Goal: Complete application form: Complete application form

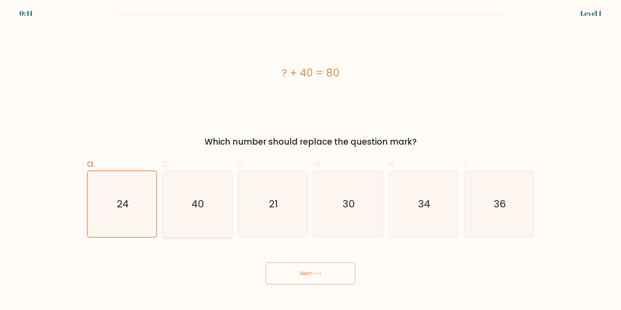
click at [184, 212] on icon "40" at bounding box center [197, 204] width 67 height 67
click at [310, 160] on input "b. 40" at bounding box center [310, 157] width 0 height 4
radio input "true"
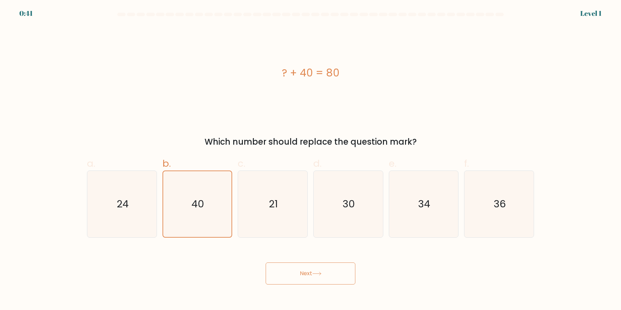
click at [282, 270] on button "Next" at bounding box center [310, 274] width 90 height 22
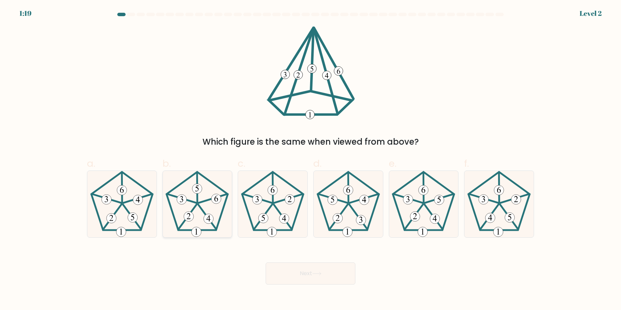
click at [167, 222] on icon at bounding box center [197, 204] width 67 height 67
click at [310, 160] on input "b." at bounding box center [310, 157] width 0 height 4
radio input "true"
click at [273, 265] on button "Next" at bounding box center [310, 274] width 90 height 22
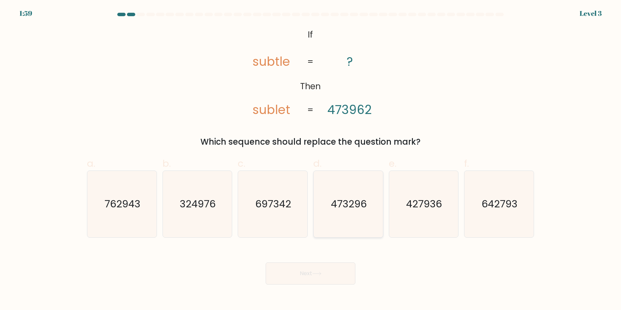
click at [355, 218] on icon "473296" at bounding box center [348, 204] width 67 height 67
click at [311, 160] on input "d. 473296" at bounding box center [310, 157] width 0 height 4
radio input "true"
click at [319, 268] on button "Next" at bounding box center [310, 274] width 90 height 22
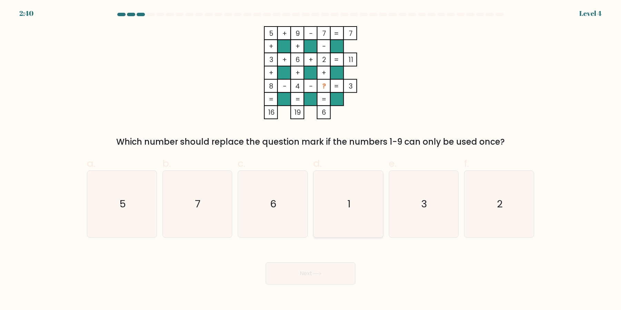
click at [340, 209] on icon "1" at bounding box center [348, 204] width 67 height 67
click at [311, 160] on input "d. 1" at bounding box center [310, 157] width 0 height 4
radio input "true"
click at [332, 264] on button "Next" at bounding box center [310, 274] width 90 height 22
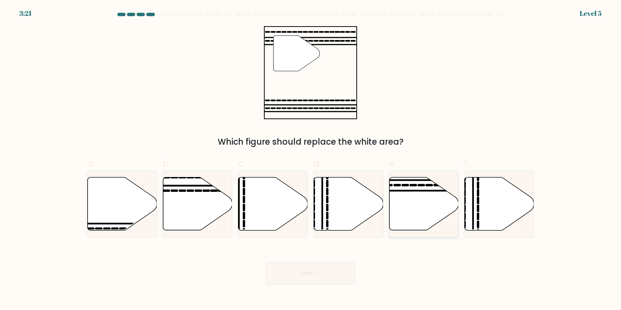
click at [399, 218] on icon at bounding box center [423, 204] width 69 height 53
click at [311, 160] on input "e." at bounding box center [310, 157] width 0 height 4
radio input "true"
click at [311, 277] on button "Next" at bounding box center [310, 274] width 90 height 22
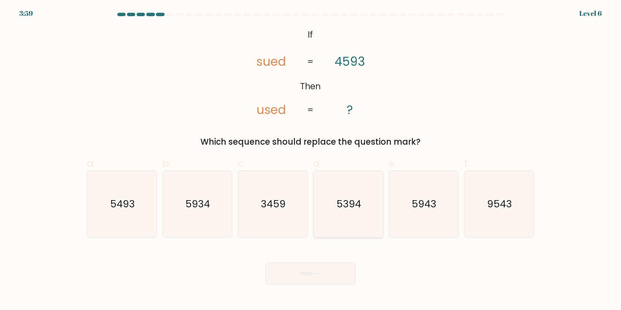
click at [361, 223] on icon "5394" at bounding box center [348, 204] width 67 height 67
click at [311, 160] on input "d. 5394" at bounding box center [310, 157] width 0 height 4
radio input "true"
click at [125, 225] on icon "5493" at bounding box center [122, 204] width 67 height 67
click at [310, 160] on input "a. 5493" at bounding box center [310, 157] width 0 height 4
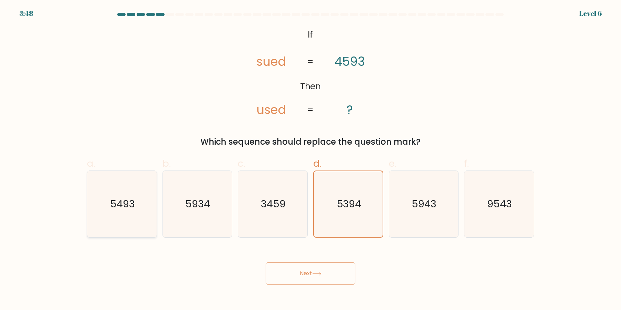
radio input "true"
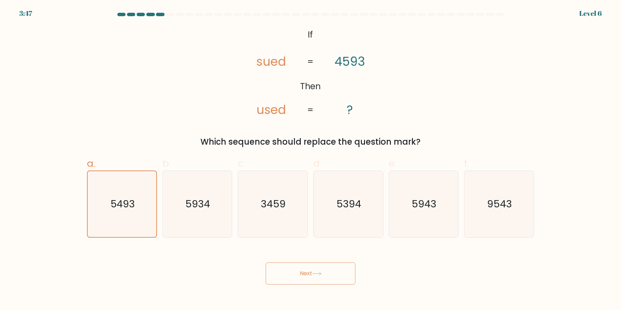
click at [269, 271] on button "Next" at bounding box center [310, 274] width 90 height 22
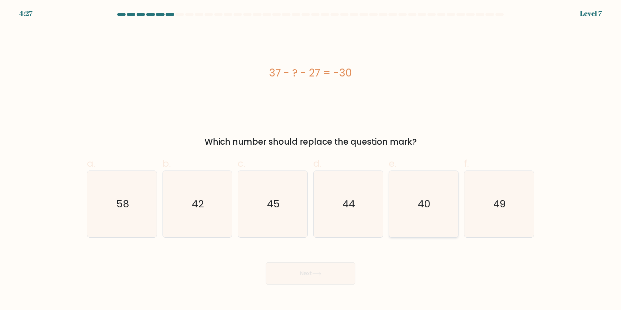
click at [422, 201] on text "40" at bounding box center [424, 205] width 13 height 14
click at [311, 160] on input "e. 40" at bounding box center [310, 157] width 0 height 4
radio input "true"
click at [329, 273] on button "Next" at bounding box center [310, 274] width 90 height 22
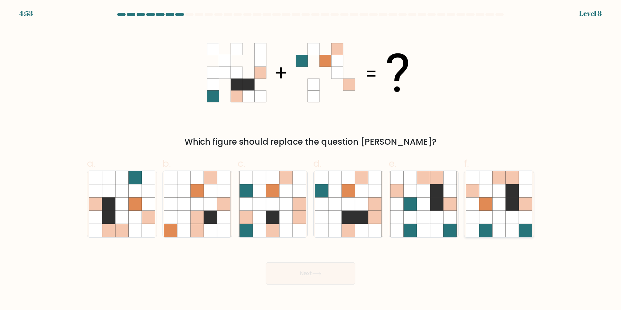
click at [494, 226] on icon at bounding box center [498, 230] width 13 height 13
click at [311, 160] on input "f." at bounding box center [310, 157] width 0 height 4
radio input "true"
click at [341, 284] on button "Next" at bounding box center [310, 274] width 90 height 22
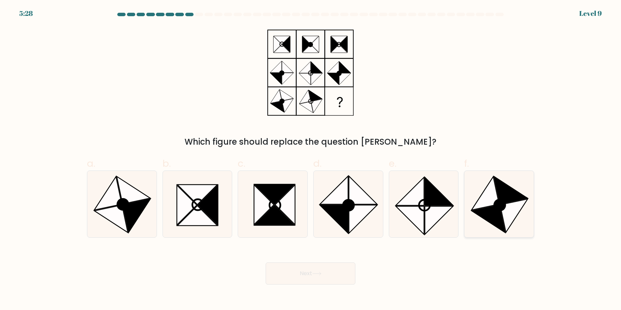
click at [489, 202] on icon at bounding box center [485, 193] width 28 height 33
click at [311, 160] on input "f." at bounding box center [310, 157] width 0 height 4
radio input "true"
click at [294, 280] on button "Next" at bounding box center [310, 274] width 90 height 22
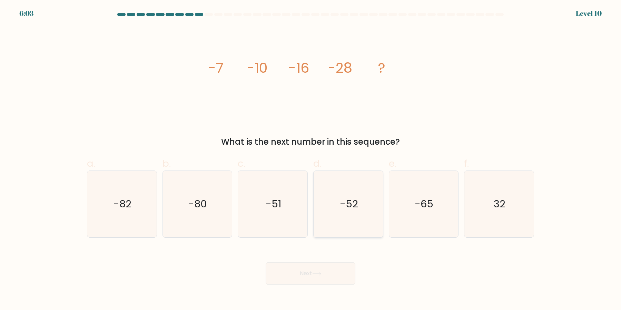
click at [364, 190] on icon "-52" at bounding box center [348, 204] width 67 height 67
click at [311, 160] on input "d. -52" at bounding box center [310, 157] width 0 height 4
radio input "true"
click at [321, 274] on icon at bounding box center [316, 273] width 8 height 3
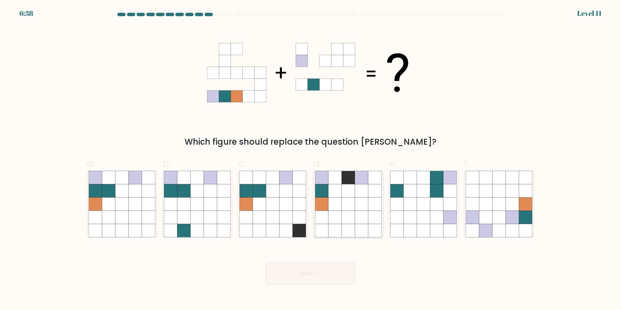
click at [360, 230] on icon at bounding box center [361, 230] width 13 height 13
click at [311, 160] on input "d." at bounding box center [310, 157] width 0 height 4
radio input "true"
click at [132, 217] on icon at bounding box center [135, 217] width 13 height 13
click at [310, 160] on input "a." at bounding box center [310, 157] width 0 height 4
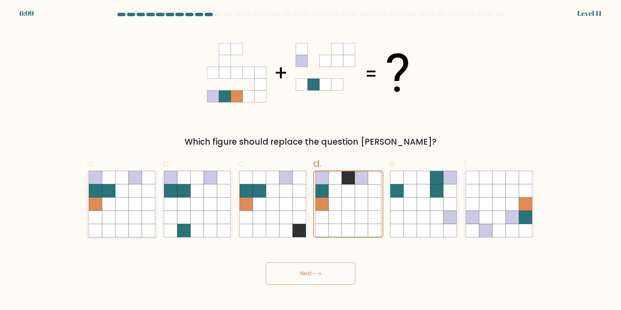
radio input "true"
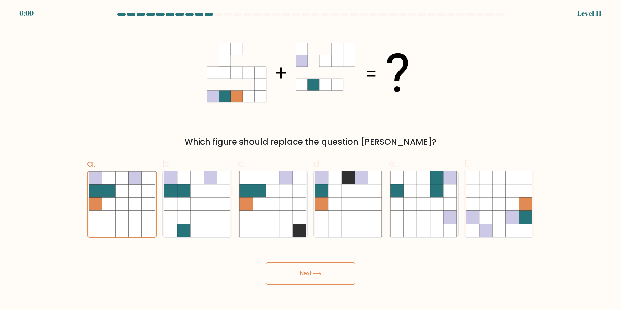
click at [290, 280] on button "Next" at bounding box center [310, 274] width 90 height 22
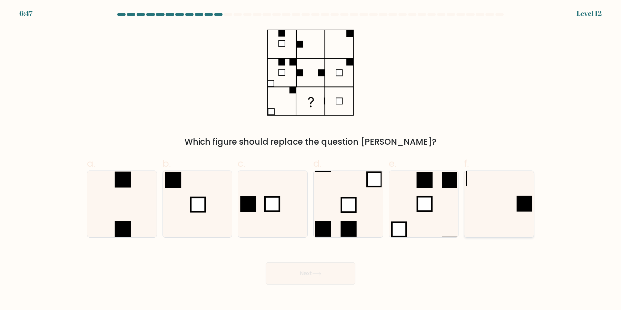
click at [523, 228] on icon at bounding box center [498, 204] width 67 height 67
click at [311, 160] on input "f." at bounding box center [310, 157] width 0 height 4
radio input "true"
click at [312, 278] on button "Next" at bounding box center [310, 274] width 90 height 22
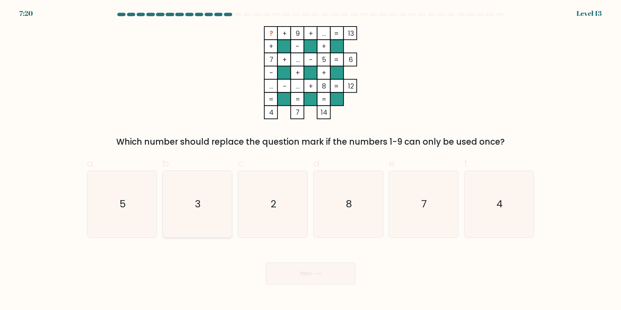
click at [225, 207] on icon "3" at bounding box center [197, 204] width 67 height 67
click at [310, 160] on input "b. 3" at bounding box center [310, 157] width 0 height 4
radio input "true"
click at [288, 270] on button "Next" at bounding box center [310, 274] width 90 height 22
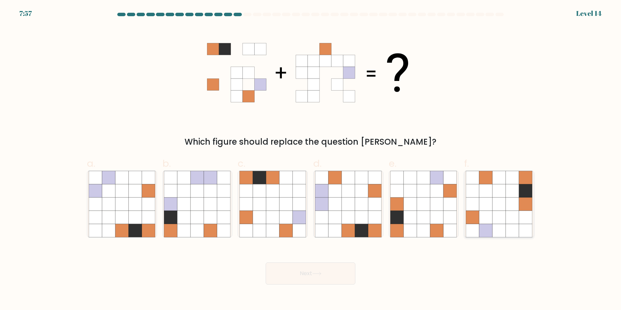
click at [488, 221] on icon at bounding box center [485, 217] width 13 height 13
click at [311, 160] on input "f." at bounding box center [310, 157] width 0 height 4
radio input "true"
click at [323, 281] on button "Next" at bounding box center [310, 274] width 90 height 22
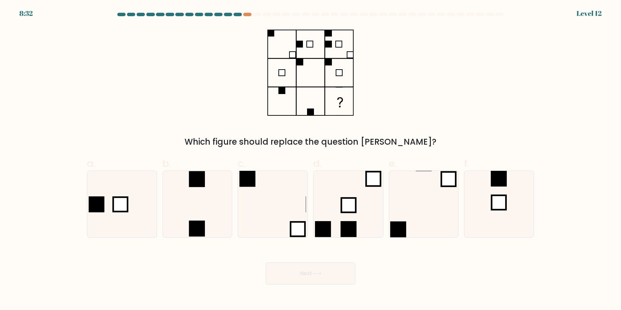
click at [236, 214] on div "c." at bounding box center [273, 197] width 76 height 81
drag, startPoint x: 203, startPoint y: 213, endPoint x: 229, endPoint y: 238, distance: 35.8
click at [202, 213] on icon at bounding box center [197, 204] width 67 height 67
click at [313, 273] on button "Next" at bounding box center [310, 274] width 90 height 22
drag, startPoint x: 207, startPoint y: 230, endPoint x: 247, endPoint y: 247, distance: 44.1
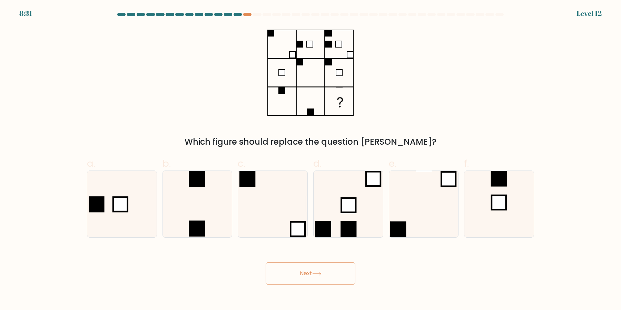
click at [207, 230] on icon at bounding box center [197, 204] width 67 height 67
click at [310, 273] on button "Next" at bounding box center [310, 274] width 90 height 22
click at [173, 228] on icon at bounding box center [197, 204] width 67 height 67
click at [310, 160] on input "b." at bounding box center [310, 157] width 0 height 4
radio input "true"
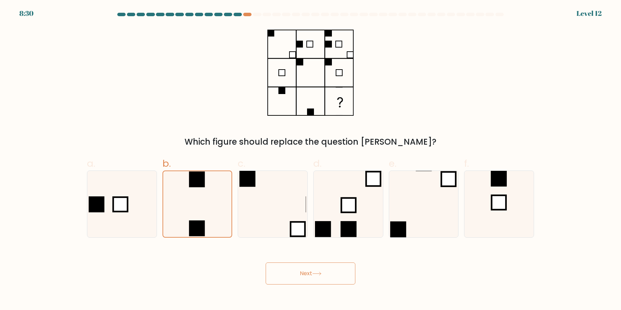
click at [260, 274] on div "Next" at bounding box center [310, 265] width 455 height 39
click at [285, 279] on button "Next" at bounding box center [310, 274] width 90 height 22
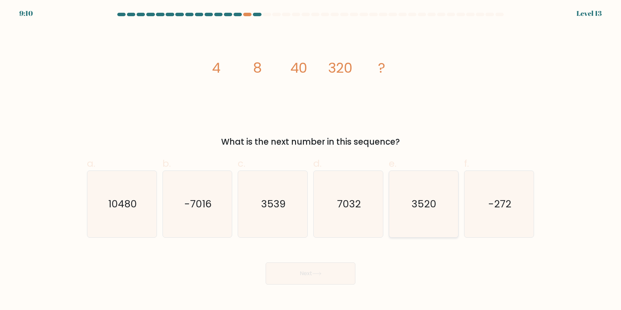
click at [392, 208] on icon "3520" at bounding box center [423, 204] width 67 height 67
click at [311, 160] on input "e. 3520" at bounding box center [310, 157] width 0 height 4
radio input "true"
click at [325, 279] on button "Next" at bounding box center [310, 274] width 90 height 22
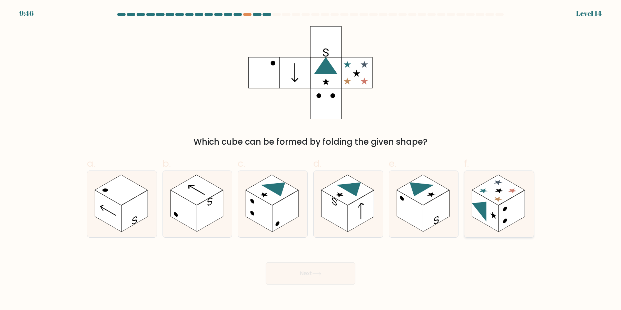
click at [500, 216] on rect at bounding box center [511, 212] width 26 height 42
click at [311, 160] on input "f." at bounding box center [310, 157] width 0 height 4
radio input "true"
click at [322, 279] on button "Next" at bounding box center [310, 274] width 90 height 22
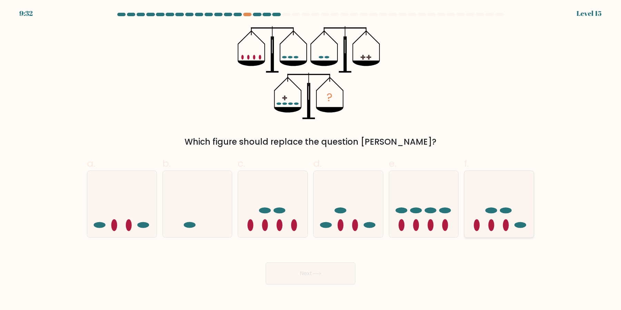
click at [501, 214] on icon at bounding box center [498, 204] width 69 height 57
click at [311, 160] on input "f." at bounding box center [310, 157] width 0 height 4
radio input "true"
click at [316, 274] on icon at bounding box center [316, 274] width 9 height 4
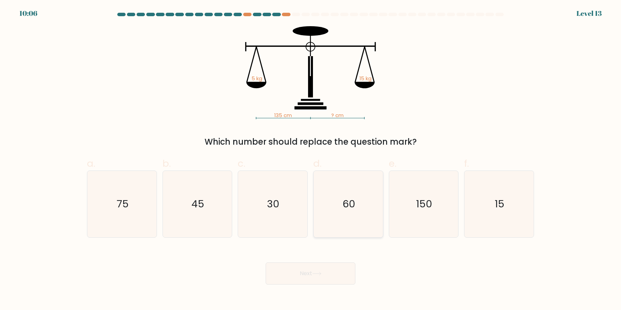
click at [361, 197] on icon "60" at bounding box center [348, 204] width 67 height 67
click at [311, 160] on input "d. 60" at bounding box center [310, 157] width 0 height 4
radio input "true"
click at [333, 258] on div "Next" at bounding box center [310, 265] width 455 height 39
click at [340, 274] on button "Next" at bounding box center [310, 274] width 90 height 22
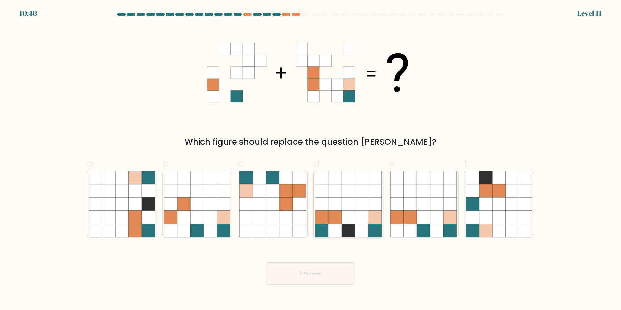
click at [367, 183] on icon at bounding box center [361, 177] width 13 height 13
click at [311, 160] on input "d." at bounding box center [310, 157] width 0 height 4
radio input "true"
click at [265, 263] on button "Next" at bounding box center [310, 274] width 90 height 22
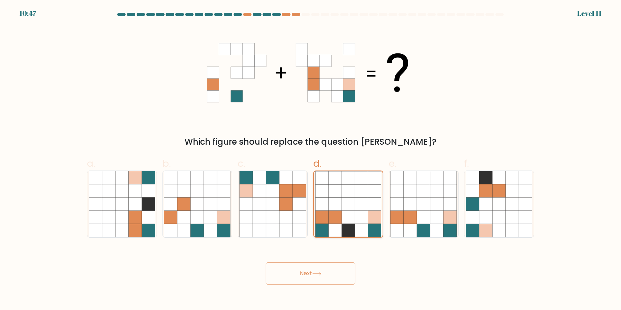
click at [265, 263] on button "Next" at bounding box center [310, 274] width 90 height 22
click at [361, 192] on icon at bounding box center [360, 191] width 13 height 13
click at [311, 160] on input "d." at bounding box center [310, 157] width 0 height 4
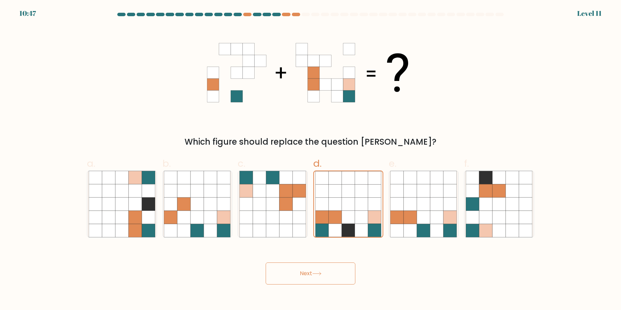
click at [265, 263] on button "Next" at bounding box center [310, 274] width 90 height 22
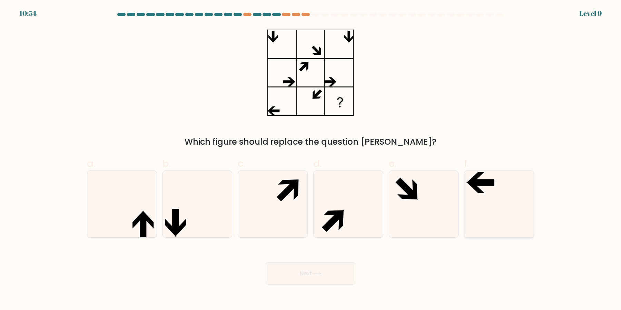
click at [494, 172] on icon at bounding box center [498, 204] width 67 height 67
click at [311, 160] on input "f." at bounding box center [310, 157] width 0 height 4
radio input "true"
click at [317, 275] on icon at bounding box center [316, 274] width 9 height 4
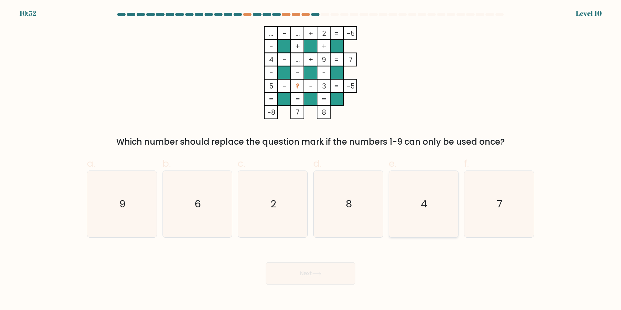
click at [416, 219] on icon "4" at bounding box center [423, 204] width 67 height 67
click at [311, 160] on input "e. 4" at bounding box center [310, 157] width 0 height 4
radio input "true"
click at [265, 263] on button "Next" at bounding box center [310, 274] width 90 height 22
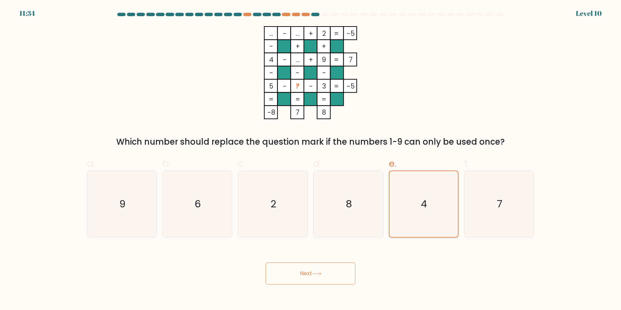
click at [265, 263] on button "Next" at bounding box center [310, 274] width 90 height 22
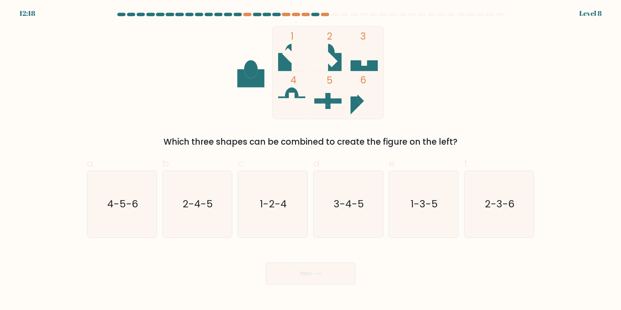
click at [415, 219] on icon "1-3-5" at bounding box center [423, 204] width 67 height 67
click at [311, 160] on input "e. 1-3-5" at bounding box center [310, 157] width 0 height 4
radio input "true"
click at [265, 263] on button "Next" at bounding box center [310, 274] width 90 height 22
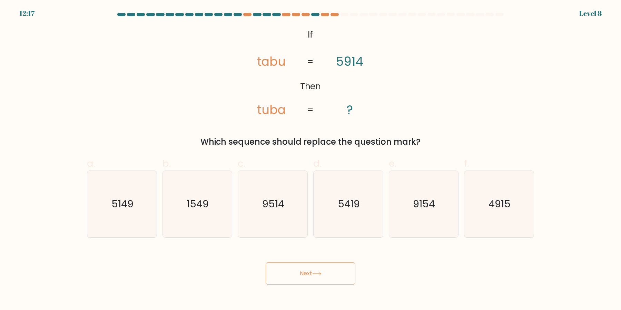
click at [265, 263] on button "Next" at bounding box center [310, 274] width 90 height 22
click at [415, 219] on icon "9154" at bounding box center [423, 204] width 67 height 67
click at [311, 160] on input "e. 9154" at bounding box center [310, 157] width 0 height 4
radio input "true"
click at [265, 263] on button "Next" at bounding box center [310, 274] width 90 height 22
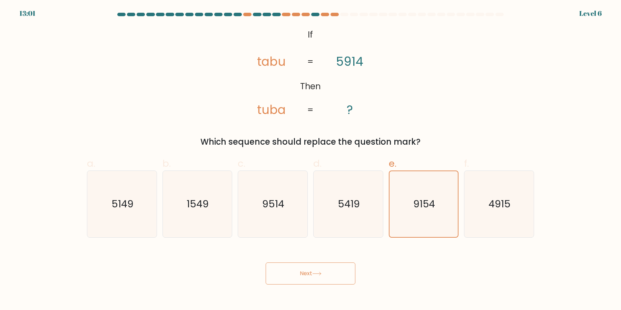
click at [265, 263] on button "Next" at bounding box center [310, 274] width 90 height 22
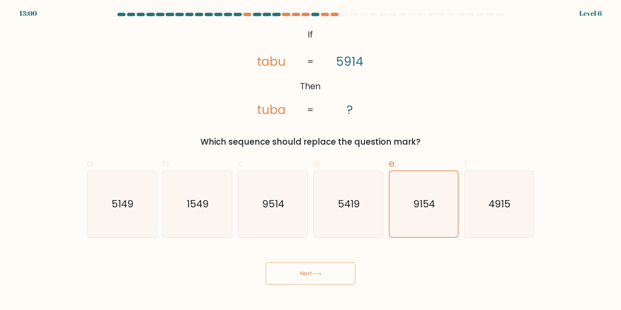
click at [265, 263] on button "Next" at bounding box center [310, 274] width 90 height 22
click at [415, 219] on icon "9154" at bounding box center [423, 204] width 66 height 66
click at [311, 160] on input "e. 9154" at bounding box center [310, 157] width 0 height 4
click at [265, 263] on button "Next" at bounding box center [310, 274] width 90 height 22
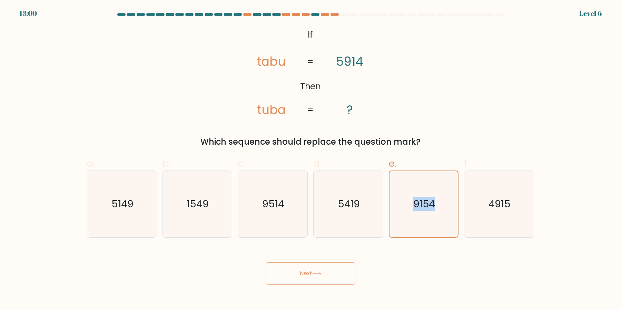
click at [415, 219] on icon "9154" at bounding box center [423, 204] width 66 height 66
click at [311, 160] on input "e. 9154" at bounding box center [310, 157] width 0 height 4
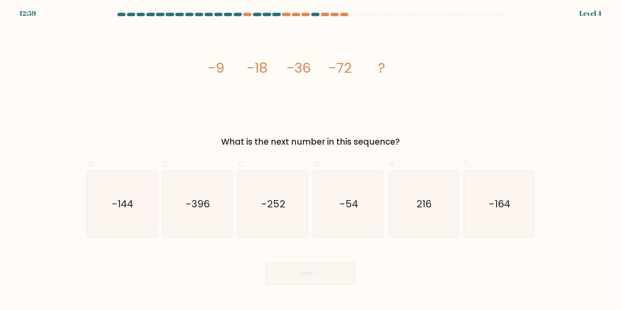
click at [415, 219] on icon "216" at bounding box center [423, 204] width 67 height 67
click at [311, 160] on input "e. 216" at bounding box center [310, 157] width 0 height 4
radio input "true"
click at [265, 263] on button "Next" at bounding box center [310, 274] width 90 height 22
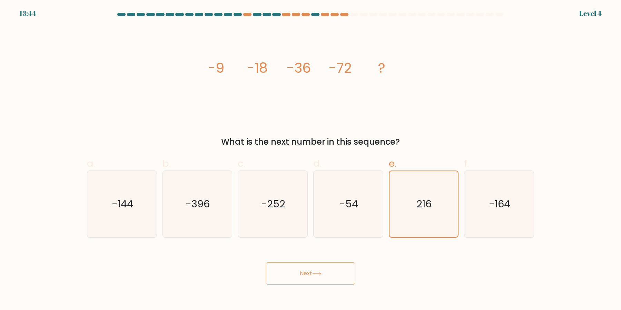
click at [265, 263] on button "Next" at bounding box center [310, 274] width 90 height 22
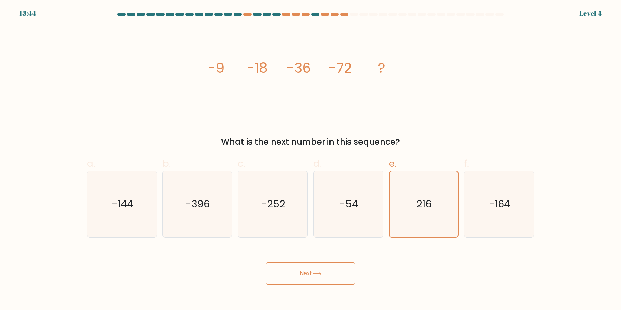
click at [265, 263] on button "Next" at bounding box center [310, 274] width 90 height 22
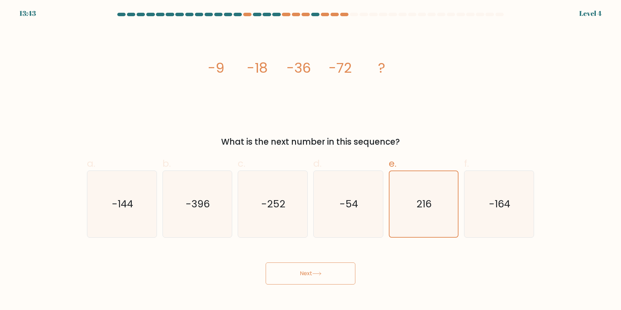
click at [265, 263] on button "Next" at bounding box center [310, 274] width 90 height 22
click at [415, 219] on icon "216" at bounding box center [423, 204] width 66 height 66
click at [311, 160] on input "e. 216" at bounding box center [310, 157] width 0 height 4
click at [265, 263] on button "Next" at bounding box center [310, 274] width 90 height 22
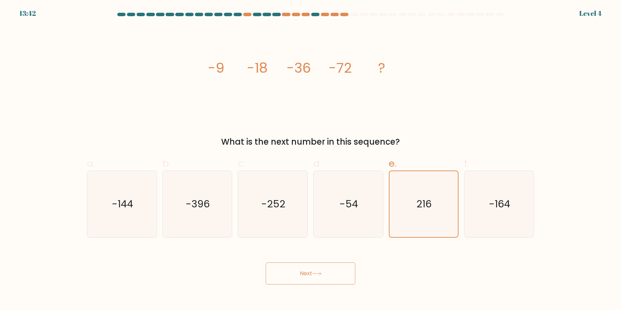
click at [265, 263] on button "Next" at bounding box center [310, 274] width 90 height 22
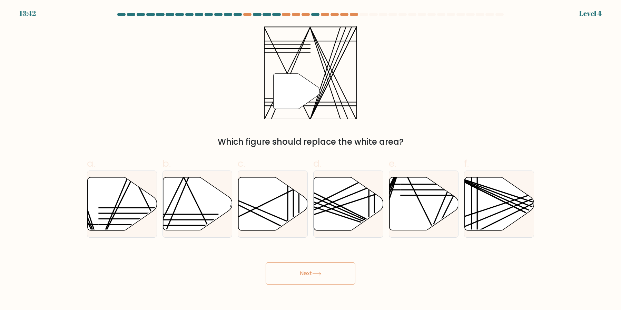
click at [265, 263] on button "Next" at bounding box center [310, 274] width 90 height 22
click at [415, 219] on icon at bounding box center [423, 204] width 69 height 53
click at [311, 160] on input "e." at bounding box center [310, 157] width 0 height 4
radio input "true"
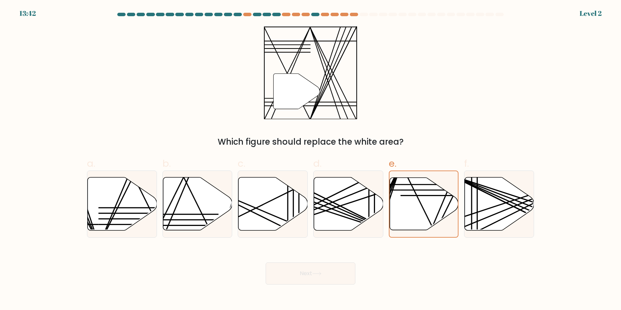
click at [265, 263] on button "Next" at bounding box center [310, 274] width 90 height 22
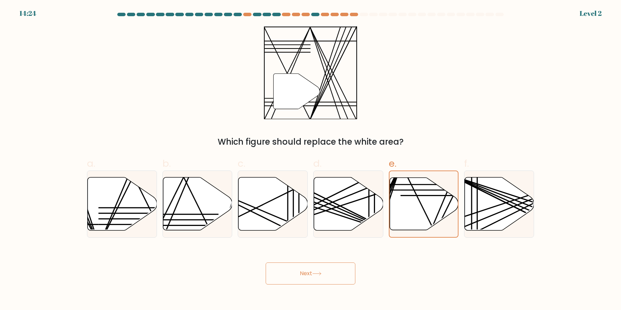
click at [265, 263] on button "Next" at bounding box center [310, 274] width 90 height 22
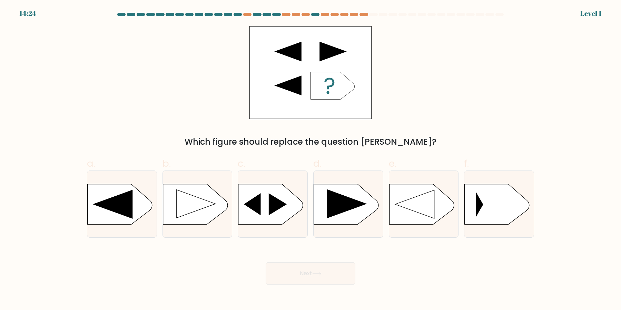
click at [265, 263] on button "Next" at bounding box center [310, 274] width 90 height 22
click at [415, 219] on icon at bounding box center [421, 204] width 65 height 40
click at [311, 160] on input "e." at bounding box center [310, 157] width 0 height 4
radio input "true"
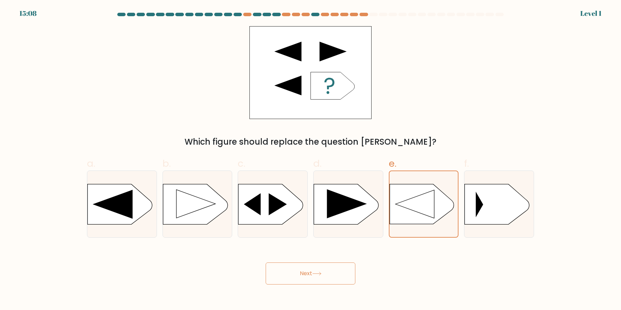
click at [265, 263] on button "Next" at bounding box center [310, 274] width 90 height 22
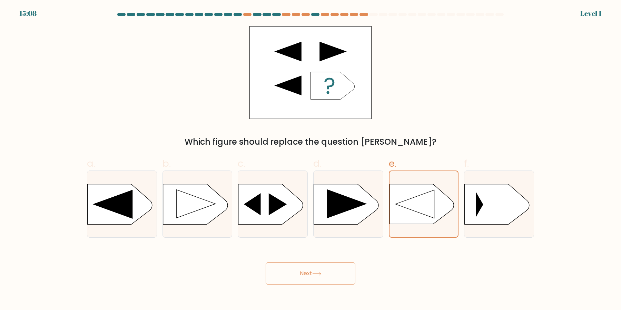
click at [265, 263] on button "Next" at bounding box center [310, 274] width 90 height 22
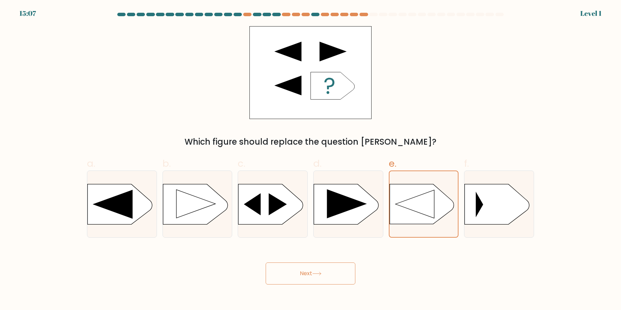
click at [265, 263] on button "Next" at bounding box center [310, 274] width 90 height 22
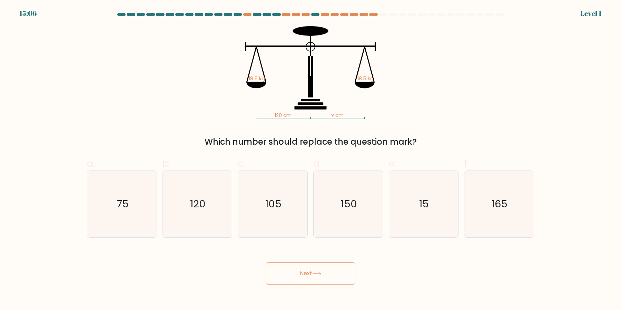
click at [415, 219] on icon "15" at bounding box center [423, 204] width 67 height 67
click at [311, 160] on input "e. 15" at bounding box center [310, 157] width 0 height 4
radio input "true"
click at [265, 263] on button "Next" at bounding box center [310, 274] width 90 height 22
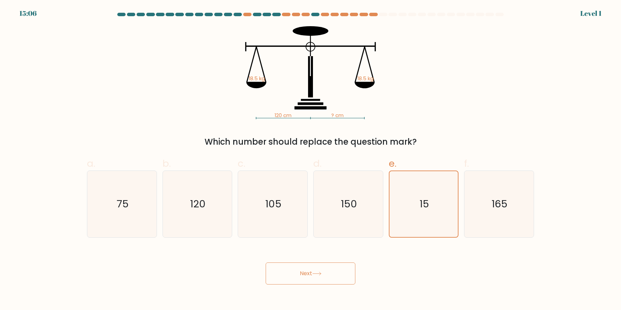
click at [265, 263] on button "Next" at bounding box center [310, 274] width 90 height 22
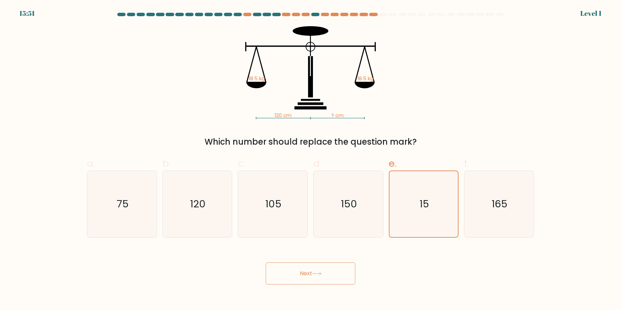
click at [265, 263] on button "Next" at bounding box center [310, 274] width 90 height 22
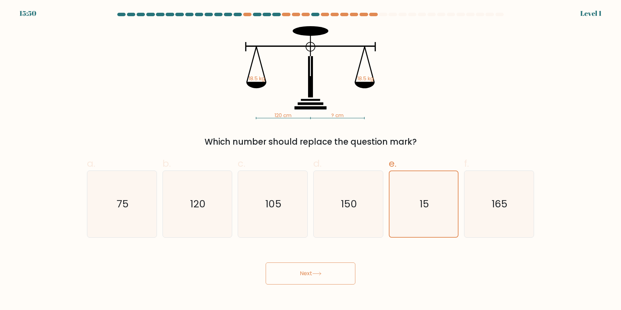
click at [265, 263] on button "Next" at bounding box center [310, 274] width 90 height 22
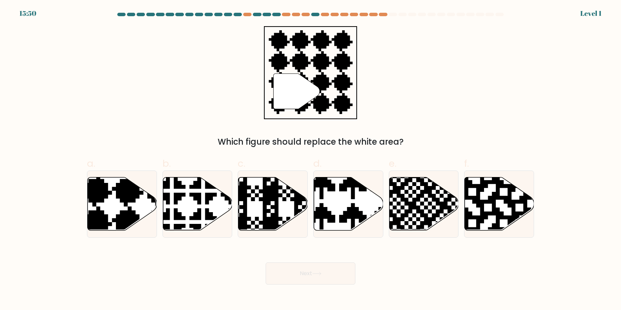
click at [265, 263] on button "Next" at bounding box center [310, 274] width 90 height 22
click at [415, 219] on icon at bounding box center [423, 204] width 69 height 53
click at [311, 160] on input "e." at bounding box center [310, 157] width 0 height 4
radio input "true"
click at [265, 263] on button "Next" at bounding box center [310, 274] width 90 height 22
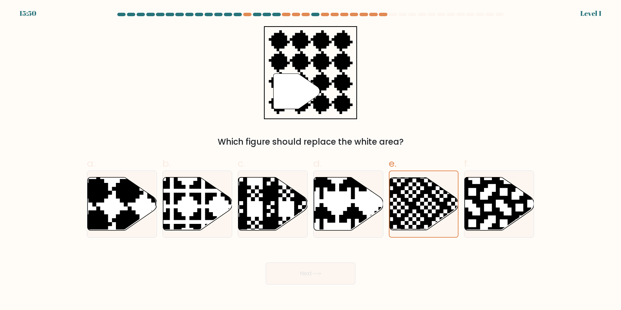
click at [265, 263] on button "Next" at bounding box center [310, 274] width 90 height 22
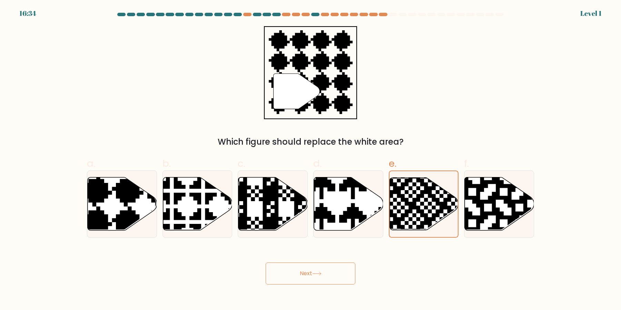
click at [265, 263] on button "Next" at bounding box center [310, 274] width 90 height 22
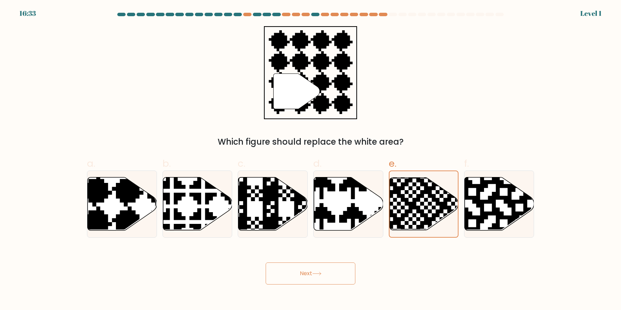
click at [265, 263] on button "Next" at bounding box center [310, 274] width 90 height 22
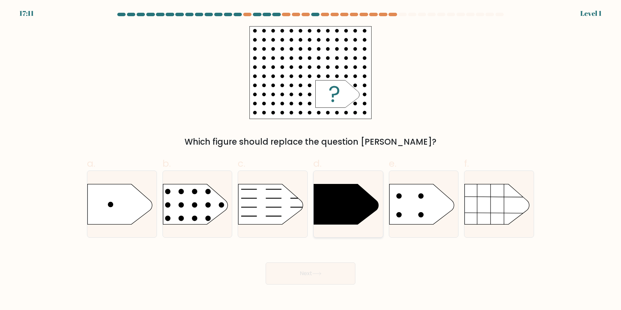
click at [336, 207] on icon at bounding box center [346, 204] width 65 height 40
click at [311, 160] on input "d." at bounding box center [310, 157] width 0 height 4
radio input "true"
click at [265, 263] on button "Next" at bounding box center [310, 274] width 90 height 22
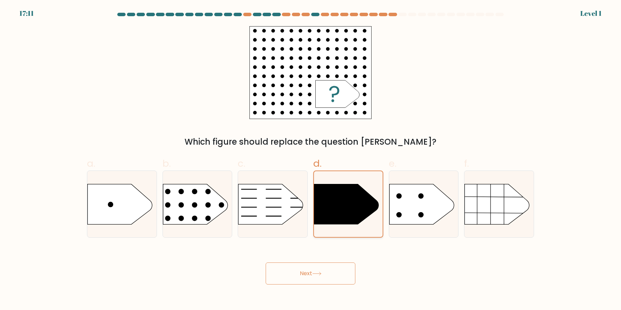
click at [265, 263] on button "Next" at bounding box center [310, 274] width 90 height 22
click at [330, 121] on div "Which figure should replace the question mark?" at bounding box center [310, 87] width 455 height 122
click at [335, 207] on icon at bounding box center [346, 204] width 64 height 40
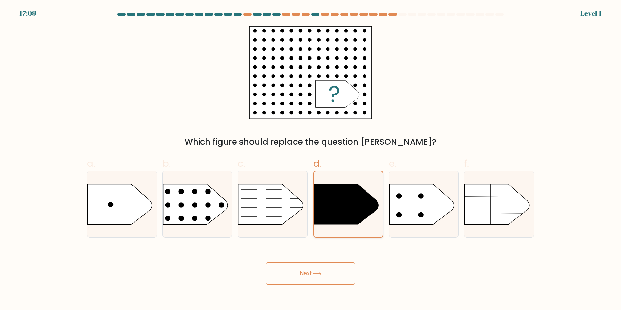
click at [311, 160] on input "d." at bounding box center [310, 157] width 0 height 4
click at [265, 263] on button "Next" at bounding box center [310, 274] width 90 height 22
click at [339, 210] on icon at bounding box center [346, 204] width 64 height 40
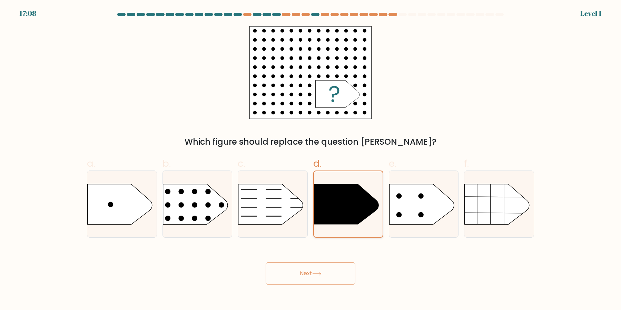
click at [311, 160] on input "d." at bounding box center [310, 157] width 0 height 4
click at [265, 263] on button "Next" at bounding box center [310, 274] width 90 height 22
click at [339, 210] on icon at bounding box center [346, 204] width 64 height 40
click at [311, 160] on input "d." at bounding box center [310, 157] width 0 height 4
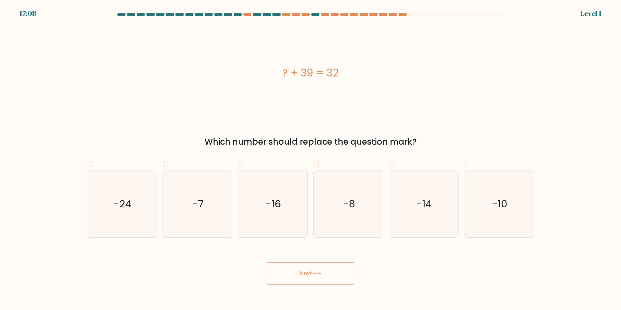
click at [339, 210] on icon "-8" at bounding box center [348, 204] width 67 height 67
click at [311, 160] on input "d. -8" at bounding box center [310, 157] width 0 height 4
radio input "true"
click at [339, 210] on icon "-8" at bounding box center [348, 204] width 66 height 66
click at [311, 160] on input "d. -8" at bounding box center [310, 157] width 0 height 4
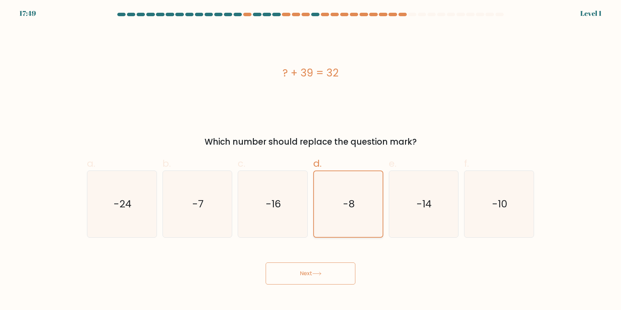
click at [354, 223] on icon "-8" at bounding box center [348, 204] width 66 height 66
click at [311, 160] on input "d. -8" at bounding box center [310, 157] width 0 height 4
click at [265, 263] on button "Next" at bounding box center [310, 274] width 90 height 22
click at [354, 223] on icon "-8" at bounding box center [348, 204] width 66 height 66
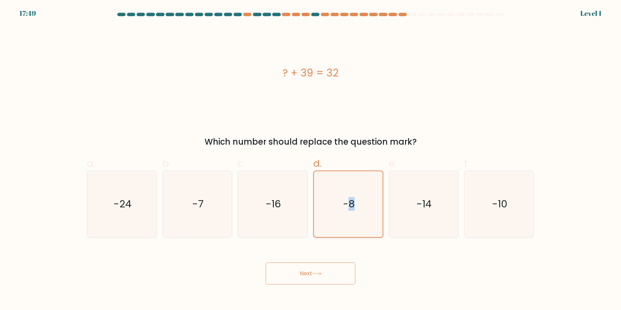
click at [311, 160] on input "d. -8" at bounding box center [310, 157] width 0 height 4
click at [354, 223] on icon "-8" at bounding box center [348, 204] width 66 height 66
click at [311, 160] on input "d. -8" at bounding box center [310, 157] width 0 height 4
click at [354, 223] on icon "-8" at bounding box center [348, 204] width 66 height 66
click at [311, 160] on input "d. -8" at bounding box center [310, 157] width 0 height 4
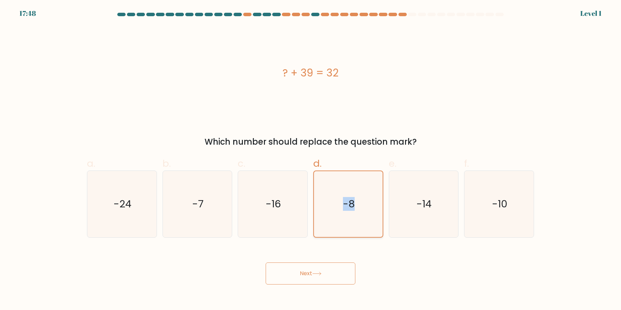
click at [354, 223] on icon "-8" at bounding box center [348, 204] width 66 height 66
click at [311, 160] on input "d. -8" at bounding box center [310, 157] width 0 height 4
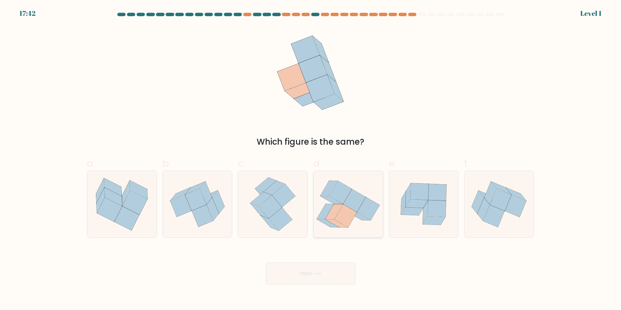
click at [339, 192] on icon at bounding box center [340, 192] width 22 height 23
click at [311, 160] on input "d." at bounding box center [310, 157] width 0 height 4
radio input "true"
click at [327, 284] on button "Next" at bounding box center [310, 274] width 90 height 22
click at [330, 282] on button "Next" at bounding box center [310, 274] width 90 height 22
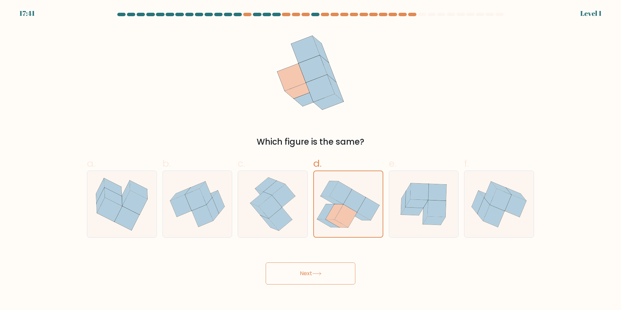
click at [330, 282] on button "Next" at bounding box center [310, 274] width 90 height 22
click at [337, 227] on icon at bounding box center [328, 224] width 22 height 8
click at [311, 160] on input "d." at bounding box center [310, 157] width 0 height 4
click at [337, 227] on icon at bounding box center [328, 224] width 22 height 8
click at [311, 160] on input "d." at bounding box center [310, 157] width 0 height 4
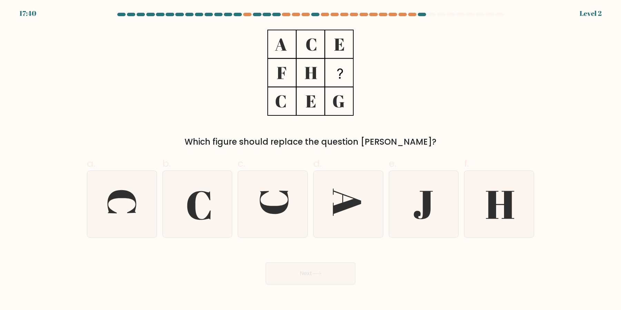
click at [337, 227] on icon at bounding box center [348, 204] width 67 height 67
click at [311, 160] on input "d." at bounding box center [310, 157] width 0 height 4
radio input "true"
click at [337, 227] on icon at bounding box center [348, 204] width 66 height 66
click at [311, 160] on input "d." at bounding box center [310, 157] width 0 height 4
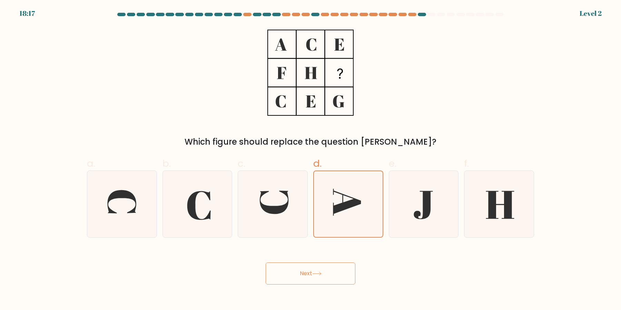
click at [265, 263] on button "Next" at bounding box center [310, 274] width 90 height 22
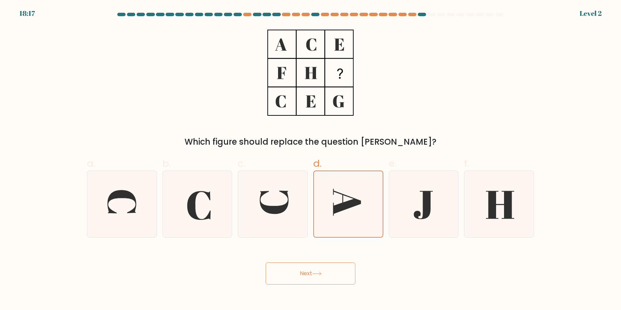
click at [265, 263] on button "Next" at bounding box center [310, 274] width 90 height 22
click at [337, 227] on icon at bounding box center [348, 204] width 66 height 66
click at [311, 160] on input "d." at bounding box center [310, 157] width 0 height 4
click at [265, 263] on button "Next" at bounding box center [310, 274] width 90 height 22
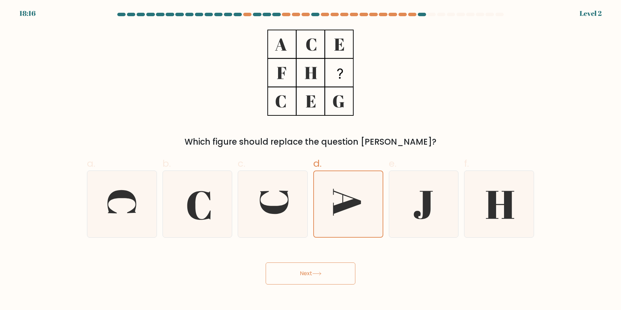
click at [265, 263] on button "Next" at bounding box center [310, 274] width 90 height 22
click at [337, 227] on icon at bounding box center [348, 204] width 66 height 66
click at [311, 160] on input "d." at bounding box center [310, 157] width 0 height 4
click at [265, 263] on button "Next" at bounding box center [310, 274] width 90 height 22
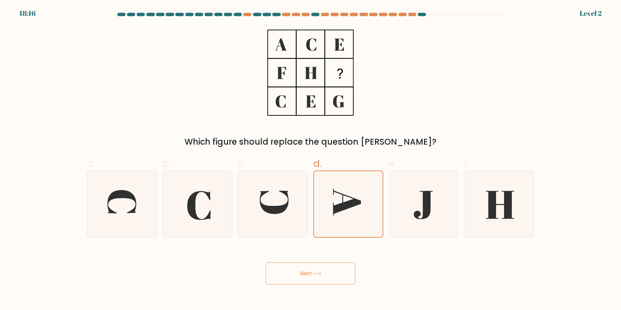
click at [265, 263] on button "Next" at bounding box center [310, 274] width 90 height 22
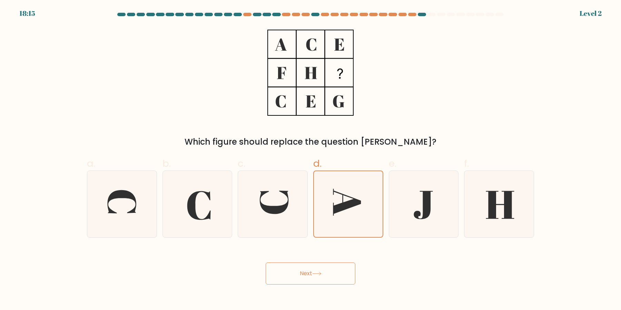
click at [265, 263] on button "Next" at bounding box center [310, 274] width 90 height 22
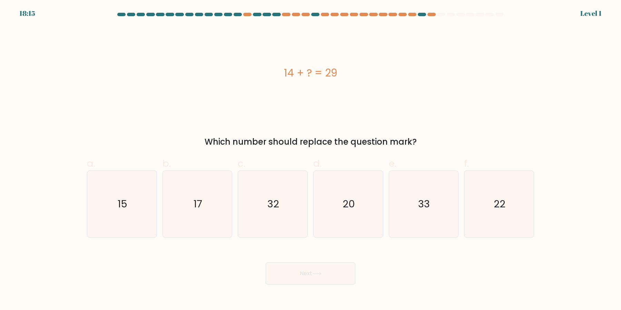
click at [265, 263] on button "Next" at bounding box center [310, 274] width 90 height 22
click at [337, 227] on icon "20" at bounding box center [348, 204] width 67 height 67
click at [311, 160] on input "d. 20" at bounding box center [310, 157] width 0 height 4
radio input "true"
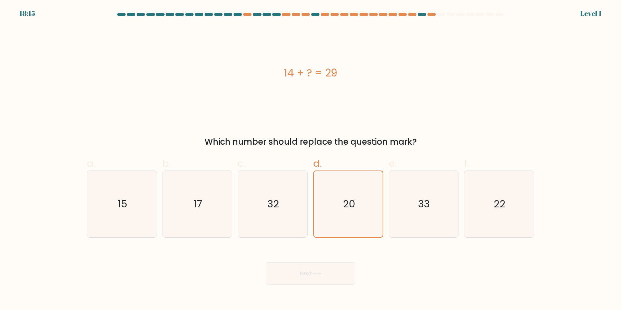
click at [265, 263] on button "Next" at bounding box center [310, 274] width 90 height 22
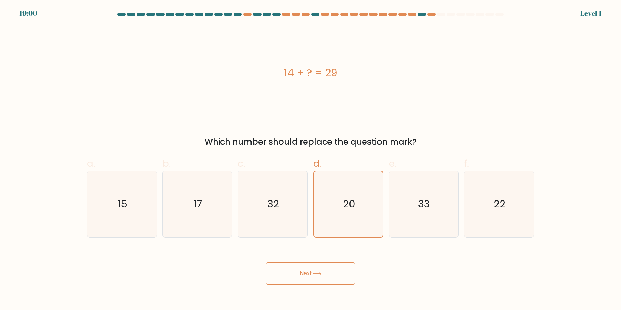
click at [265, 263] on button "Next" at bounding box center [310, 274] width 90 height 22
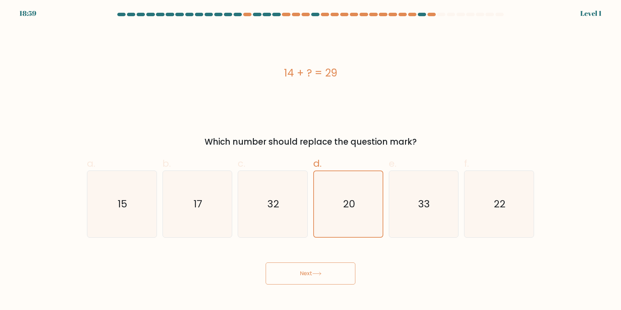
click at [265, 263] on button "Next" at bounding box center [310, 274] width 90 height 22
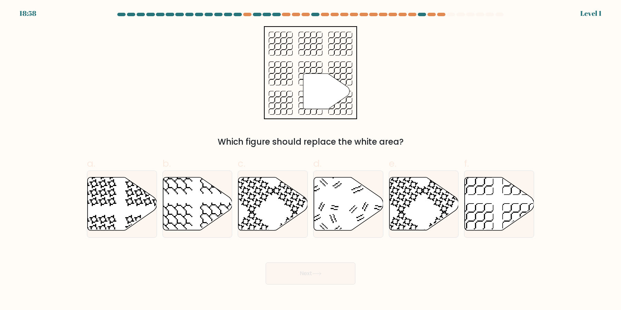
click at [265, 263] on button "Next" at bounding box center [310, 274] width 90 height 22
click at [337, 227] on icon at bounding box center [348, 204] width 69 height 53
click at [311, 160] on input "d." at bounding box center [310, 157] width 0 height 4
radio input "true"
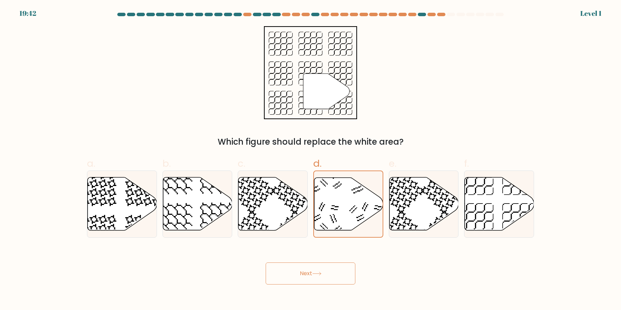
click at [265, 263] on button "Next" at bounding box center [310, 274] width 90 height 22
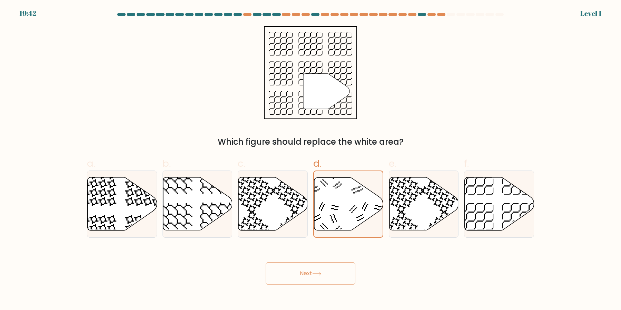
click at [265, 263] on button "Next" at bounding box center [310, 274] width 90 height 22
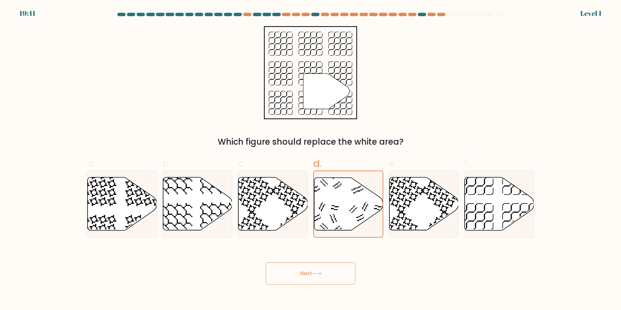
click at [265, 263] on button "Next" at bounding box center [310, 274] width 90 height 22
click at [337, 227] on icon at bounding box center [348, 204] width 69 height 52
click at [311, 160] on input "d." at bounding box center [310, 157] width 0 height 4
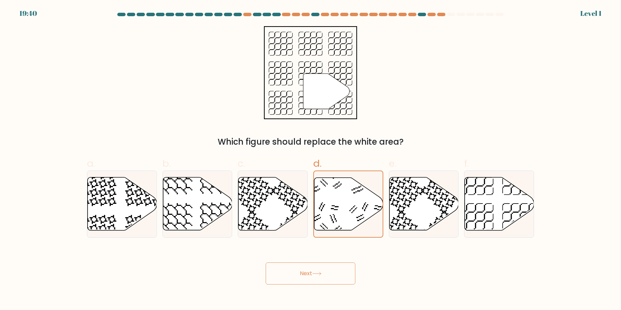
click at [265, 263] on button "Next" at bounding box center [310, 274] width 90 height 22
click at [337, 227] on icon at bounding box center [348, 204] width 69 height 52
click at [311, 160] on input "d." at bounding box center [310, 157] width 0 height 4
click at [337, 227] on icon at bounding box center [348, 204] width 69 height 52
click at [311, 160] on input "d." at bounding box center [310, 157] width 0 height 4
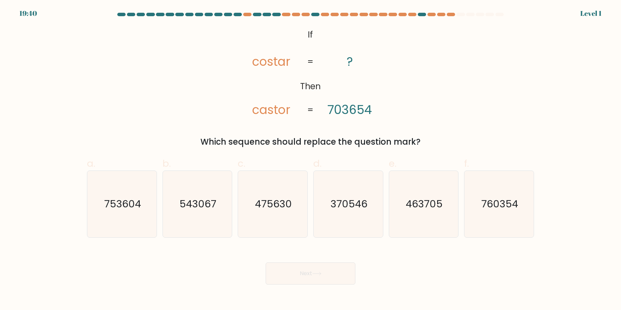
click at [337, 227] on icon "370546" at bounding box center [348, 204] width 67 height 67
click at [311, 160] on input "d. 370546" at bounding box center [310, 157] width 0 height 4
radio input "true"
click at [337, 227] on icon "370546" at bounding box center [348, 204] width 66 height 66
click at [311, 160] on input "d. 370546" at bounding box center [310, 157] width 0 height 4
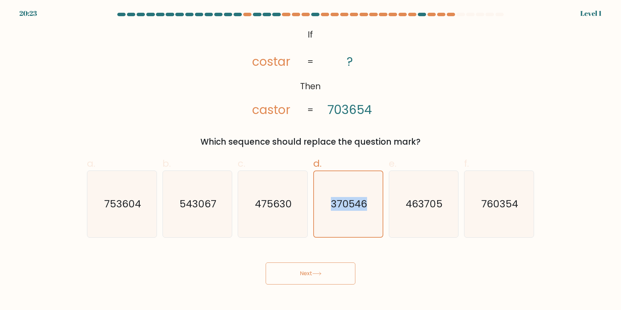
click at [337, 227] on icon "370546" at bounding box center [348, 204] width 66 height 66
click at [311, 160] on input "d. 370546" at bounding box center [310, 157] width 0 height 4
click at [265, 263] on button "Next" at bounding box center [310, 274] width 90 height 22
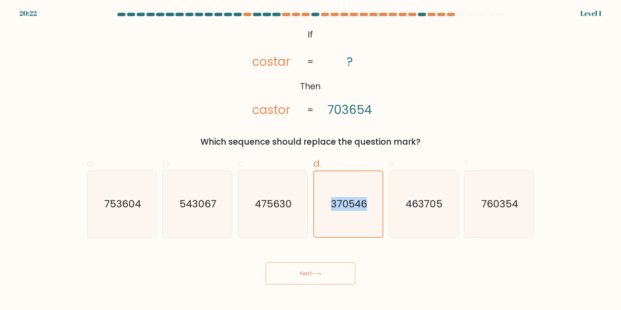
click at [337, 227] on icon "370546" at bounding box center [348, 204] width 66 height 66
click at [311, 160] on input "d. 370546" at bounding box center [310, 157] width 0 height 4
click at [337, 227] on icon "370546" at bounding box center [348, 204] width 66 height 66
click at [311, 160] on input "d. 370546" at bounding box center [310, 157] width 0 height 4
click at [337, 227] on icon "370546" at bounding box center [348, 204] width 66 height 66
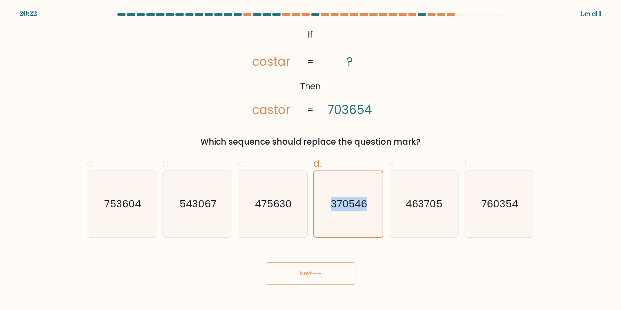
click at [311, 160] on input "d. 370546" at bounding box center [310, 157] width 0 height 4
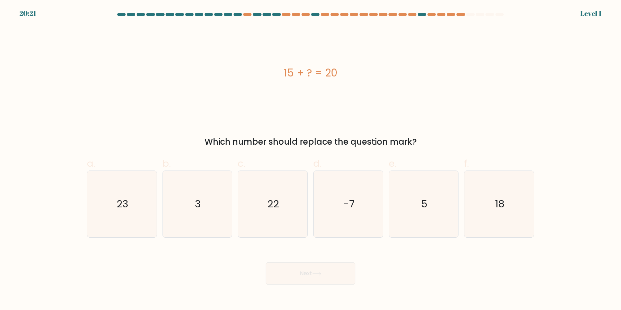
click at [337, 227] on icon "-7" at bounding box center [348, 204] width 67 height 67
click at [311, 160] on input "d. -7" at bounding box center [310, 157] width 0 height 4
radio input "true"
click at [265, 263] on button "Next" at bounding box center [310, 274] width 90 height 22
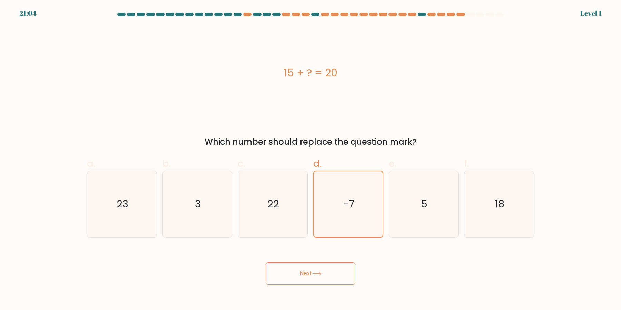
click at [265, 263] on button "Next" at bounding box center [310, 274] width 90 height 22
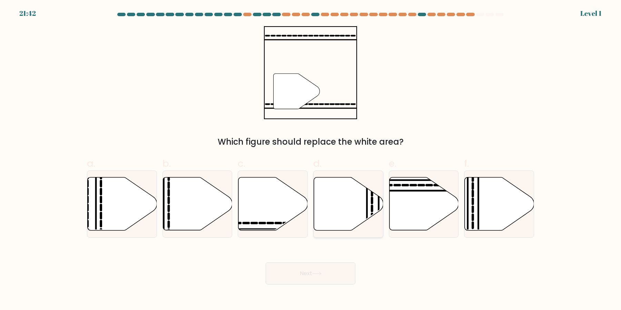
click at [365, 227] on icon at bounding box center [347, 204] width 69 height 54
click at [311, 160] on input "d." at bounding box center [310, 157] width 0 height 4
radio input "true"
click at [265, 263] on button "Next" at bounding box center [310, 274] width 90 height 22
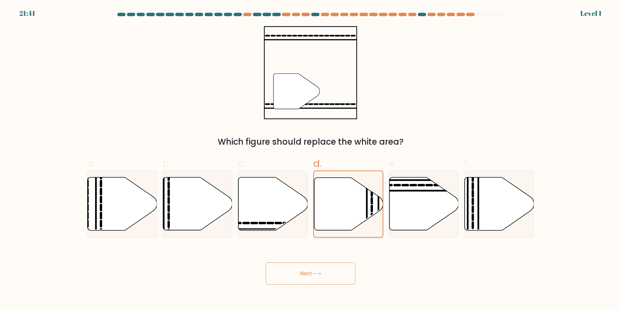
click at [265, 263] on button "Next" at bounding box center [310, 274] width 90 height 22
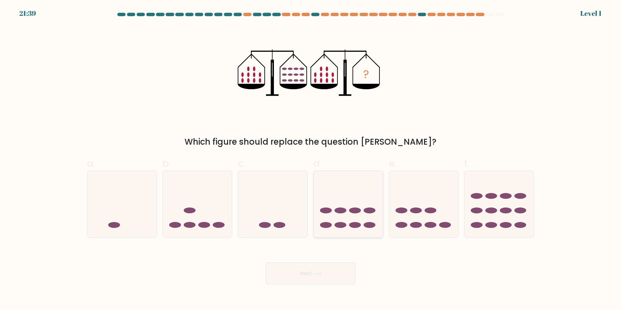
click at [345, 227] on ellipse at bounding box center [340, 225] width 12 height 6
click at [311, 160] on input "d." at bounding box center [310, 157] width 0 height 4
radio input "true"
click at [265, 263] on button "Next" at bounding box center [310, 274] width 90 height 22
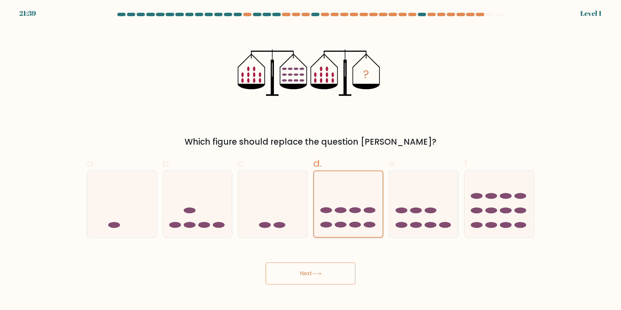
click at [265, 263] on button "Next" at bounding box center [310, 274] width 90 height 22
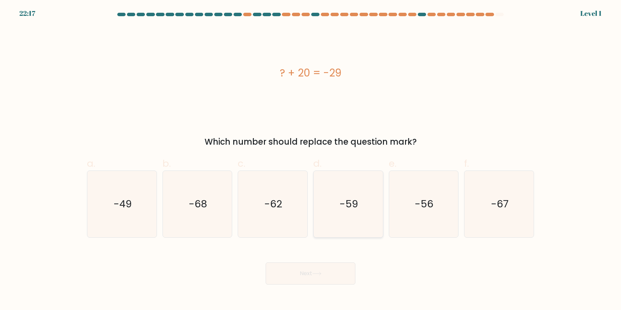
click at [265, 263] on button "Next" at bounding box center [310, 274] width 90 height 22
click at [357, 208] on icon "-59" at bounding box center [348, 204] width 67 height 67
click at [311, 160] on input "d. -59" at bounding box center [310, 157] width 0 height 4
radio input "true"
click at [265, 263] on button "Next" at bounding box center [310, 274] width 90 height 22
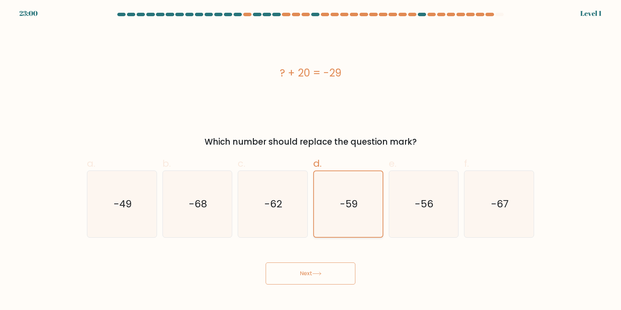
click at [265, 263] on button "Next" at bounding box center [310, 274] width 90 height 22
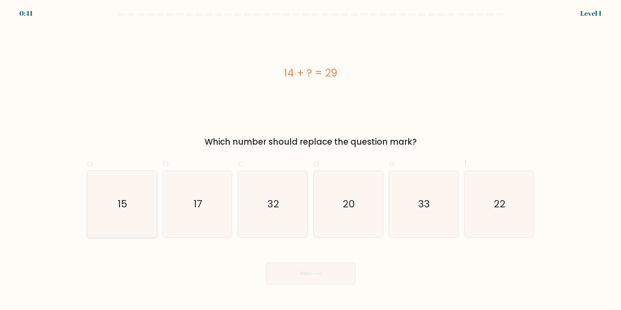
click at [90, 203] on icon "15" at bounding box center [122, 204] width 67 height 67
click at [310, 160] on input "a. 15" at bounding box center [310, 157] width 0 height 4
radio input "true"
click at [282, 260] on div "Next" at bounding box center [310, 265] width 455 height 39
click at [292, 272] on button "Next" at bounding box center [310, 274] width 90 height 22
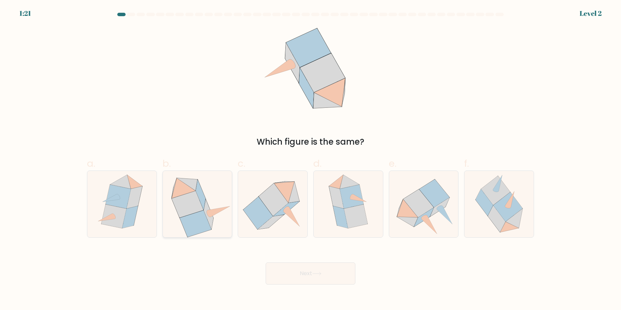
click at [180, 219] on icon at bounding box center [195, 224] width 31 height 27
click at [310, 160] on input "b." at bounding box center [310, 157] width 0 height 4
radio input "true"
click at [267, 219] on icon at bounding box center [257, 213] width 29 height 32
click at [310, 160] on input "c." at bounding box center [310, 157] width 0 height 4
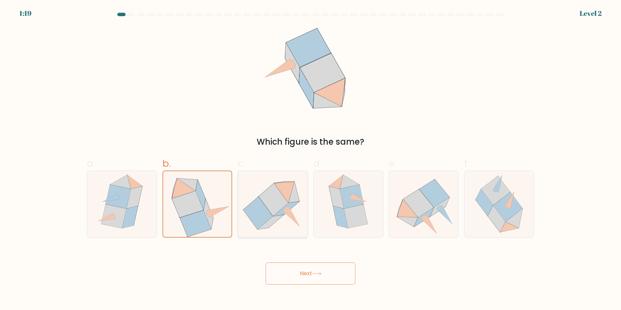
radio input "true"
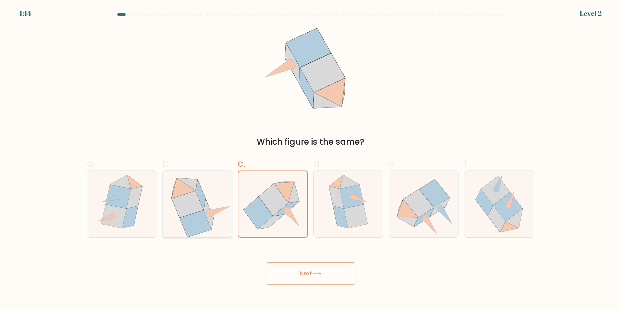
click at [184, 210] on icon at bounding box center [188, 204] width 32 height 27
click at [310, 160] on input "b." at bounding box center [310, 157] width 0 height 4
radio input "true"
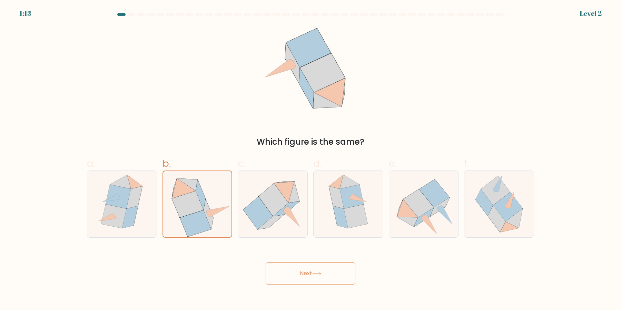
click at [299, 277] on button "Next" at bounding box center [310, 274] width 90 height 22
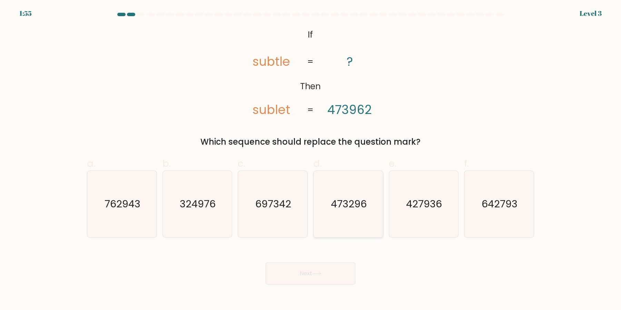
click at [339, 222] on icon "473296" at bounding box center [348, 204] width 67 height 67
click at [311, 160] on input "d. 473296" at bounding box center [310, 157] width 0 height 4
radio input "true"
click at [309, 285] on button "Next" at bounding box center [310, 274] width 90 height 22
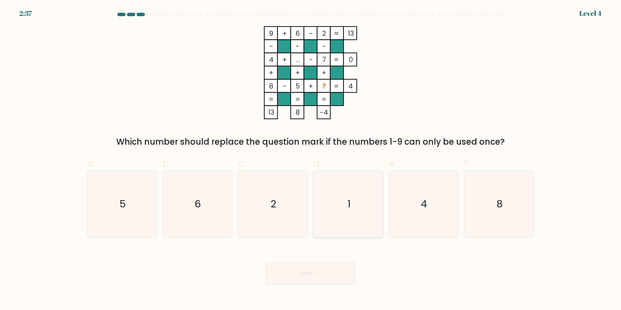
click at [349, 216] on icon "1" at bounding box center [348, 204] width 67 height 67
click at [311, 160] on input "d. 1" at bounding box center [310, 157] width 0 height 4
radio input "true"
click at [305, 272] on button "Next" at bounding box center [310, 274] width 90 height 22
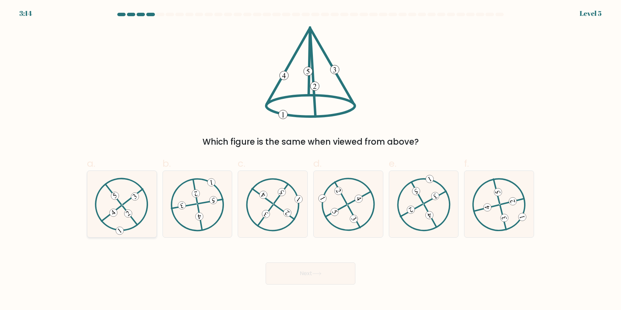
click at [126, 219] on icon at bounding box center [122, 204] width 54 height 53
click at [310, 160] on input "a." at bounding box center [310, 157] width 0 height 4
radio input "true"
click at [349, 274] on button "Next" at bounding box center [310, 274] width 90 height 22
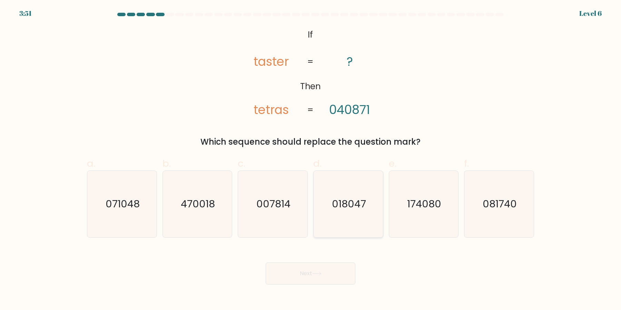
click at [340, 210] on icon "018047" at bounding box center [348, 204] width 67 height 67
click at [311, 160] on input "d. 018047" at bounding box center [310, 157] width 0 height 4
radio input "true"
click at [137, 204] on text "071048" at bounding box center [123, 205] width 34 height 14
click at [310, 160] on input "a. 071048" at bounding box center [310, 157] width 0 height 4
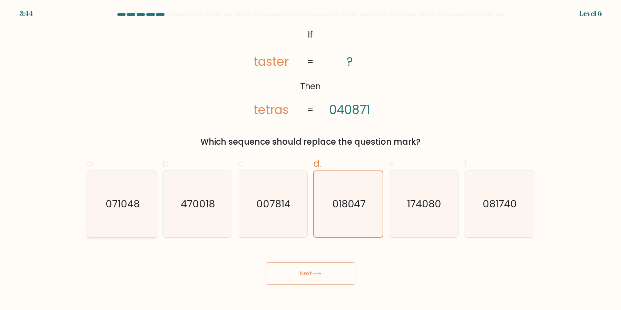
radio input "true"
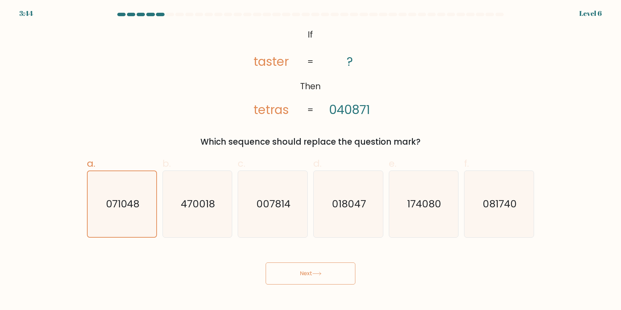
click at [291, 272] on button "Next" at bounding box center [310, 274] width 90 height 22
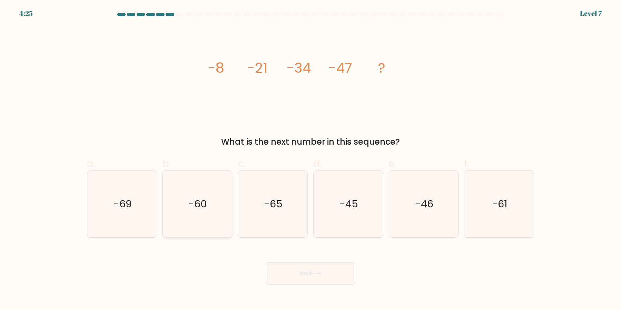
click at [205, 217] on icon "-60" at bounding box center [197, 204] width 67 height 67
click at [310, 160] on input "b. -60" at bounding box center [310, 157] width 0 height 4
radio input "true"
click at [301, 284] on button "Next" at bounding box center [310, 274] width 90 height 22
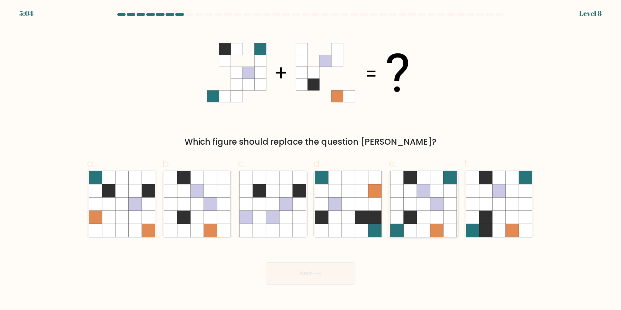
click at [411, 219] on icon at bounding box center [409, 217] width 13 height 13
click at [311, 160] on input "e." at bounding box center [310, 157] width 0 height 4
radio input "true"
click at [313, 275] on button "Next" at bounding box center [310, 274] width 90 height 22
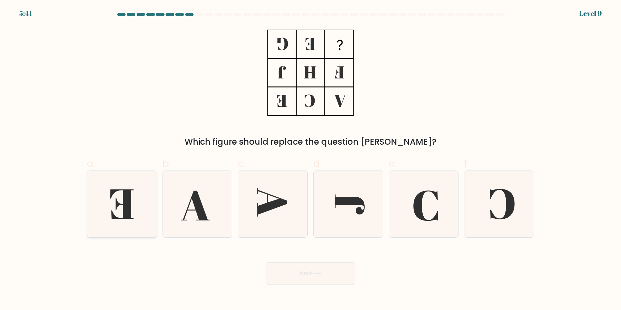
click at [113, 212] on icon at bounding box center [122, 204] width 67 height 67
click at [310, 160] on input "a." at bounding box center [310, 157] width 0 height 4
radio input "true"
click at [316, 271] on button "Next" at bounding box center [310, 274] width 90 height 22
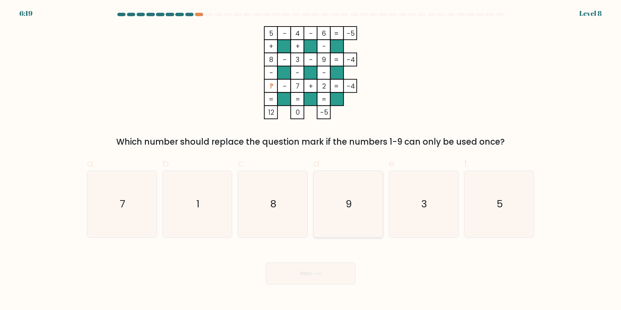
click at [328, 214] on icon "9" at bounding box center [348, 204] width 67 height 67
click at [311, 160] on input "d. 9" at bounding box center [310, 157] width 0 height 4
radio input "true"
click at [328, 264] on div "Next" at bounding box center [310, 265] width 455 height 39
click at [328, 275] on button "Next" at bounding box center [310, 274] width 90 height 22
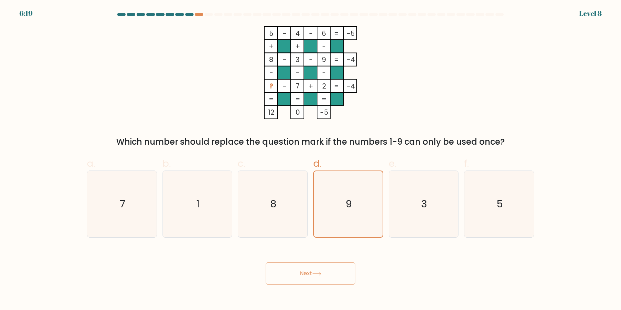
click at [328, 275] on button "Next" at bounding box center [310, 274] width 90 height 22
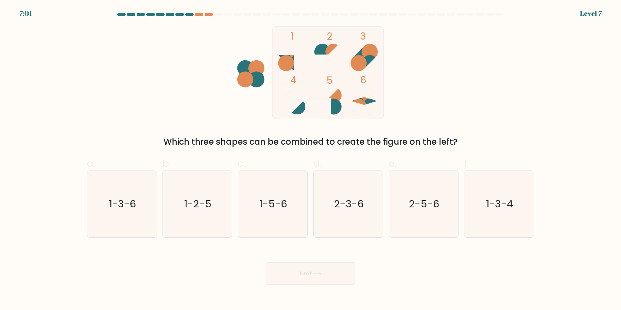
click at [342, 224] on icon "2-3-6" at bounding box center [348, 204] width 67 height 67
click at [311, 160] on input "d. 2-3-6" at bounding box center [310, 157] width 0 height 4
radio input "true"
click at [265, 263] on button "Next" at bounding box center [310, 274] width 90 height 22
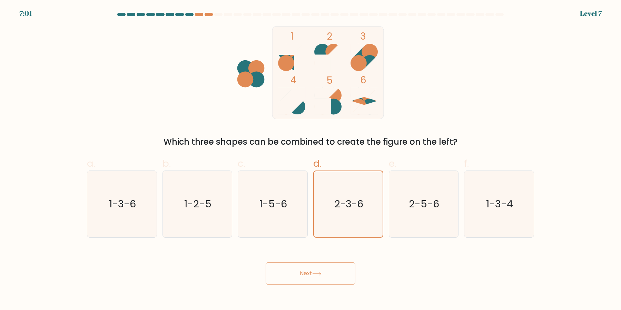
click at [265, 263] on button "Next" at bounding box center [310, 274] width 90 height 22
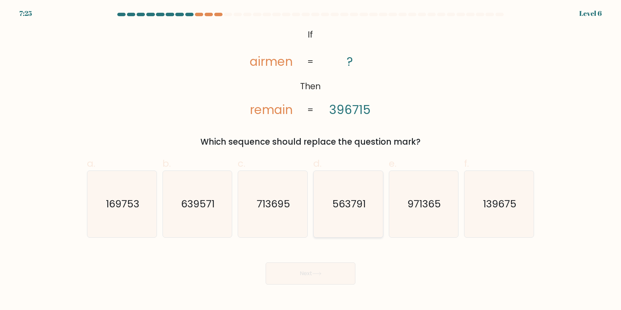
click at [339, 198] on text "563791" at bounding box center [348, 205] width 33 height 14
click at [311, 160] on input "d. 563791" at bounding box center [310, 157] width 0 height 4
radio input "true"
click at [265, 263] on button "Next" at bounding box center [310, 274] width 90 height 22
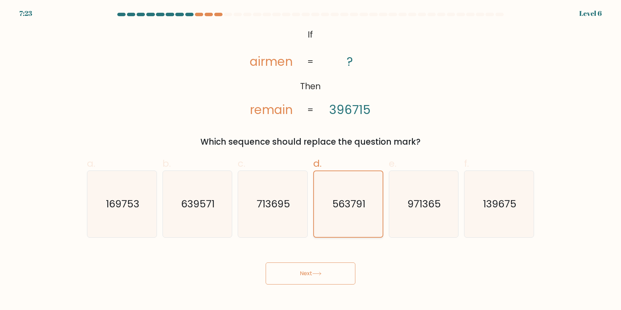
click at [265, 263] on button "Next" at bounding box center [310, 274] width 90 height 22
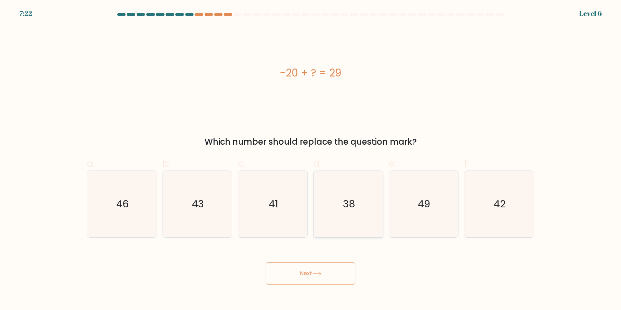
click at [265, 263] on button "Next" at bounding box center [310, 274] width 90 height 22
click at [337, 218] on icon "38" at bounding box center [348, 204] width 67 height 67
click at [311, 160] on input "d. 38" at bounding box center [310, 157] width 0 height 4
radio input "true"
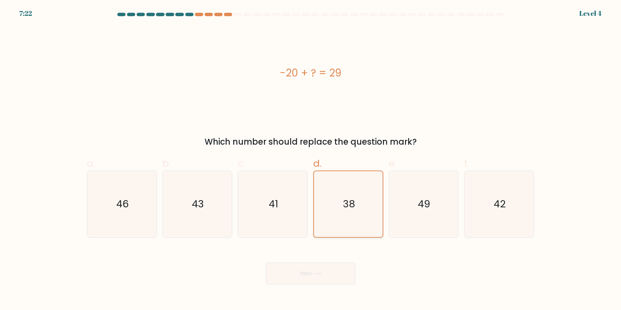
click at [265, 263] on button "Next" at bounding box center [310, 274] width 90 height 22
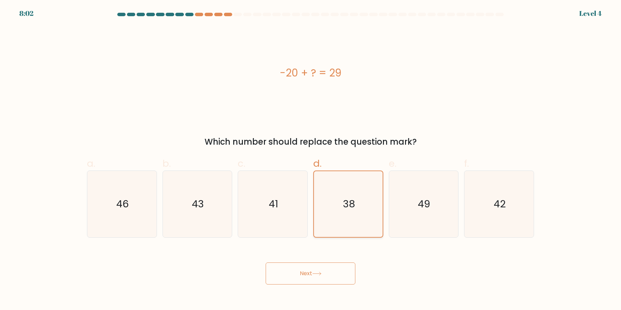
click at [265, 263] on button "Next" at bounding box center [310, 274] width 90 height 22
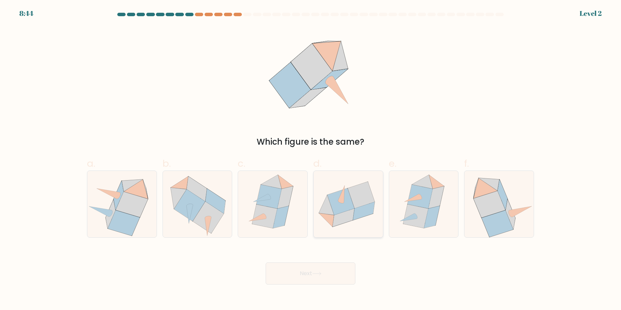
click at [369, 196] on icon at bounding box center [361, 195] width 27 height 27
click at [311, 160] on input "d." at bounding box center [310, 157] width 0 height 4
radio input "true"
click at [265, 263] on button "Next" at bounding box center [310, 274] width 90 height 22
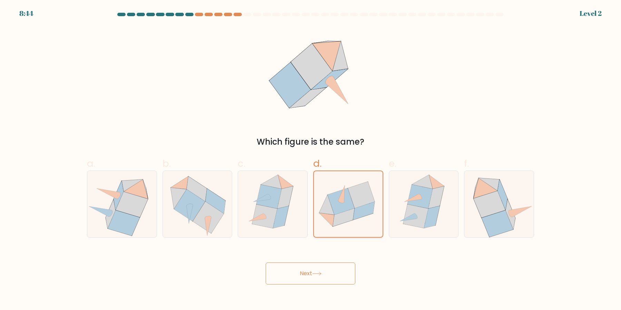
click at [265, 263] on button "Next" at bounding box center [310, 274] width 90 height 22
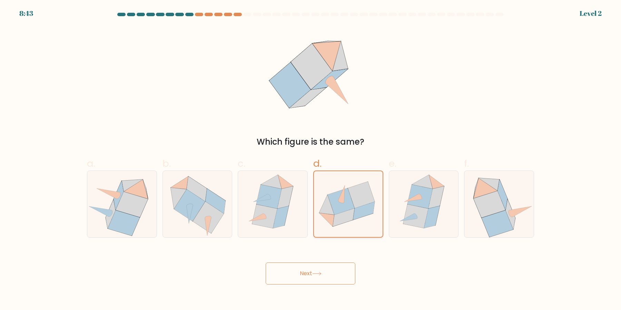
click at [265, 263] on button "Next" at bounding box center [310, 274] width 90 height 22
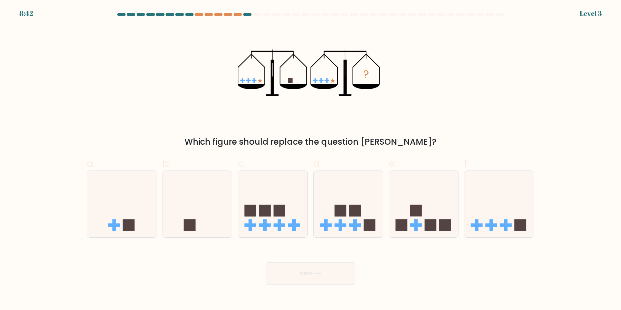
click at [265, 263] on button "Next" at bounding box center [310, 274] width 90 height 22
click at [355, 219] on icon at bounding box center [347, 204] width 69 height 57
click at [311, 160] on input "d." at bounding box center [310, 157] width 0 height 4
radio input "true"
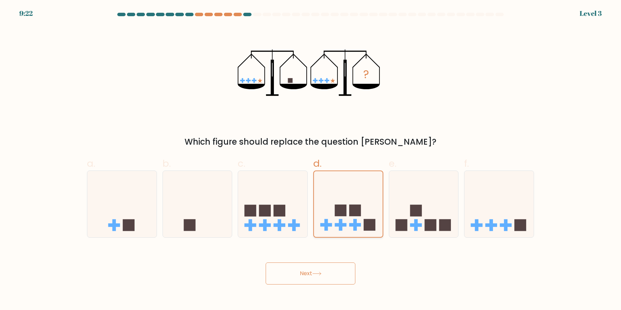
click at [265, 263] on button "Next" at bounding box center [310, 274] width 90 height 22
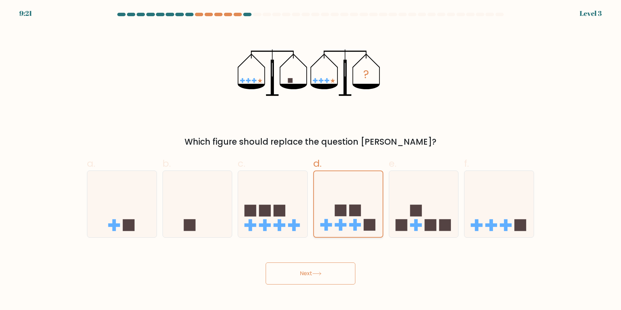
click button "Next" at bounding box center [310, 274] width 90 height 22
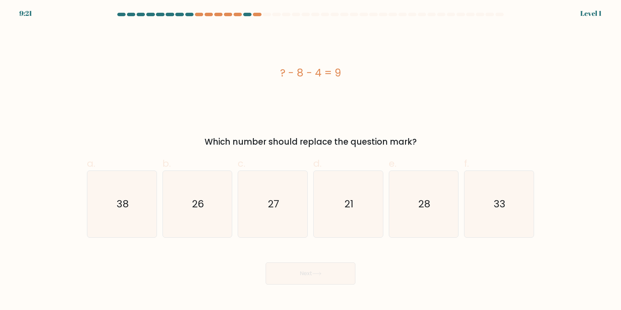
click at [265, 263] on button "Next" at bounding box center [310, 274] width 90 height 22
click at [355, 219] on icon "21" at bounding box center [348, 204] width 67 height 67
click at [311, 160] on input "d. 21" at bounding box center [310, 157] width 0 height 4
radio input "true"
click at [265, 263] on button "Next" at bounding box center [310, 274] width 90 height 22
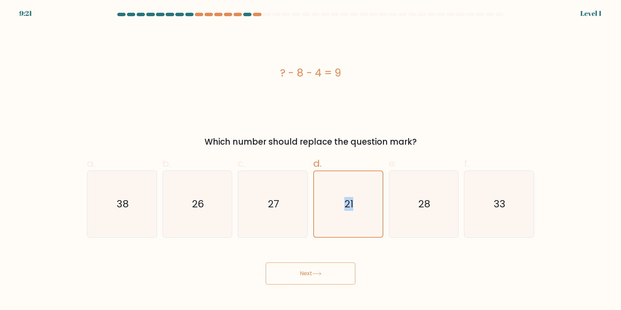
click at [355, 219] on icon "21" at bounding box center [348, 204] width 66 height 66
click at [311, 160] on input "d. 21" at bounding box center [310, 157] width 0 height 4
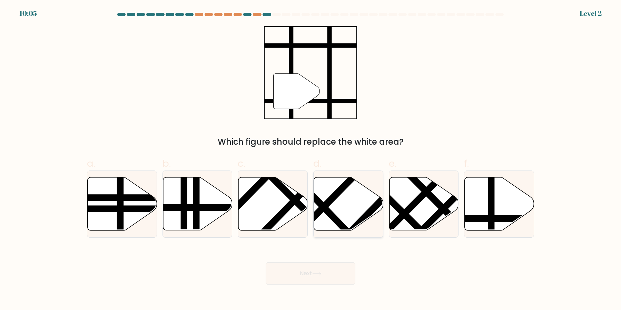
click at [328, 207] on line at bounding box center [311, 220] width 106 height 107
click at [311, 160] on input "d." at bounding box center [310, 157] width 0 height 4
radio input "true"
click at [265, 263] on button "Next" at bounding box center [310, 274] width 90 height 22
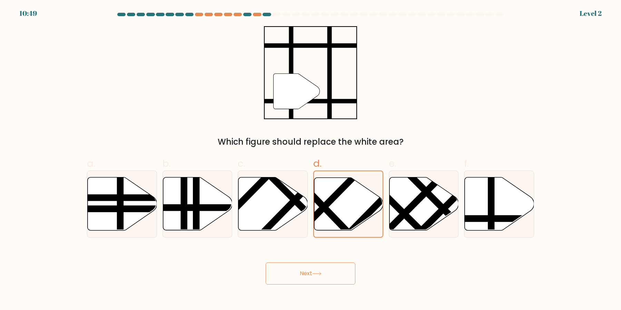
click at [265, 263] on button "Next" at bounding box center [310, 274] width 90 height 22
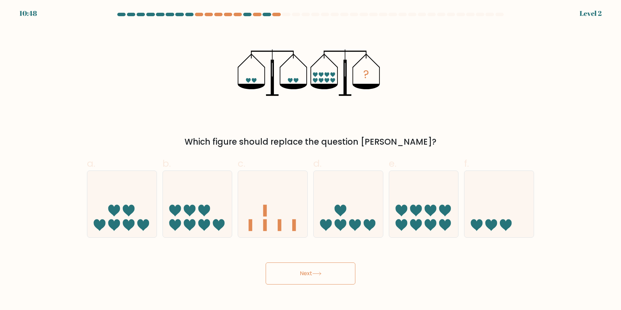
click at [328, 207] on icon at bounding box center [347, 204] width 69 height 57
click at [311, 160] on input "d." at bounding box center [310, 157] width 0 height 4
radio input "true"
click at [265, 263] on button "Next" at bounding box center [310, 274] width 90 height 22
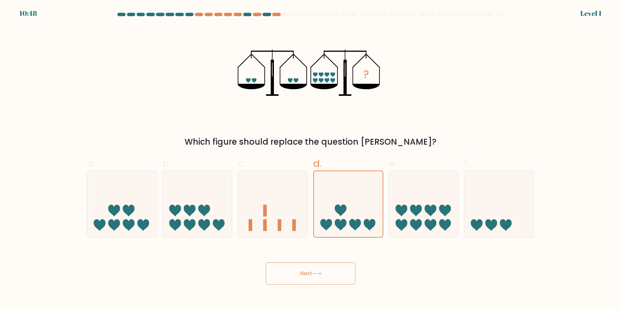
click at [265, 263] on button "Next" at bounding box center [310, 274] width 90 height 22
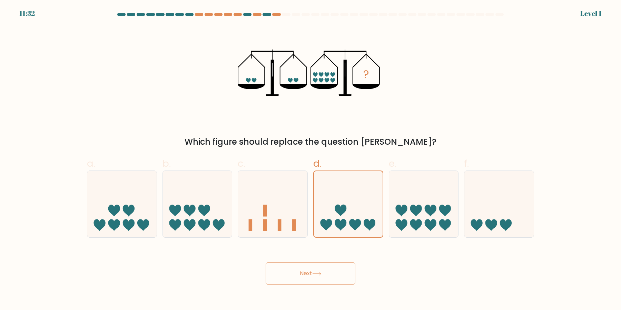
click at [265, 263] on button "Next" at bounding box center [310, 274] width 90 height 22
click at [328, 207] on icon at bounding box center [348, 204] width 69 height 57
click at [311, 160] on input "d." at bounding box center [310, 157] width 0 height 4
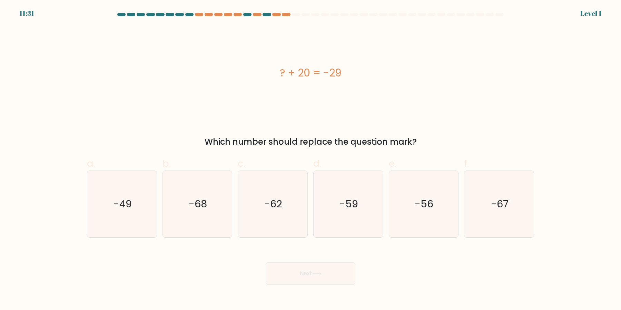
click at [265, 263] on button "Next" at bounding box center [310, 274] width 90 height 22
click at [328, 207] on icon "-59" at bounding box center [348, 204] width 67 height 67
click at [311, 160] on input "d. -59" at bounding box center [310, 157] width 0 height 4
radio input "true"
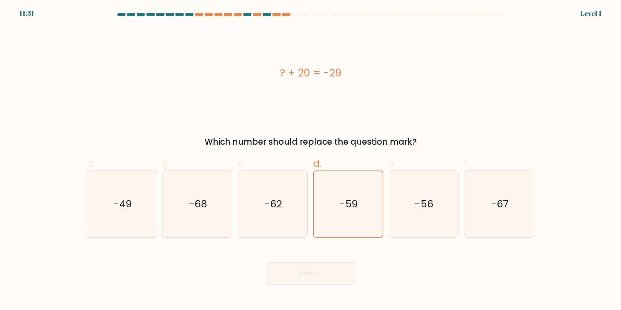
click at [265, 263] on button "Next" at bounding box center [310, 274] width 90 height 22
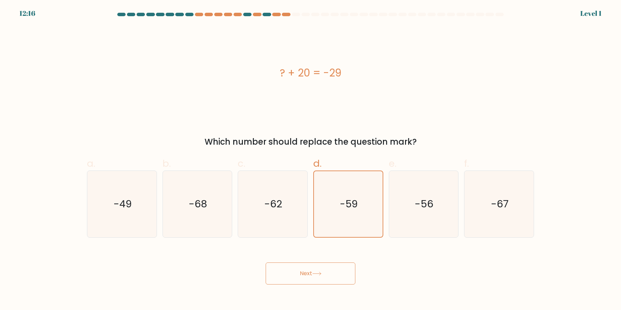
click at [265, 263] on button "Next" at bounding box center [310, 274] width 90 height 22
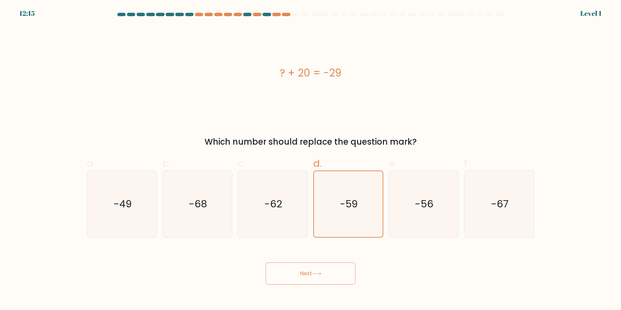
click at [265, 263] on button "Next" at bounding box center [310, 274] width 90 height 22
click at [328, 207] on icon "-59" at bounding box center [348, 204] width 66 height 66
click at [311, 160] on input "d. -59" at bounding box center [310, 157] width 0 height 4
click at [265, 263] on button "Next" at bounding box center [310, 274] width 90 height 22
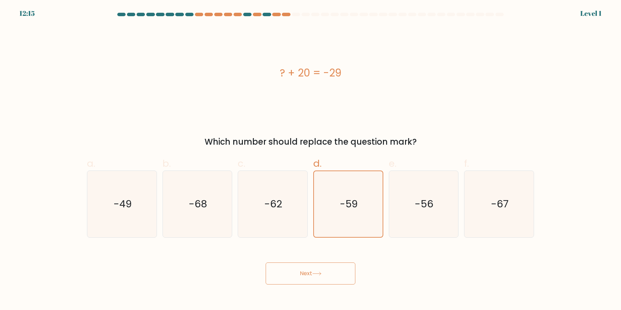
click at [265, 263] on button "Next" at bounding box center [310, 274] width 90 height 22
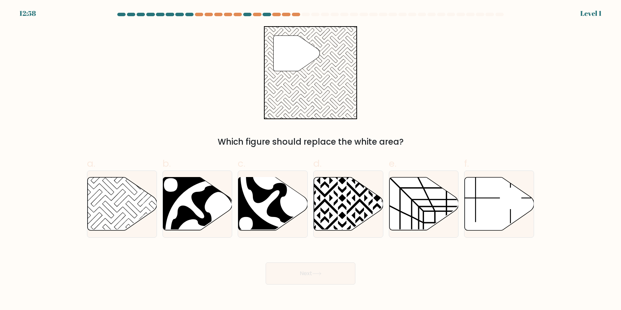
click at [328, 207] on icon at bounding box center [348, 204] width 69 height 53
click at [311, 160] on input "d." at bounding box center [310, 157] width 0 height 4
radio input "true"
click at [265, 263] on button "Next" at bounding box center [310, 274] width 90 height 22
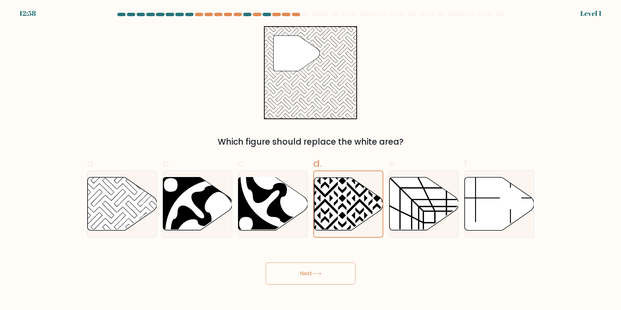
click at [265, 263] on button "Next" at bounding box center [310, 274] width 90 height 22
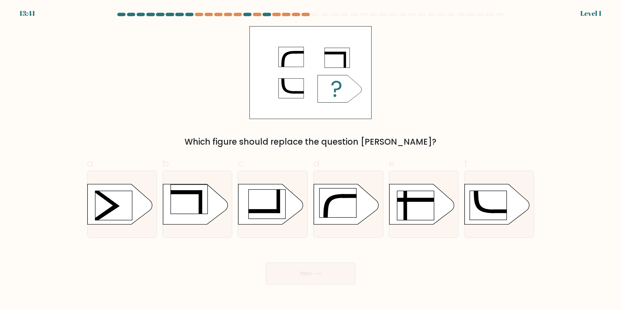
click at [265, 263] on button "Next" at bounding box center [310, 274] width 90 height 22
click at [334, 195] on icon at bounding box center [336, 205] width 27 height 23
click at [311, 160] on input "d." at bounding box center [310, 157] width 0 height 4
radio input "true"
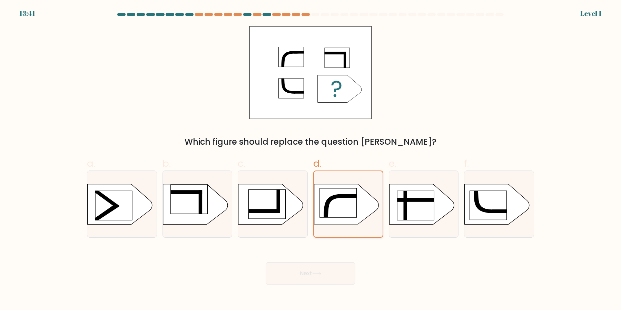
click at [265, 263] on button "Next" at bounding box center [310, 274] width 90 height 22
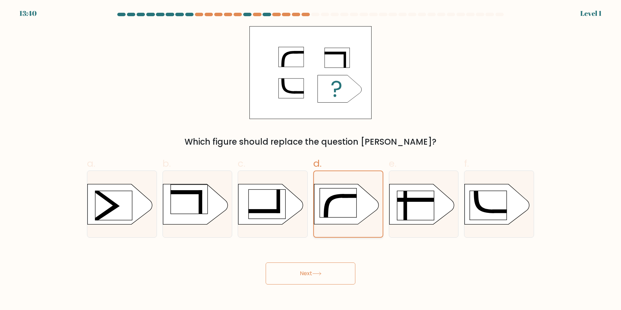
click at [265, 263] on button "Next" at bounding box center [310, 274] width 90 height 22
click at [334, 195] on icon at bounding box center [337, 205] width 27 height 23
click at [311, 160] on input "d." at bounding box center [310, 157] width 0 height 4
click at [265, 263] on button "Next" at bounding box center [310, 274] width 90 height 22
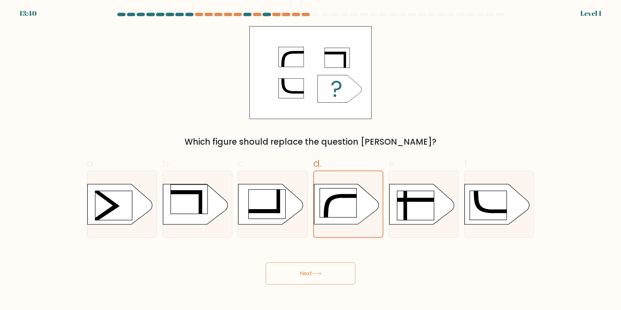
click at [265, 263] on button "Next" at bounding box center [310, 274] width 90 height 22
click at [334, 195] on icon at bounding box center [337, 205] width 27 height 23
click at [311, 160] on input "d." at bounding box center [310, 157] width 0 height 4
click at [334, 195] on icon at bounding box center [337, 205] width 27 height 23
click at [311, 160] on input "d." at bounding box center [310, 157] width 0 height 4
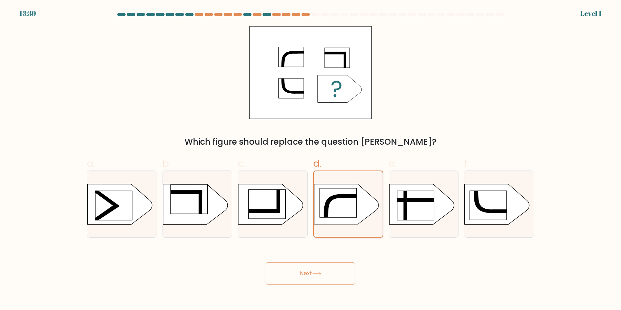
click at [265, 263] on button "Next" at bounding box center [310, 274] width 90 height 22
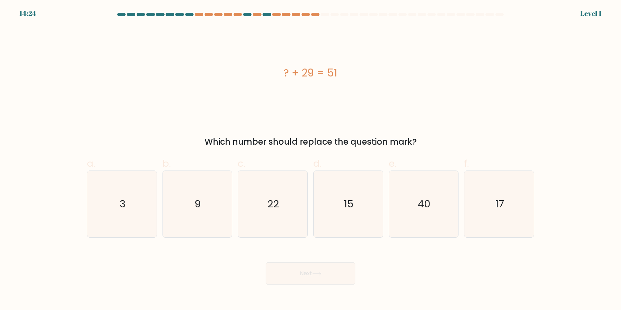
click at [334, 195] on icon "15" at bounding box center [348, 204] width 67 height 67
click at [311, 160] on input "d. 15" at bounding box center [310, 157] width 0 height 4
radio input "true"
click at [341, 222] on icon "15" at bounding box center [348, 204] width 66 height 66
click at [311, 160] on input "d. 15" at bounding box center [310, 157] width 0 height 4
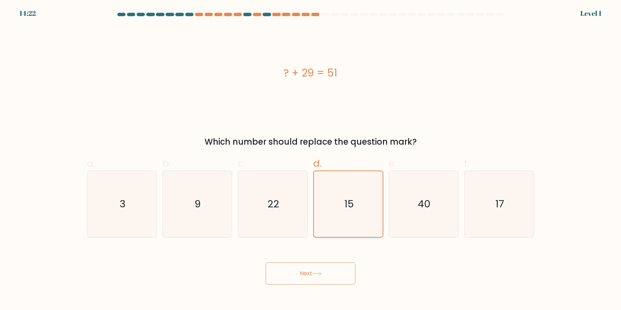
click at [265, 263] on button "Next" at bounding box center [310, 274] width 90 height 22
click at [341, 222] on icon "15" at bounding box center [348, 204] width 66 height 66
click at [311, 160] on input "d. 15" at bounding box center [310, 157] width 0 height 4
click at [341, 222] on icon "15" at bounding box center [348, 204] width 66 height 66
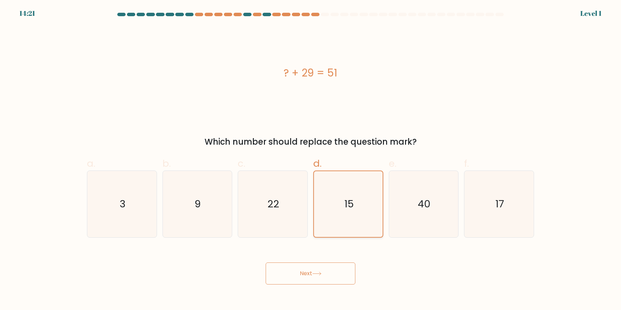
click at [311, 160] on input "d. 15" at bounding box center [310, 157] width 0 height 4
click at [265, 263] on button "Next" at bounding box center [310, 274] width 90 height 22
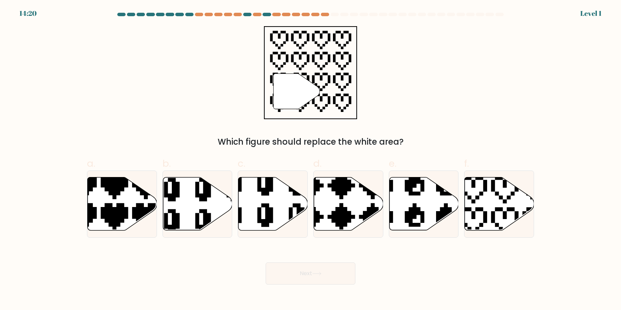
click at [341, 222] on icon at bounding box center [325, 233] width 122 height 122
click at [311, 160] on input "d." at bounding box center [310, 157] width 0 height 4
radio input "true"
click at [265, 263] on button "Next" at bounding box center [310, 274] width 90 height 22
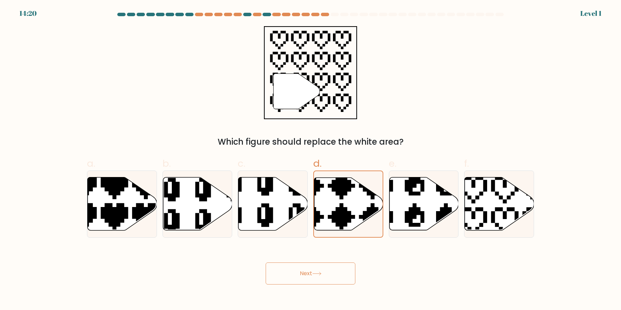
click at [341, 222] on icon at bounding box center [325, 232] width 120 height 120
click at [311, 160] on input "d." at bounding box center [310, 157] width 0 height 4
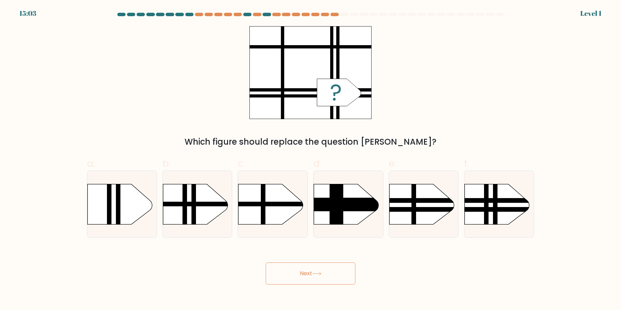
click at [341, 222] on rect at bounding box center [336, 177] width 13 height 138
click at [311, 160] on input "d." at bounding box center [310, 157] width 0 height 4
radio input "true"
click at [265, 263] on button "Next" at bounding box center [310, 274] width 90 height 22
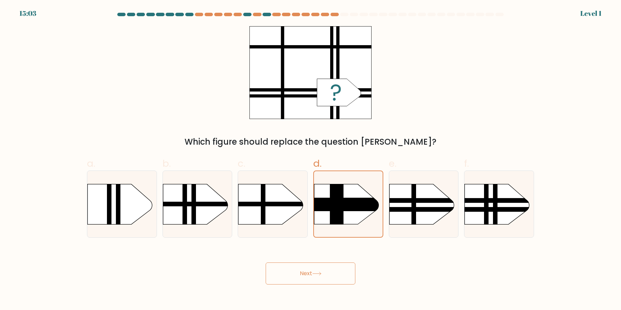
click at [265, 263] on button "Next" at bounding box center [310, 274] width 90 height 22
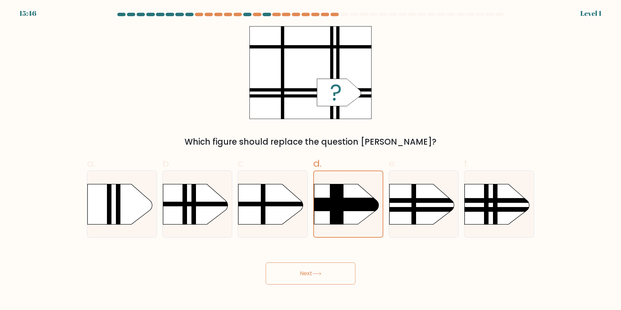
click at [265, 263] on button "Next" at bounding box center [310, 274] width 90 height 22
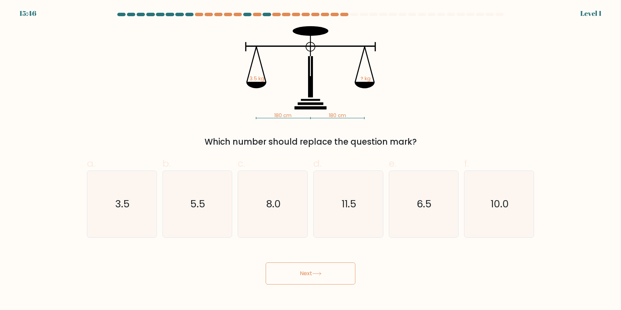
click at [265, 263] on button "Next" at bounding box center [310, 274] width 90 height 22
click at [341, 222] on icon "11.5" at bounding box center [348, 204] width 67 height 67
click at [311, 160] on input "d. 11.5" at bounding box center [310, 157] width 0 height 4
radio input "true"
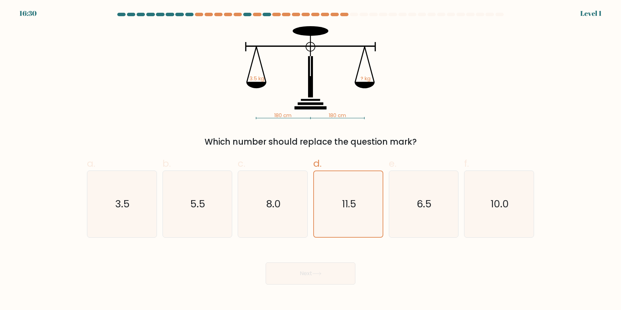
click at [265, 263] on button "Next" at bounding box center [310, 274] width 90 height 22
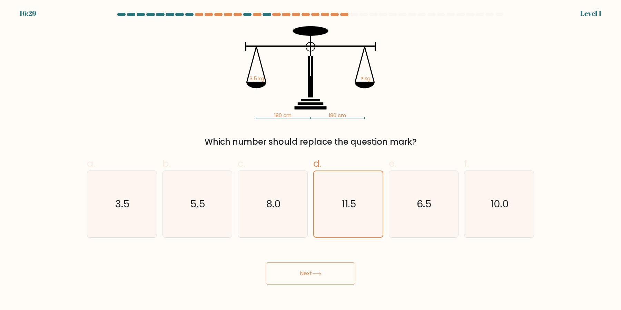
click at [265, 263] on button "Next" at bounding box center [310, 274] width 90 height 22
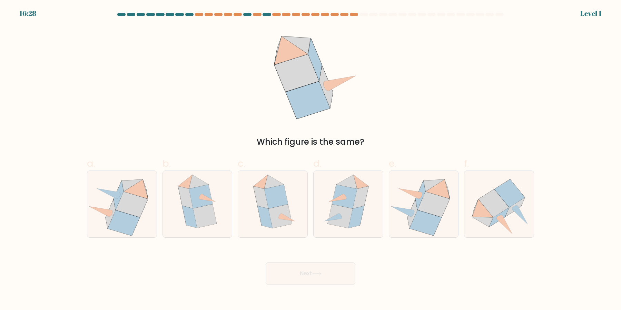
click at [265, 263] on button "Next" at bounding box center [310, 274] width 90 height 22
click at [341, 222] on icon at bounding box center [340, 217] width 25 height 24
click at [311, 160] on input "d." at bounding box center [310, 157] width 0 height 4
radio input "true"
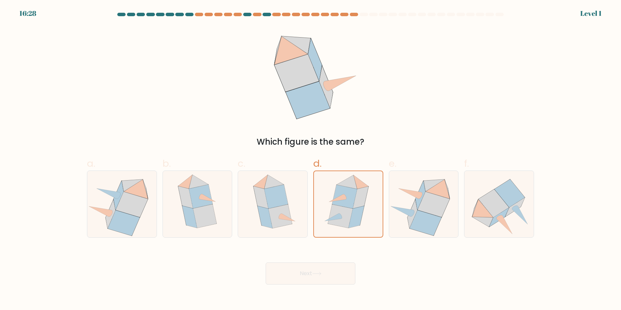
click at [265, 263] on button "Next" at bounding box center [310, 274] width 90 height 22
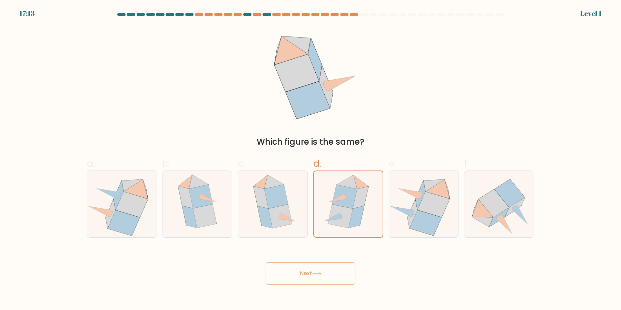
click at [265, 263] on button "Next" at bounding box center [310, 274] width 90 height 22
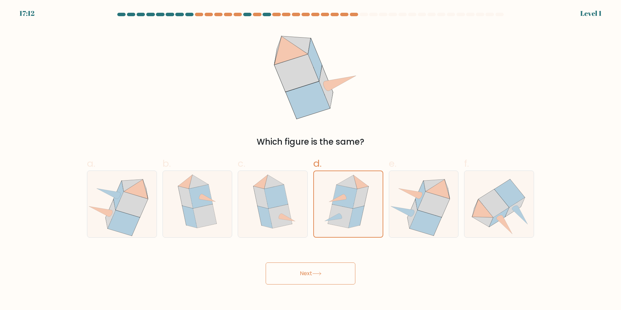
click at [265, 263] on button "Next" at bounding box center [310, 274] width 90 height 22
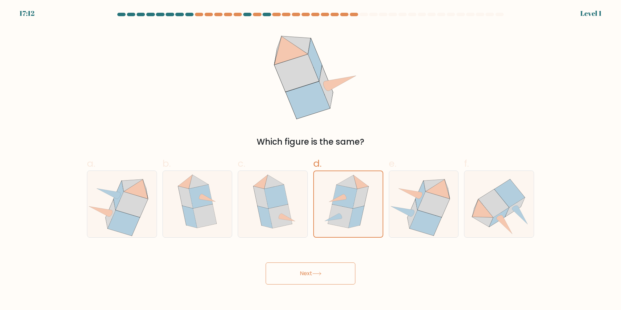
click at [265, 263] on button "Next" at bounding box center [310, 274] width 90 height 22
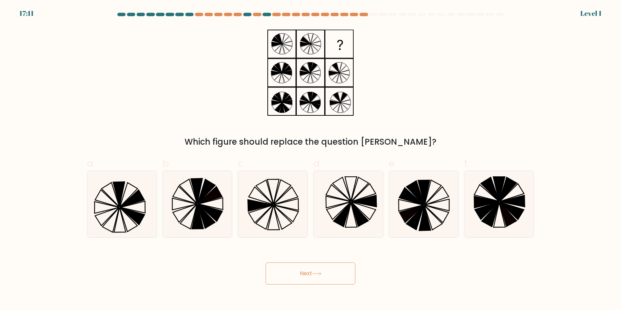
click at [265, 263] on button "Next" at bounding box center [310, 274] width 90 height 22
click at [341, 222] on icon at bounding box center [341, 215] width 17 height 24
click at [311, 160] on input "d." at bounding box center [310, 157] width 0 height 4
radio input "true"
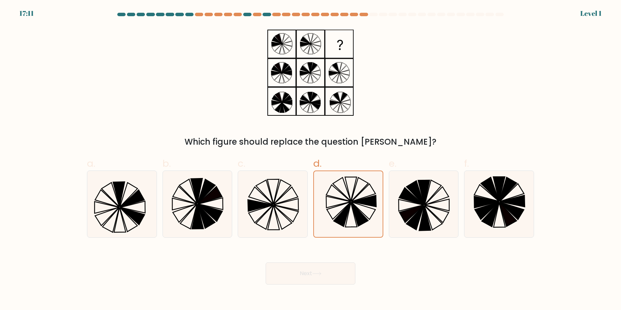
click at [265, 263] on button "Next" at bounding box center [310, 274] width 90 height 22
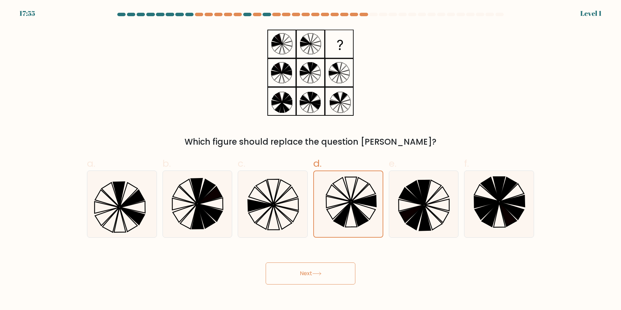
click at [265, 263] on button "Next" at bounding box center [310, 274] width 90 height 22
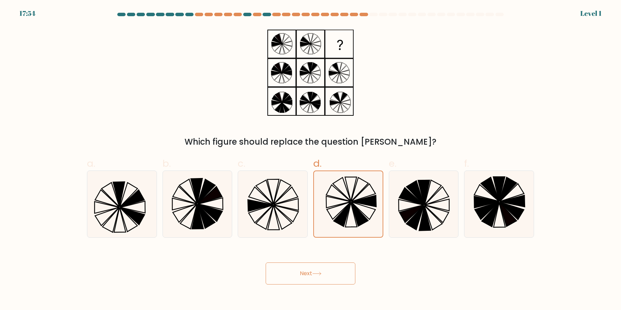
click at [265, 263] on button "Next" at bounding box center [310, 274] width 90 height 22
click button "Next" at bounding box center [310, 274] width 90 height 22
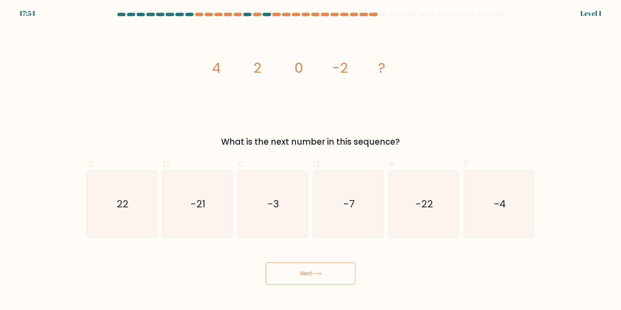
click at [265, 263] on button "Next" at bounding box center [310, 274] width 90 height 22
click at [341, 222] on icon "-7" at bounding box center [348, 204] width 67 height 67
click at [311, 160] on input "d. -7" at bounding box center [310, 157] width 0 height 4
radio input "true"
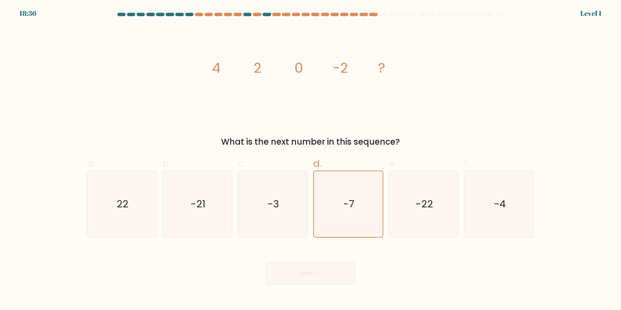
click at [265, 263] on button "Next" at bounding box center [310, 274] width 90 height 22
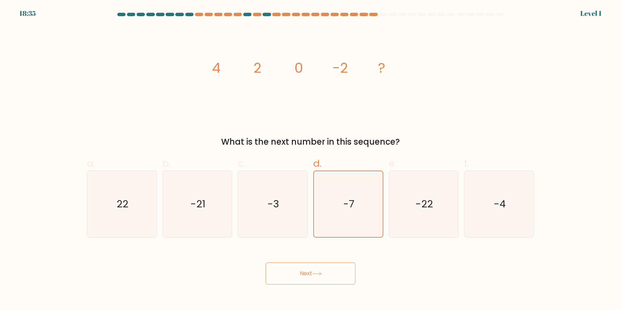
click at [265, 263] on button "Next" at bounding box center [310, 274] width 90 height 22
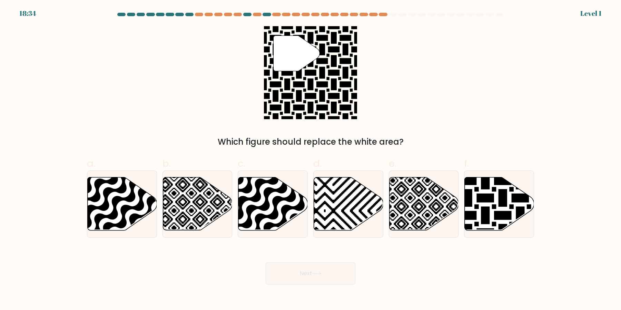
click at [265, 263] on button "Next" at bounding box center [310, 274] width 90 height 22
click at [341, 222] on icon at bounding box center [348, 204] width 69 height 53
click at [311, 160] on input "d." at bounding box center [310, 157] width 0 height 4
radio input "true"
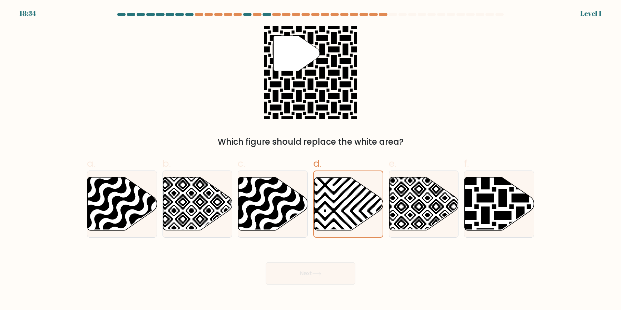
click at [265, 263] on button "Next" at bounding box center [310, 274] width 90 height 22
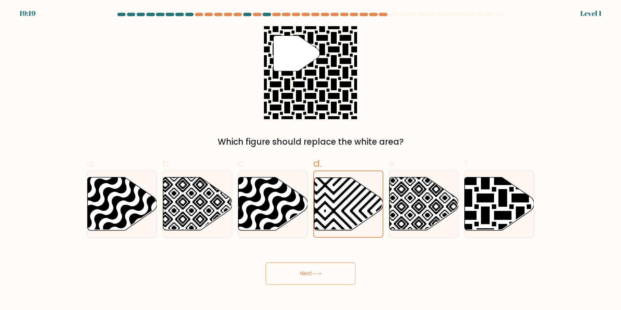
click at [265, 263] on button "Next" at bounding box center [310, 274] width 90 height 22
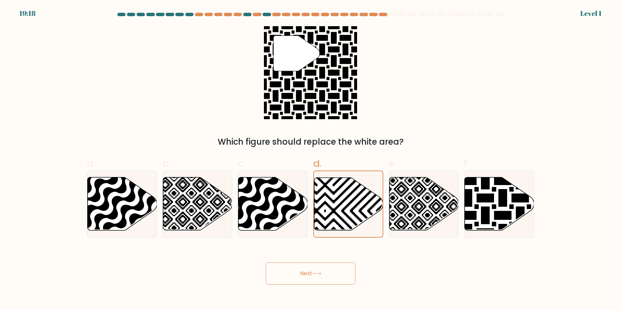
click at [265, 263] on button "Next" at bounding box center [310, 274] width 90 height 22
click button "Next" at bounding box center [310, 274] width 90 height 22
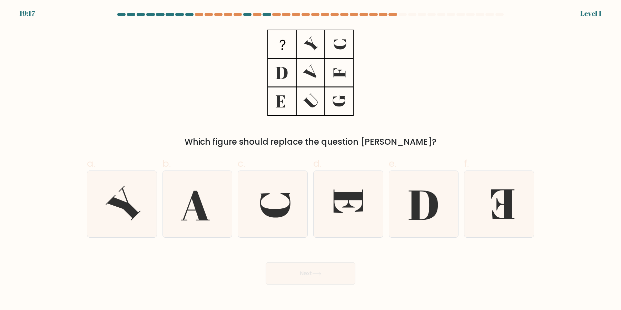
click at [265, 263] on button "Next" at bounding box center [310, 274] width 90 height 22
click at [341, 222] on icon at bounding box center [348, 204] width 67 height 67
click at [311, 160] on input "d." at bounding box center [310, 157] width 0 height 4
radio input "true"
click at [265, 263] on button "Next" at bounding box center [310, 274] width 90 height 22
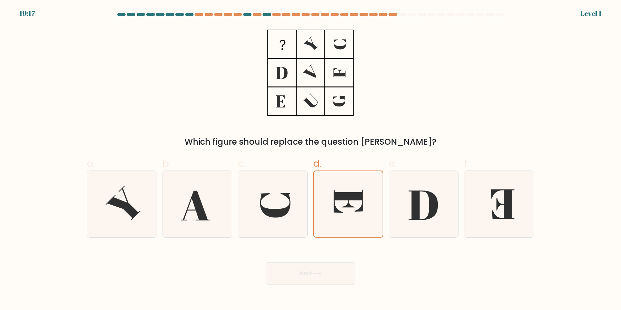
click at [265, 263] on button "Next" at bounding box center [310, 274] width 90 height 22
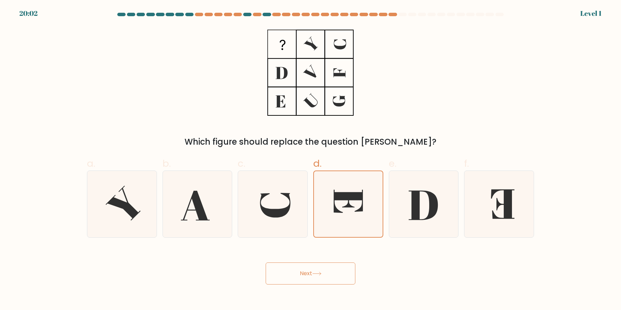
click at [265, 263] on button "Next" at bounding box center [310, 274] width 90 height 22
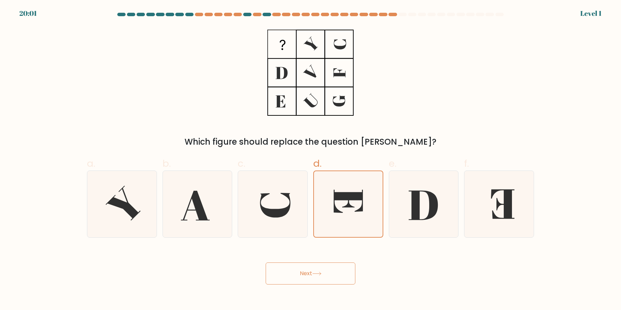
click at [265, 263] on button "Next" at bounding box center [310, 274] width 90 height 22
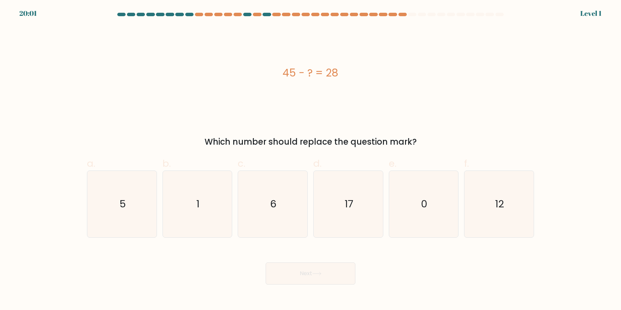
click at [265, 263] on button "Next" at bounding box center [310, 274] width 90 height 22
click at [341, 222] on icon "17" at bounding box center [348, 204] width 67 height 67
click at [311, 160] on input "d. 17" at bounding box center [310, 157] width 0 height 4
radio input "true"
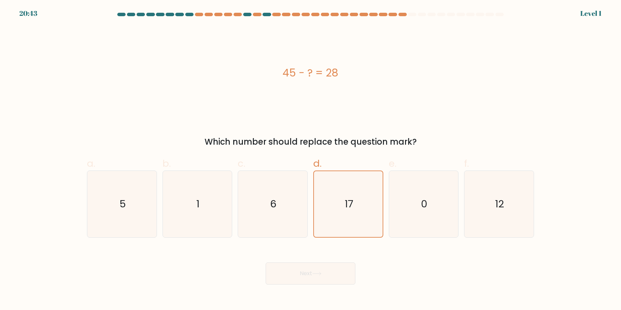
click at [265, 263] on button "Next" at bounding box center [310, 274] width 90 height 22
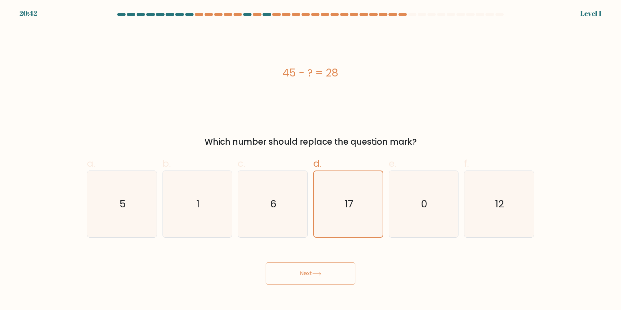
click at [265, 263] on button "Next" at bounding box center [310, 274] width 90 height 22
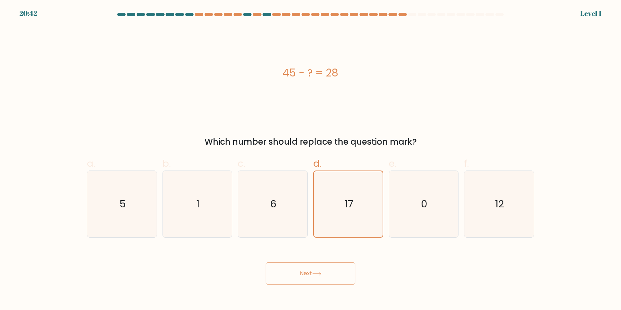
click at [265, 263] on button "Next" at bounding box center [310, 274] width 90 height 22
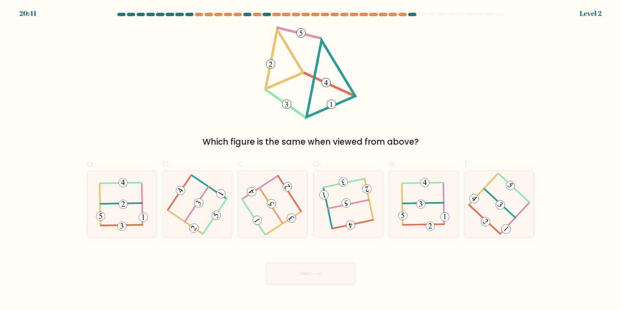
click at [341, 222] on icon at bounding box center [348, 204] width 52 height 53
click at [311, 160] on input "d." at bounding box center [310, 157] width 0 height 4
radio input "true"
click at [265, 263] on button "Next" at bounding box center [310, 274] width 90 height 22
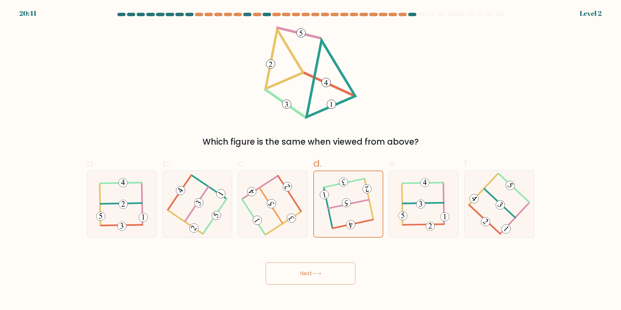
click at [265, 263] on button "Next" at bounding box center [310, 274] width 90 height 22
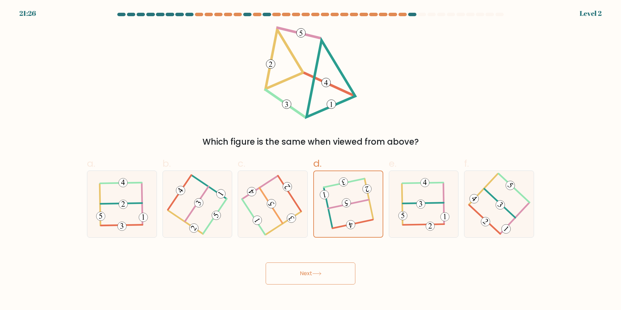
click at [265, 263] on button "Next" at bounding box center [310, 274] width 90 height 22
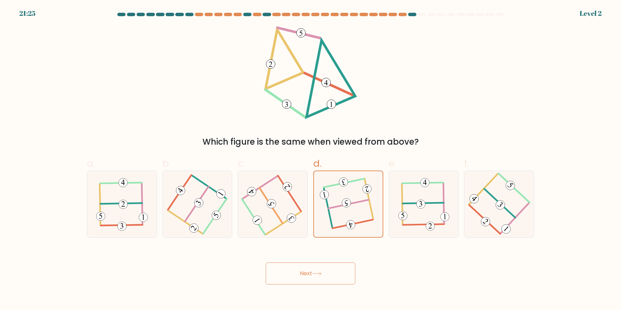
click at [265, 263] on button "Next" at bounding box center [310, 274] width 90 height 22
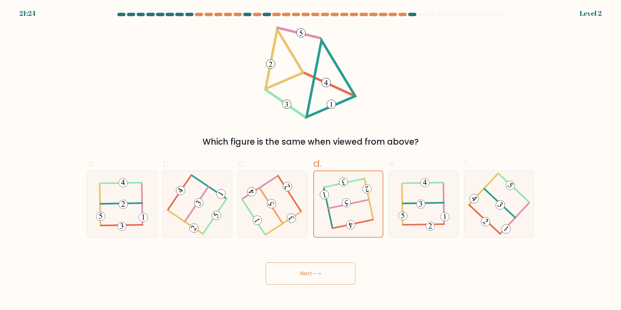
click at [265, 263] on button "Next" at bounding box center [310, 274] width 90 height 22
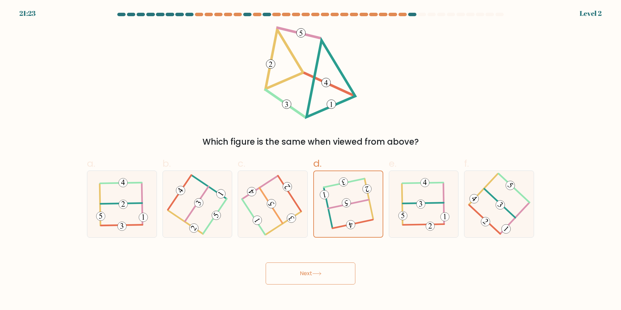
click at [265, 263] on button "Next" at bounding box center [310, 274] width 90 height 22
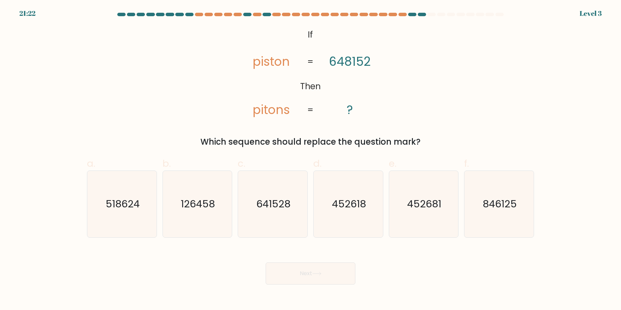
click at [265, 263] on button "Next" at bounding box center [310, 274] width 90 height 22
click at [341, 222] on icon "452618" at bounding box center [348, 204] width 67 height 67
click at [311, 160] on input "d. 452618" at bounding box center [310, 157] width 0 height 4
radio input "true"
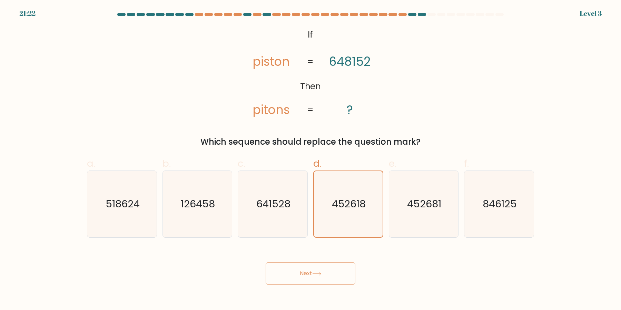
click at [265, 263] on button "Next" at bounding box center [310, 274] width 90 height 22
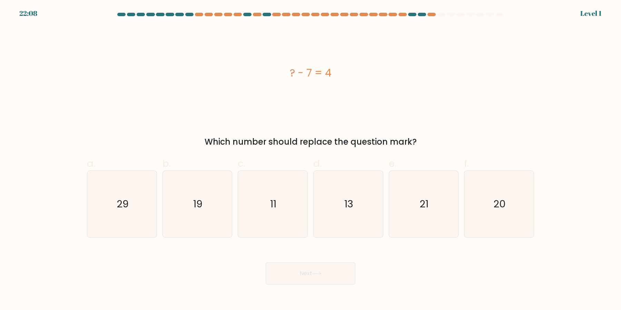
click at [265, 263] on button "Next" at bounding box center [310, 274] width 90 height 22
click at [341, 222] on icon "13" at bounding box center [348, 204] width 67 height 67
click at [311, 160] on input "d. 13" at bounding box center [310, 157] width 0 height 4
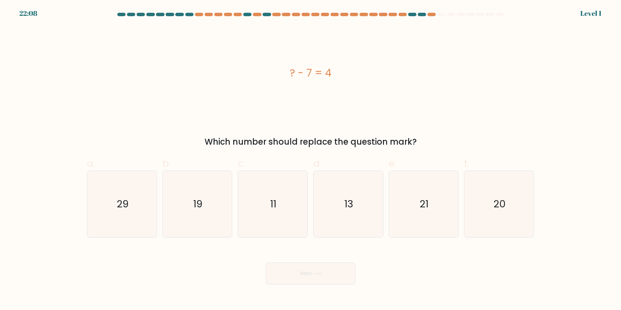
radio input "true"
click at [265, 263] on button "Next" at bounding box center [310, 274] width 90 height 22
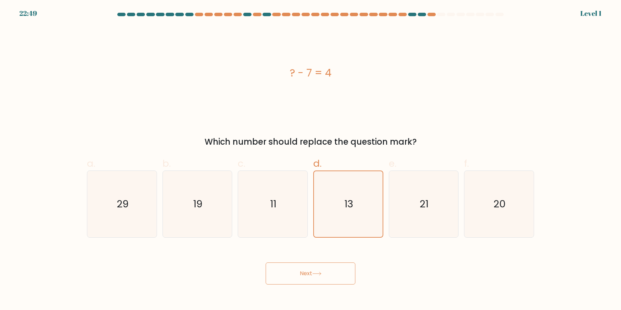
click at [265, 263] on button "Next" at bounding box center [310, 274] width 90 height 22
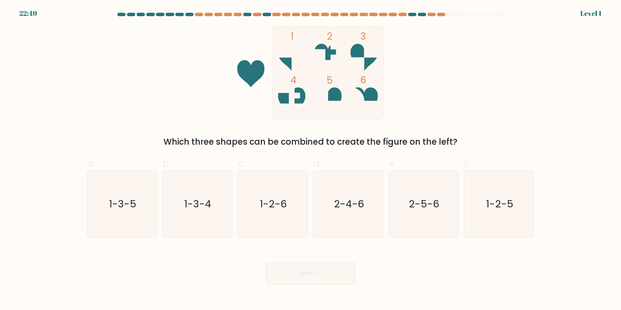
click at [265, 263] on button "Next" at bounding box center [310, 274] width 90 height 22
click at [341, 222] on icon "2-4-6" at bounding box center [348, 204] width 67 height 67
click at [311, 160] on input "d. 2-4-6" at bounding box center [310, 157] width 0 height 4
radio input "true"
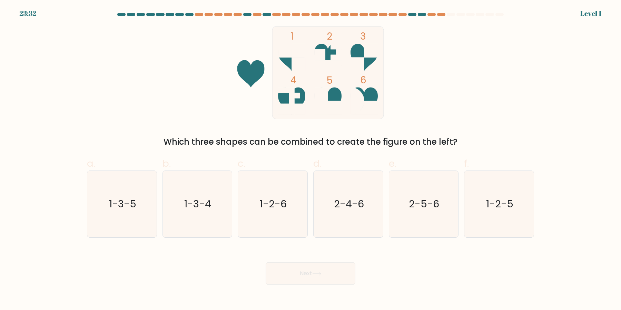
click at [265, 263] on button "Next" at bounding box center [310, 274] width 90 height 22
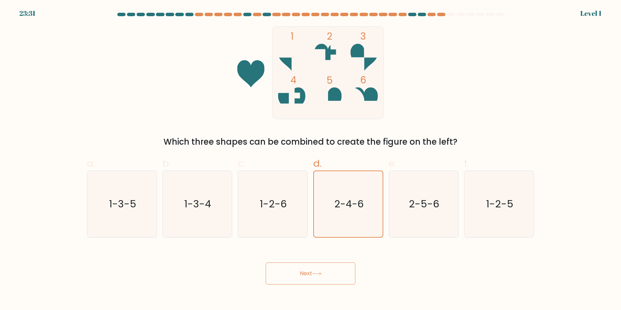
click at [265, 263] on button "Next" at bounding box center [310, 274] width 90 height 22
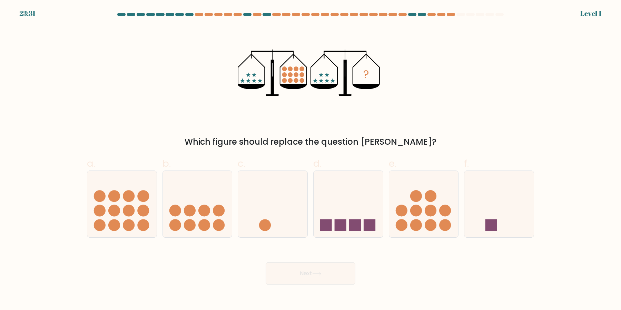
click at [265, 263] on button "Next" at bounding box center [310, 274] width 90 height 22
click at [341, 222] on rect at bounding box center [340, 225] width 12 height 12
click at [311, 160] on input "d." at bounding box center [310, 157] width 0 height 4
radio input "true"
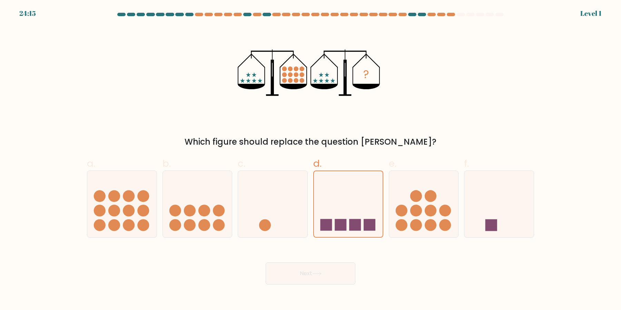
click at [265, 263] on button "Next" at bounding box center [310, 274] width 90 height 22
click button "Next" at bounding box center [310, 274] width 90 height 22
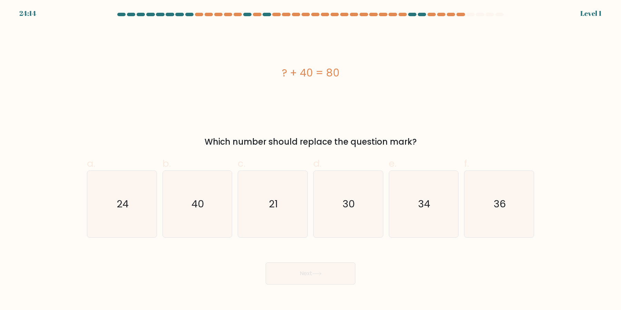
click at [265, 263] on button "Next" at bounding box center [310, 274] width 90 height 22
click at [341, 222] on icon "30" at bounding box center [348, 204] width 67 height 67
click at [311, 160] on input "d. 30" at bounding box center [310, 157] width 0 height 4
radio input "true"
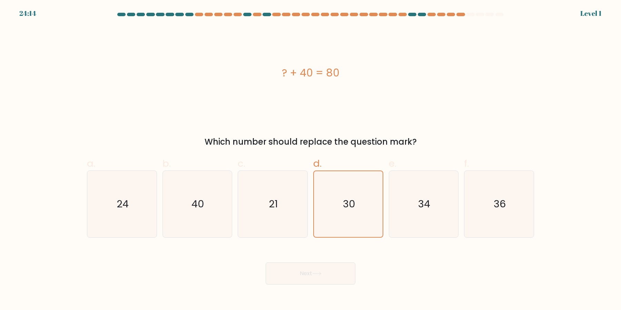
click at [265, 263] on button "Next" at bounding box center [310, 274] width 90 height 22
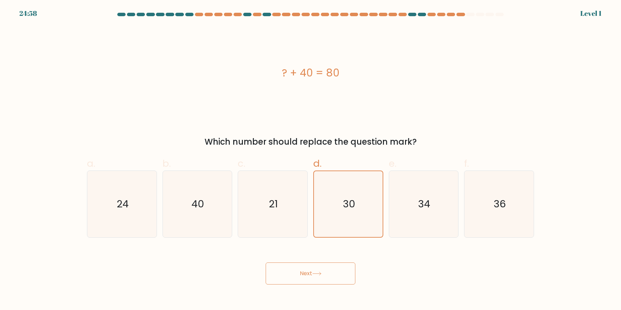
click at [265, 263] on button "Next" at bounding box center [310, 274] width 90 height 22
click at [341, 222] on icon "30" at bounding box center [348, 204] width 66 height 66
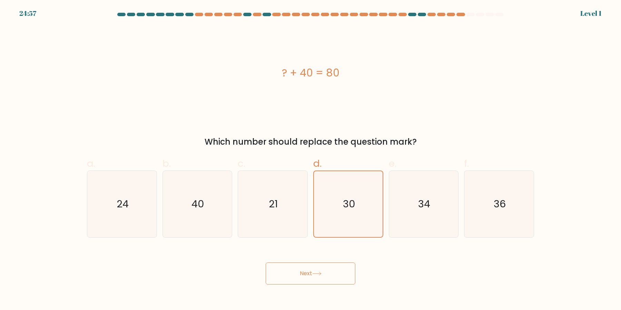
click at [311, 160] on input "d. 30" at bounding box center [310, 157] width 0 height 4
click at [265, 263] on button "Next" at bounding box center [310, 274] width 90 height 22
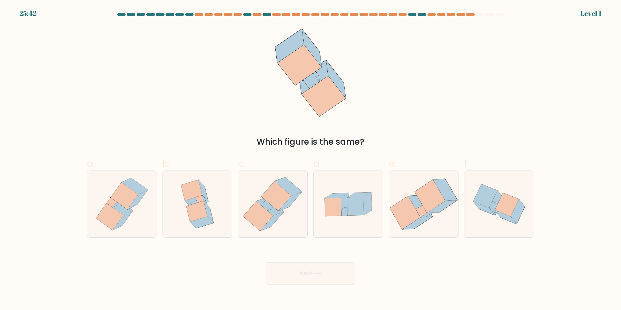
click at [265, 263] on button "Next" at bounding box center [310, 274] width 90 height 22
click at [341, 222] on icon at bounding box center [347, 205] width 69 height 48
click at [311, 160] on input "d." at bounding box center [310, 157] width 0 height 4
radio input "true"
click at [265, 263] on button "Next" at bounding box center [310, 274] width 90 height 22
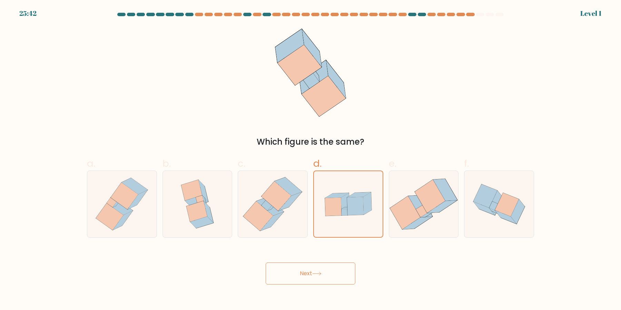
click at [265, 263] on button "Next" at bounding box center [310, 274] width 90 height 22
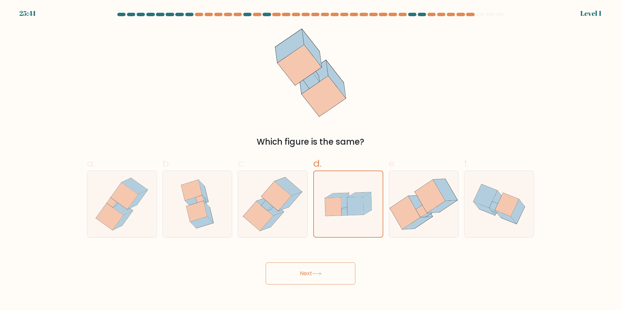
click at [265, 263] on button "Next" at bounding box center [310, 274] width 90 height 22
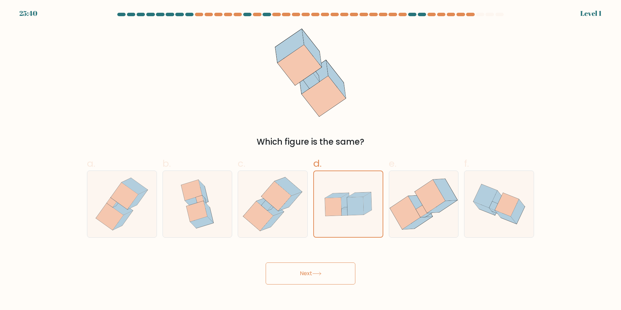
click at [341, 222] on icon at bounding box center [348, 204] width 69 height 47
click at [311, 160] on input "d." at bounding box center [310, 157] width 0 height 4
click button "Next" at bounding box center [310, 274] width 90 height 22
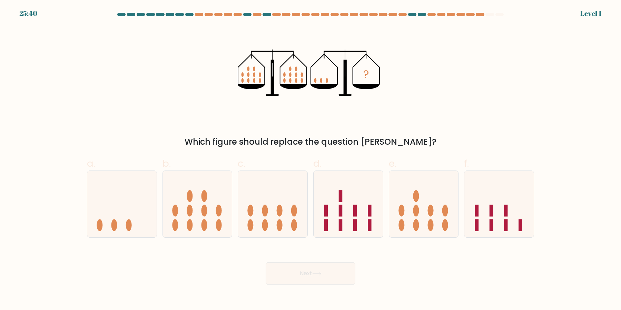
click at [265, 263] on button "Next" at bounding box center [310, 274] width 90 height 22
click at [341, 222] on rect at bounding box center [341, 225] width 4 height 12
click at [311, 160] on input "d." at bounding box center [310, 157] width 0 height 4
radio input "true"
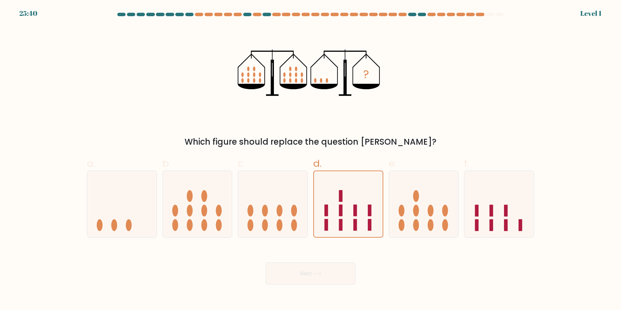
click at [265, 263] on button "Next" at bounding box center [310, 274] width 90 height 22
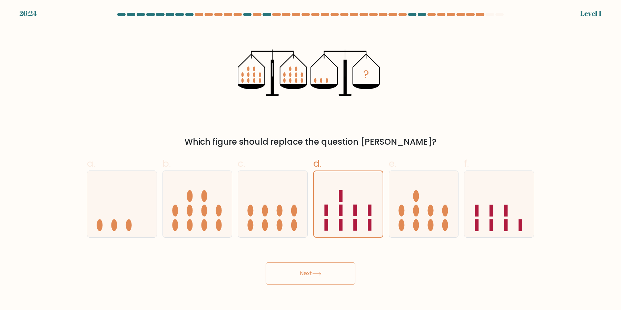
click at [265, 263] on button "Next" at bounding box center [310, 274] width 90 height 22
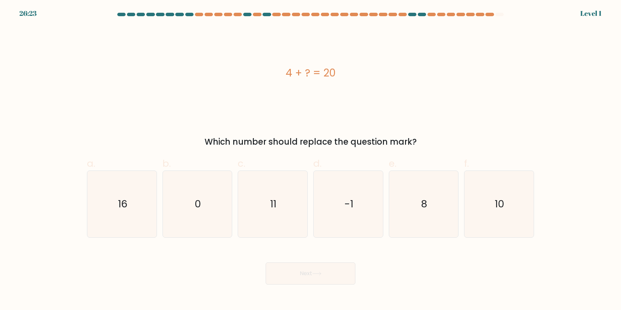
click at [265, 263] on button "Next" at bounding box center [310, 274] width 90 height 22
click at [341, 222] on icon "-1" at bounding box center [348, 204] width 67 height 67
click at [311, 160] on input "d. -1" at bounding box center [310, 157] width 0 height 4
radio input "true"
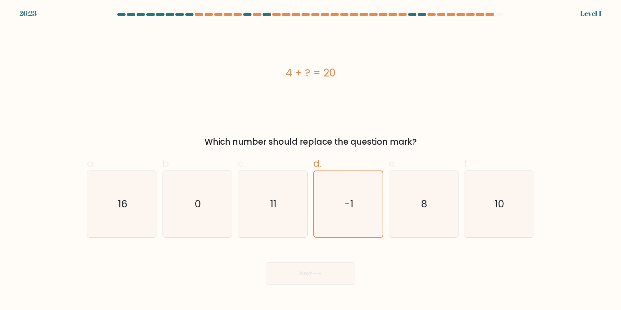
click at [265, 263] on button "Next" at bounding box center [310, 274] width 90 height 22
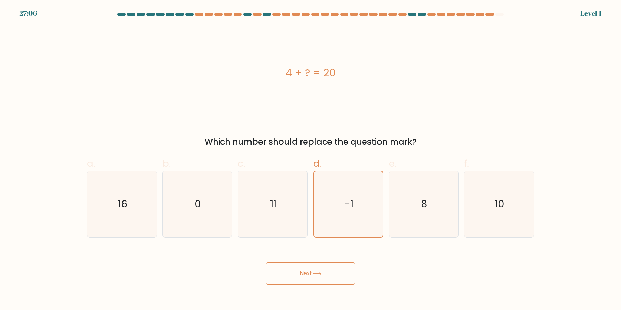
click at [265, 263] on button "Next" at bounding box center [310, 274] width 90 height 22
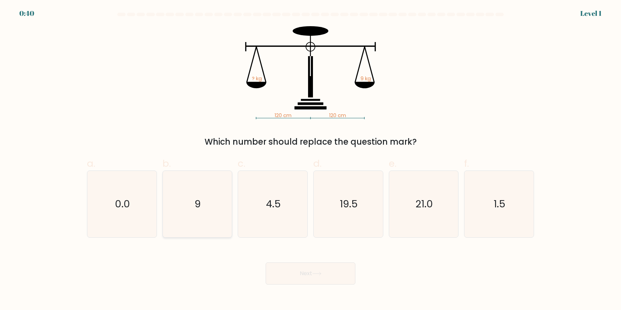
drag, startPoint x: 215, startPoint y: 209, endPoint x: 238, endPoint y: 241, distance: 38.8
click at [214, 209] on icon "9" at bounding box center [197, 204] width 67 height 67
click at [310, 160] on input "b. 9" at bounding box center [310, 157] width 0 height 4
radio input "true"
click at [262, 262] on div "Next" at bounding box center [310, 265] width 455 height 39
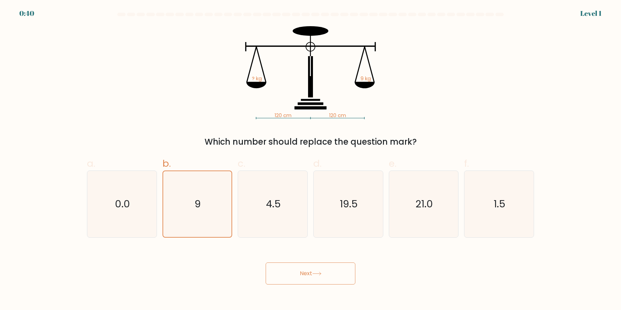
click at [289, 270] on button "Next" at bounding box center [310, 274] width 90 height 22
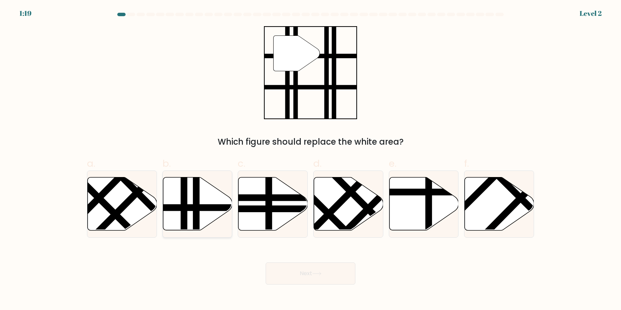
click at [209, 212] on icon at bounding box center [197, 204] width 69 height 53
click at [285, 264] on button "Next" at bounding box center [310, 274] width 90 height 22
click at [193, 231] on icon at bounding box center [197, 204] width 69 height 54
click at [310, 160] on input "b." at bounding box center [310, 157] width 0 height 4
radio input "true"
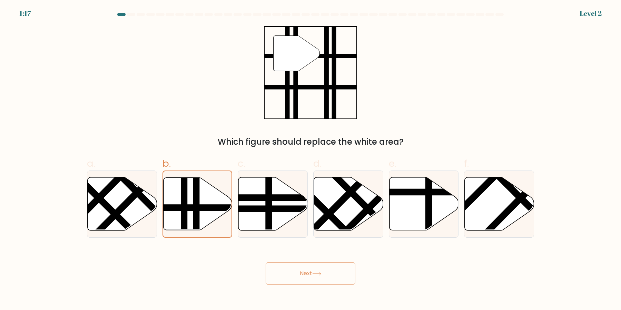
click at [310, 266] on button "Next" at bounding box center [310, 274] width 90 height 22
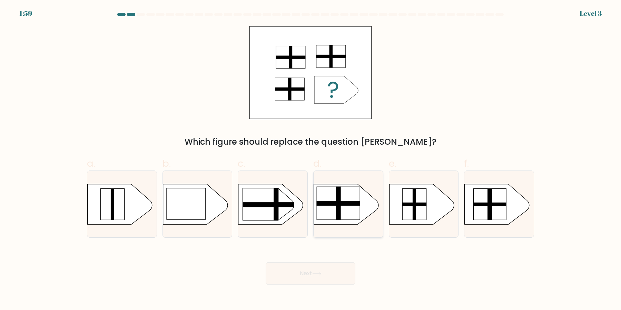
click at [335, 220] on rect at bounding box center [338, 203] width 43 height 33
click at [311, 160] on input "d." at bounding box center [310, 157] width 0 height 4
radio input "true"
click at [310, 271] on button "Next" at bounding box center [310, 274] width 90 height 22
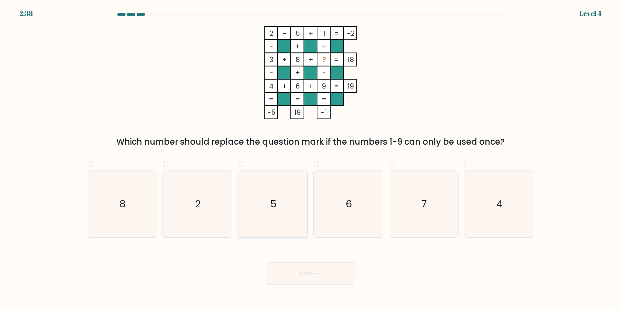
click at [284, 216] on icon "5" at bounding box center [272, 204] width 67 height 67
click at [310, 160] on input "c. 5" at bounding box center [310, 157] width 0 height 4
radio input "true"
click at [329, 218] on icon "6" at bounding box center [348, 204] width 67 height 67
click at [311, 160] on input "d. 6" at bounding box center [310, 157] width 0 height 4
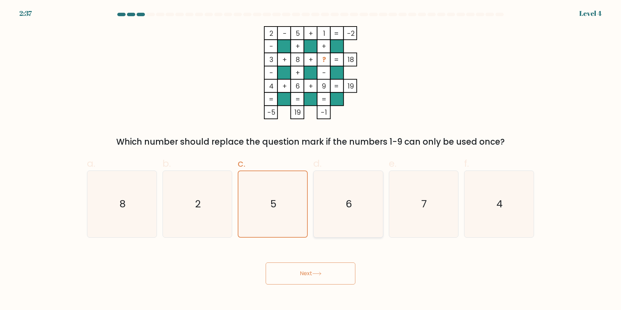
radio input "true"
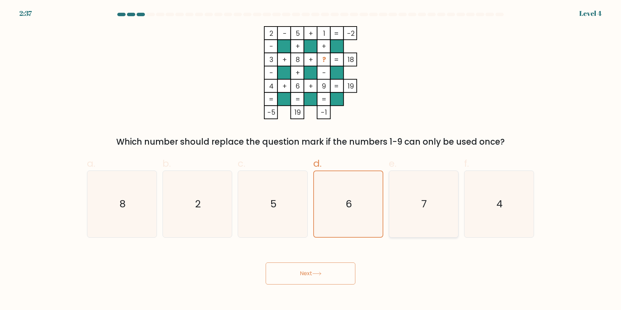
click at [398, 220] on icon "7" at bounding box center [423, 204] width 67 height 67
click at [311, 160] on input "e. 7" at bounding box center [310, 157] width 0 height 4
radio input "true"
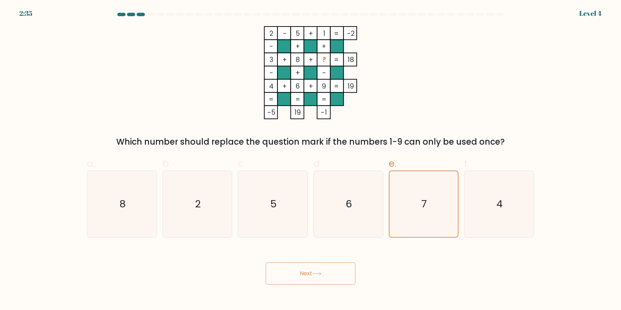
click at [347, 270] on button "Next" at bounding box center [310, 274] width 90 height 22
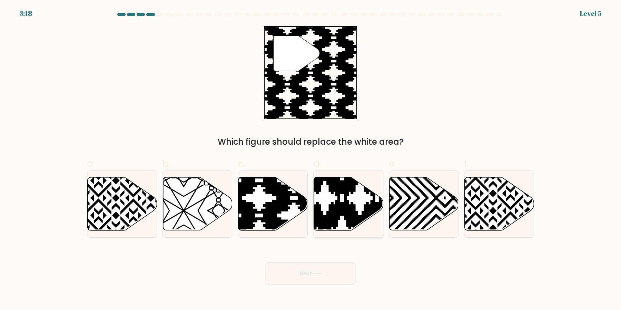
click at [328, 214] on icon at bounding box center [325, 233] width 140 height 140
click at [311, 160] on input "d." at bounding box center [310, 157] width 0 height 4
radio input "true"
click at [260, 223] on icon at bounding box center [272, 204] width 69 height 53
click at [310, 160] on input "c." at bounding box center [310, 157] width 0 height 4
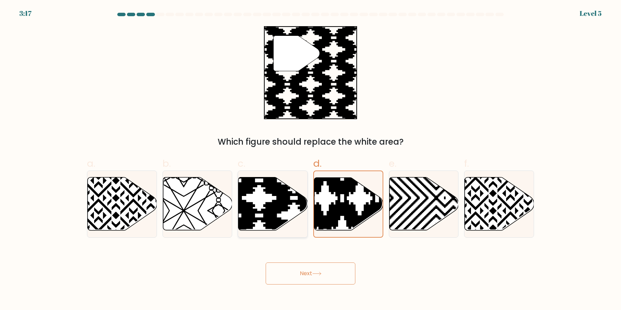
radio input "true"
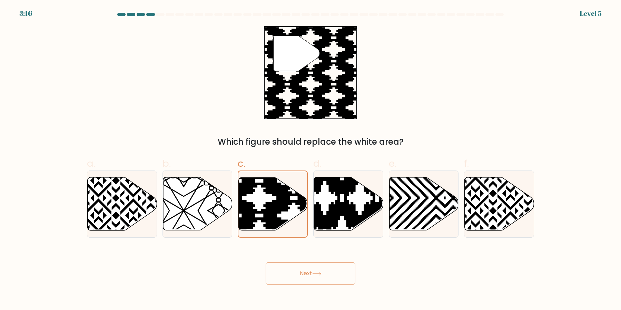
click at [292, 273] on button "Next" at bounding box center [310, 274] width 90 height 22
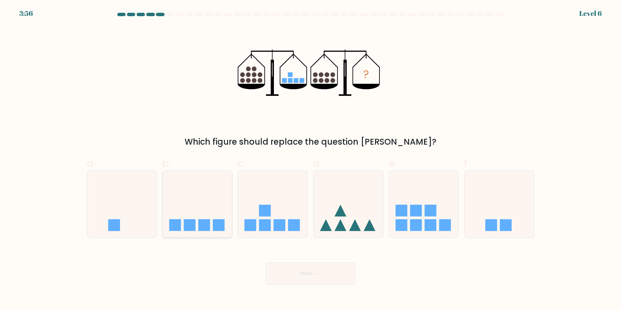
click at [194, 223] on rect at bounding box center [189, 225] width 12 height 12
click at [310, 160] on input "b." at bounding box center [310, 157] width 0 height 4
radio input "true"
click at [285, 271] on button "Next" at bounding box center [310, 274] width 90 height 22
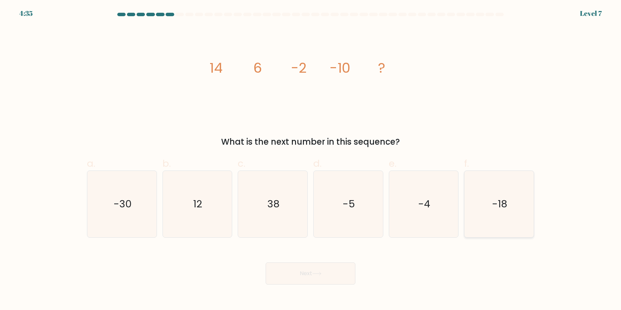
click at [483, 207] on icon "-18" at bounding box center [498, 204] width 67 height 67
click at [311, 160] on input "f. -18" at bounding box center [310, 157] width 0 height 4
radio input "true"
click at [324, 271] on button "Next" at bounding box center [310, 274] width 90 height 22
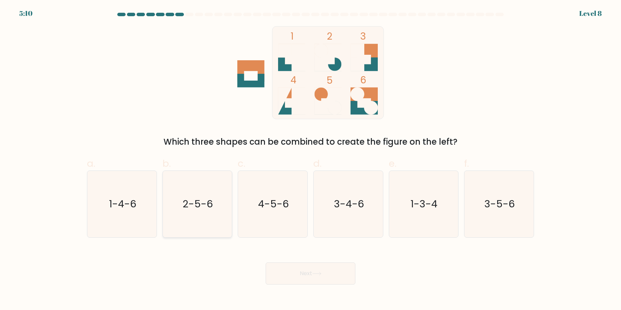
click at [203, 226] on icon "2-5-6" at bounding box center [197, 204] width 67 height 67
click at [310, 160] on input "b. 2-5-6" at bounding box center [310, 157] width 0 height 4
radio input "true"
click at [297, 278] on button "Next" at bounding box center [310, 274] width 90 height 22
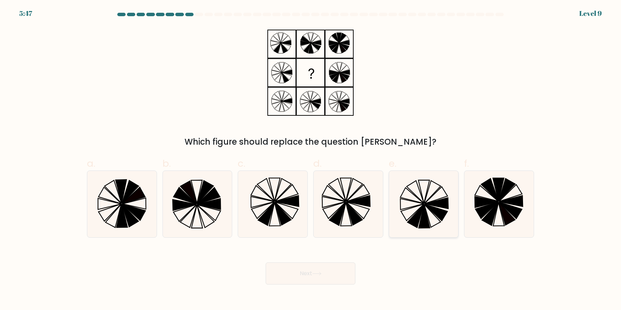
click at [428, 204] on icon at bounding box center [436, 203] width 24 height 11
click at [311, 160] on input "e." at bounding box center [310, 157] width 0 height 4
radio input "true"
click at [321, 274] on icon at bounding box center [316, 273] width 8 height 3
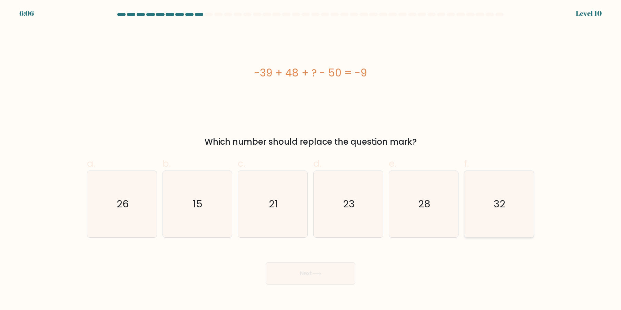
click at [488, 213] on icon "32" at bounding box center [498, 204] width 67 height 67
click at [311, 160] on input "f. 32" at bounding box center [310, 157] width 0 height 4
radio input "true"
click at [331, 275] on button "Next" at bounding box center [310, 274] width 90 height 22
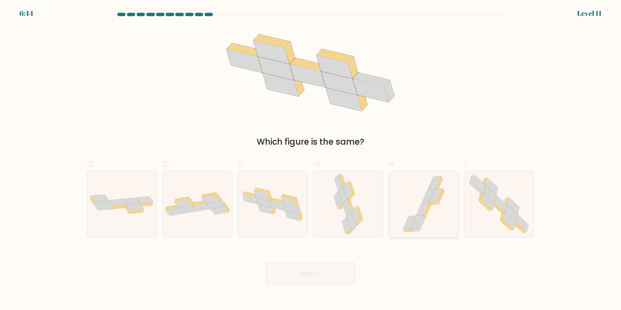
click at [401, 226] on icon at bounding box center [424, 204] width 50 height 67
click at [311, 160] on input "e." at bounding box center [310, 157] width 0 height 4
radio input "true"
click at [485, 224] on icon at bounding box center [499, 204] width 68 height 67
click at [311, 160] on input "f." at bounding box center [310, 157] width 0 height 4
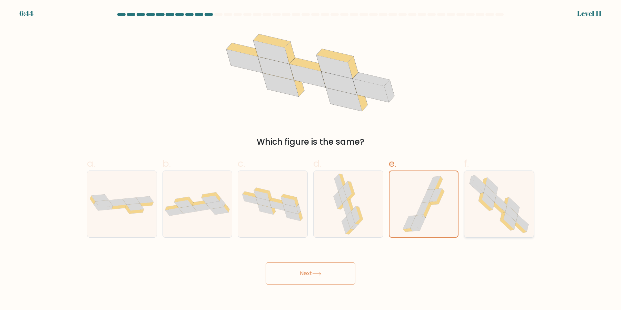
radio input "true"
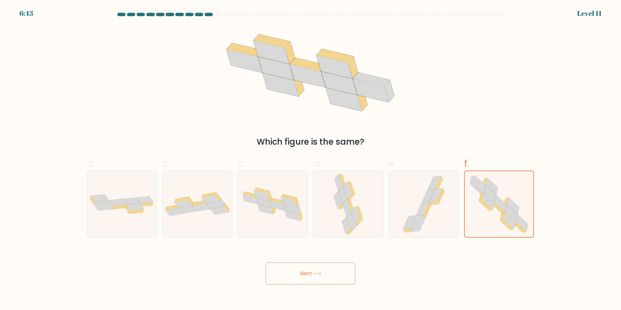
click at [331, 267] on button "Next" at bounding box center [310, 274] width 90 height 22
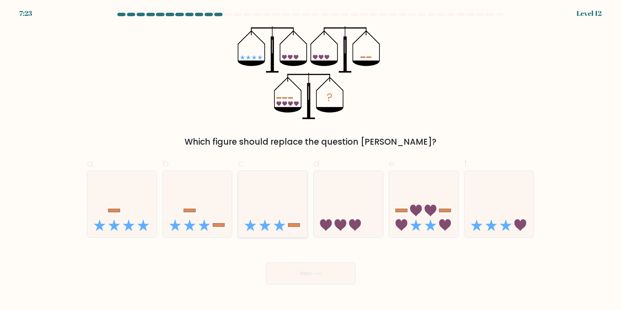
click at [268, 211] on icon at bounding box center [272, 204] width 69 height 57
click at [310, 160] on input "c." at bounding box center [310, 157] width 0 height 4
radio input "true"
click at [211, 215] on icon at bounding box center [197, 204] width 69 height 57
click at [310, 160] on input "b." at bounding box center [310, 157] width 0 height 4
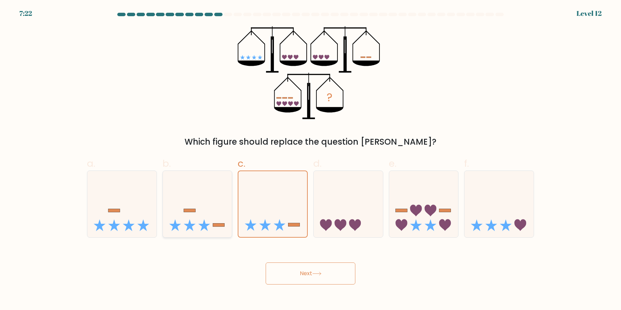
radio input "true"
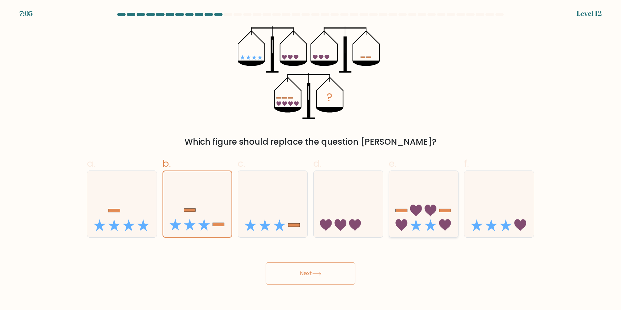
click at [421, 229] on icon at bounding box center [423, 204] width 69 height 57
click at [311, 160] on input "e." at bounding box center [310, 157] width 0 height 4
radio input "true"
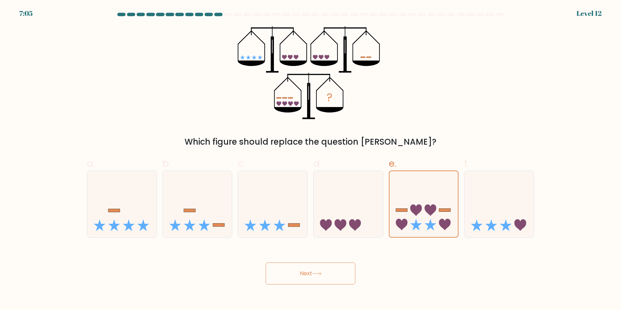
click at [344, 278] on button "Next" at bounding box center [310, 274] width 90 height 22
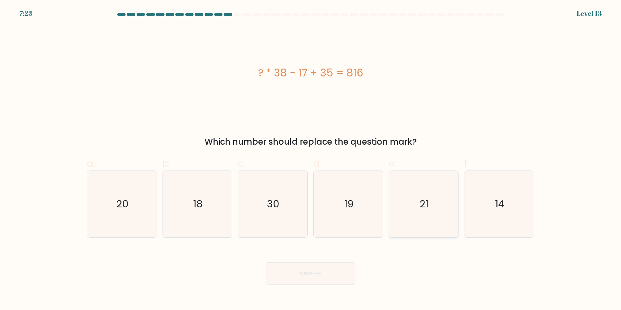
click at [408, 220] on icon "21" at bounding box center [423, 204] width 67 height 67
click at [311, 160] on input "e. 21" at bounding box center [310, 157] width 0 height 4
radio input "true"
drag, startPoint x: 322, startPoint y: 272, endPoint x: 330, endPoint y: 274, distance: 8.1
click at [322, 272] on button "Next" at bounding box center [310, 274] width 90 height 22
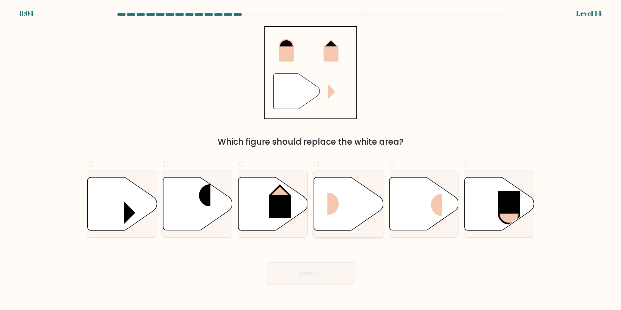
click at [345, 225] on icon at bounding box center [348, 204] width 69 height 53
click at [311, 160] on input "d." at bounding box center [310, 157] width 0 height 4
radio input "true"
click at [332, 279] on button "Next" at bounding box center [310, 274] width 90 height 22
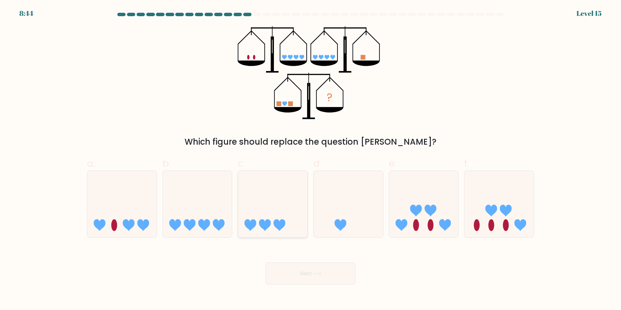
click at [276, 211] on icon at bounding box center [272, 204] width 69 height 57
click at [310, 160] on input "c." at bounding box center [310, 157] width 0 height 4
radio input "true"
click at [482, 208] on icon at bounding box center [498, 204] width 69 height 57
click at [311, 160] on input "f." at bounding box center [310, 157] width 0 height 4
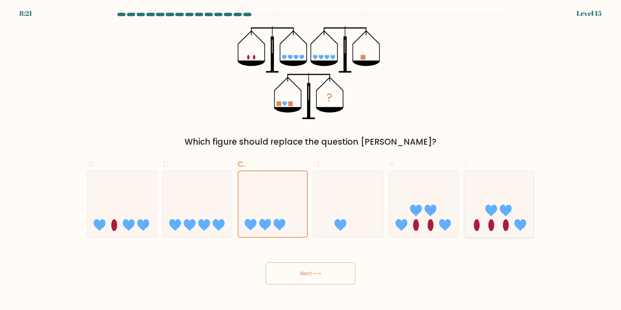
radio input "true"
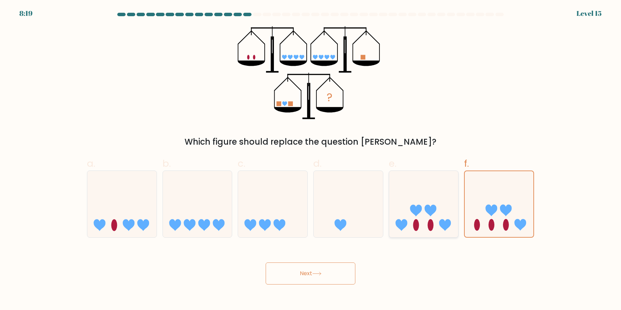
click at [430, 222] on ellipse at bounding box center [430, 225] width 6 height 12
click at [311, 160] on input "e." at bounding box center [310, 157] width 0 height 4
radio input "true"
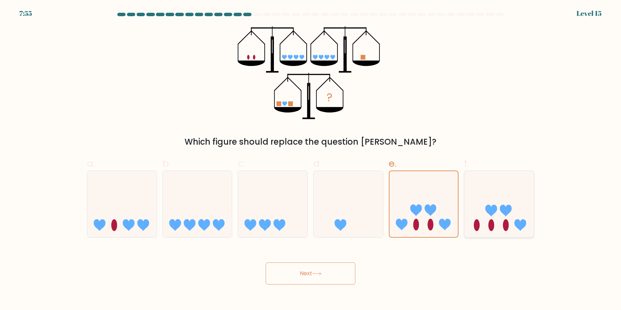
click at [488, 211] on icon at bounding box center [491, 211] width 12 height 12
click at [311, 160] on input "f." at bounding box center [310, 157] width 0 height 4
radio input "true"
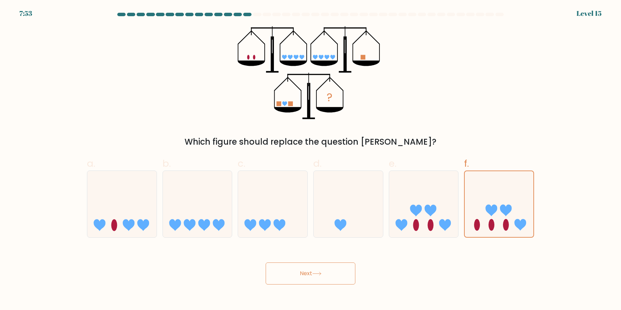
click at [339, 276] on button "Next" at bounding box center [310, 274] width 90 height 22
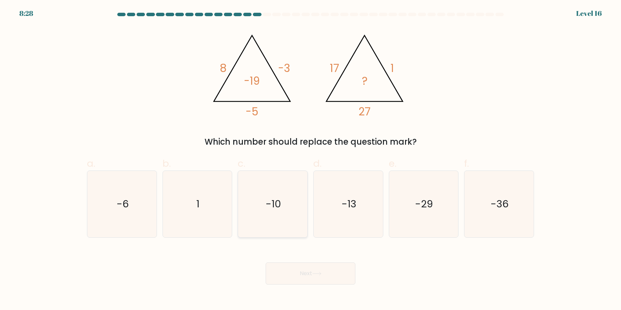
drag, startPoint x: 281, startPoint y: 209, endPoint x: 283, endPoint y: 216, distance: 7.1
click at [281, 209] on icon "-10" at bounding box center [272, 204] width 67 height 67
click at [310, 160] on input "c. -10" at bounding box center [310, 157] width 0 height 4
radio input "true"
click at [307, 272] on button "Next" at bounding box center [310, 274] width 90 height 22
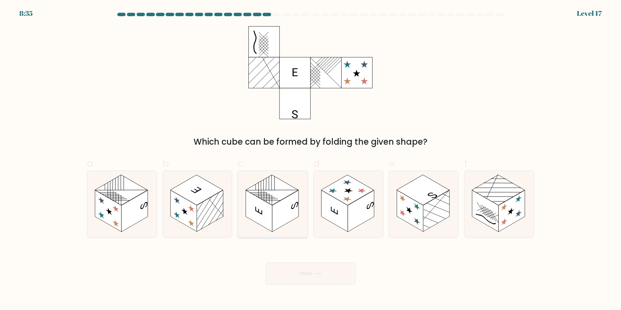
click at [272, 210] on rect at bounding box center [285, 212] width 26 height 42
click at [310, 160] on input "c." at bounding box center [310, 157] width 0 height 4
radio input "true"
click at [298, 263] on button "Next" at bounding box center [310, 274] width 90 height 22
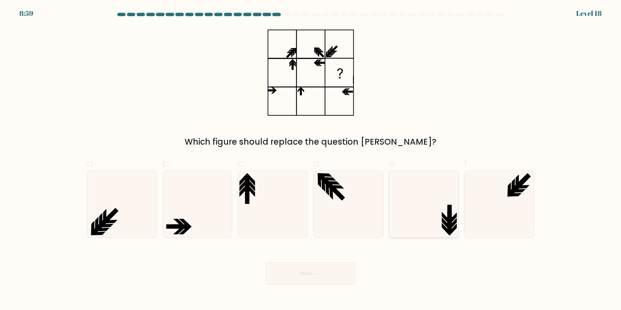
click at [439, 207] on icon at bounding box center [423, 204] width 67 height 67
click at [311, 160] on input "e." at bounding box center [310, 157] width 0 height 4
radio input "true"
click at [323, 279] on button "Next" at bounding box center [310, 274] width 90 height 22
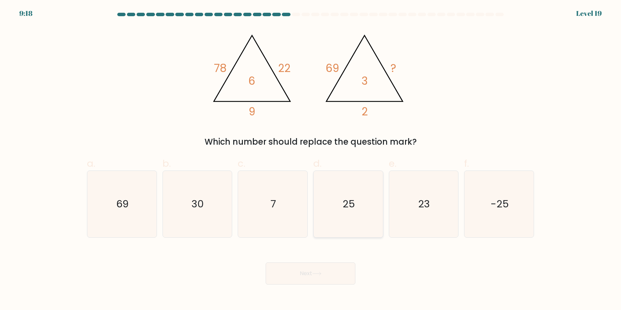
click at [357, 202] on icon "25" at bounding box center [348, 204] width 67 height 67
click at [311, 160] on input "d. 25" at bounding box center [310, 157] width 0 height 4
radio input "true"
click at [338, 273] on button "Next" at bounding box center [310, 274] width 90 height 22
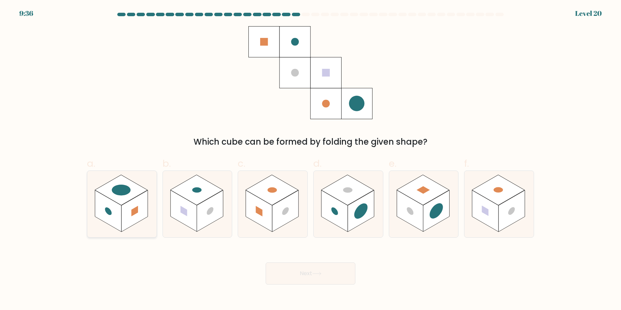
click at [129, 222] on rect at bounding box center [134, 212] width 26 height 42
click at [310, 160] on input "a." at bounding box center [310, 157] width 0 height 4
radio input "true"
click at [284, 274] on button "Next" at bounding box center [310, 274] width 90 height 22
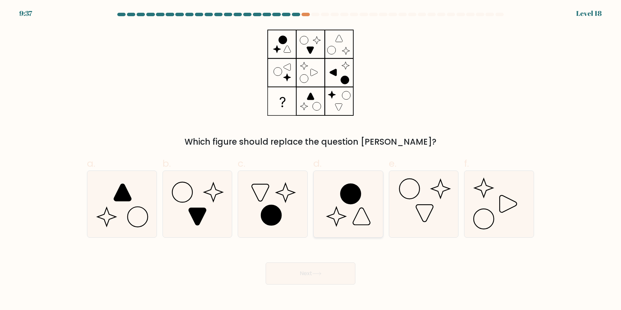
click at [352, 217] on icon at bounding box center [348, 204] width 67 height 67
click at [311, 160] on input "d." at bounding box center [310, 157] width 0 height 4
radio input "true"
click at [423, 227] on icon at bounding box center [423, 204] width 67 height 67
click at [311, 160] on input "e." at bounding box center [310, 157] width 0 height 4
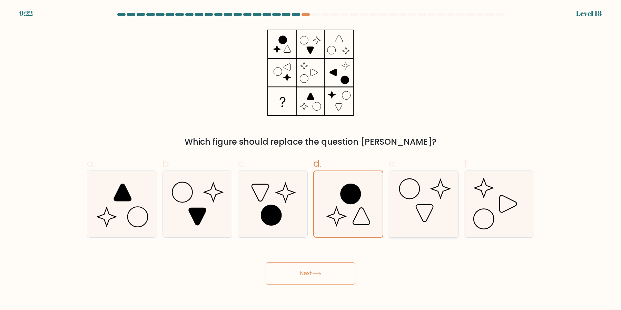
radio input "true"
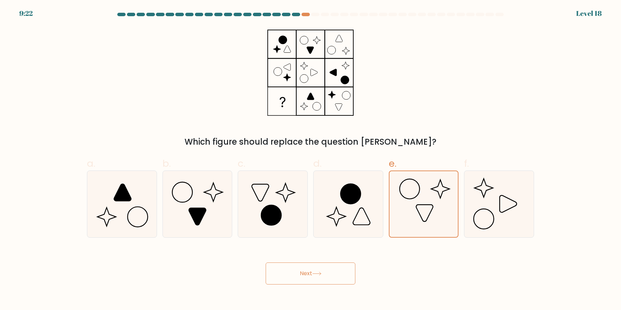
click at [198, 239] on form at bounding box center [310, 149] width 621 height 272
click at [206, 228] on icon at bounding box center [197, 204] width 67 height 67
click at [310, 160] on input "b." at bounding box center [310, 157] width 0 height 4
radio input "true"
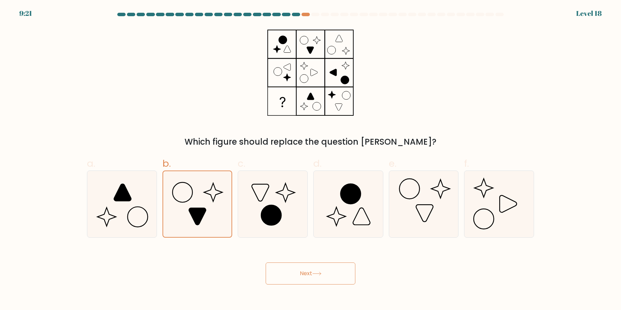
click at [317, 279] on button "Next" at bounding box center [310, 274] width 90 height 22
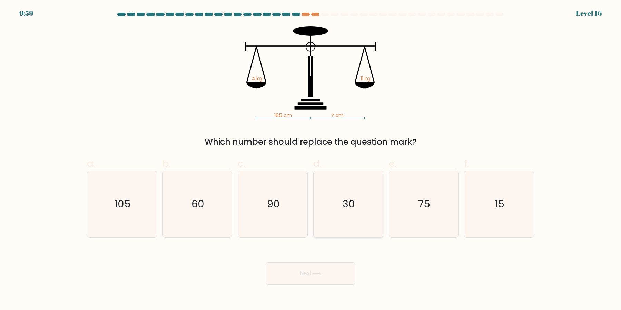
click at [346, 203] on text "30" at bounding box center [348, 205] width 12 height 14
click at [311, 160] on input "d. 30" at bounding box center [310, 157] width 0 height 4
radio input "true"
click at [265, 263] on button "Next" at bounding box center [310, 274] width 90 height 22
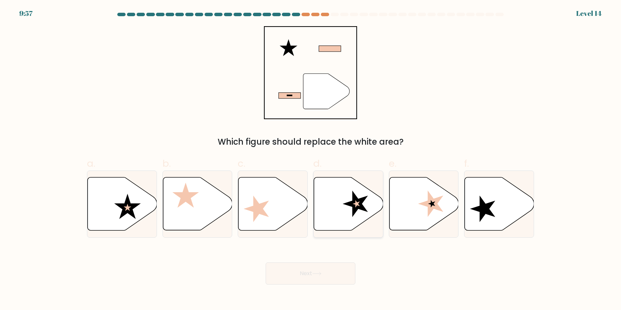
click at [265, 263] on button "Next" at bounding box center [310, 274] width 90 height 22
click at [351, 221] on icon at bounding box center [348, 204] width 69 height 53
click at [311, 160] on input "d." at bounding box center [310, 157] width 0 height 4
radio input "true"
click at [265, 263] on button "Next" at bounding box center [310, 274] width 90 height 22
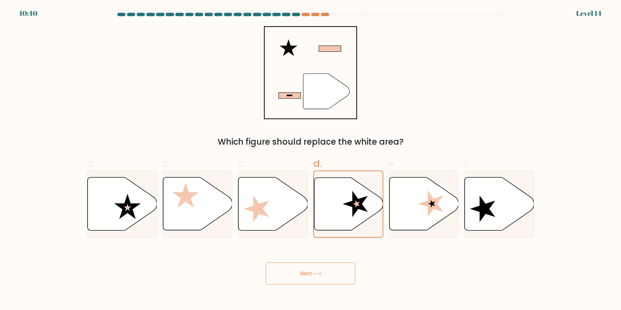
click at [265, 263] on button "Next" at bounding box center [310, 274] width 90 height 22
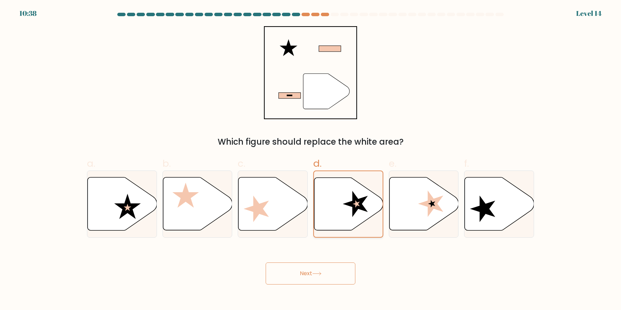
click at [265, 263] on button "Next" at bounding box center [310, 274] width 90 height 22
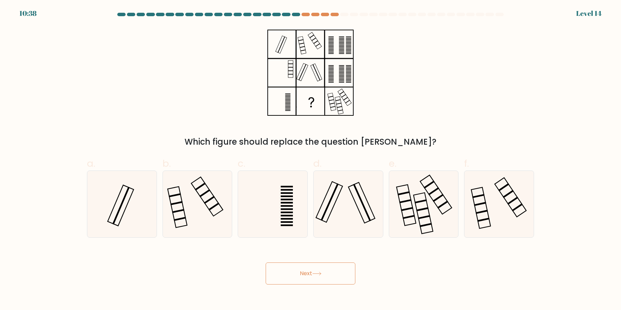
click at [265, 263] on button "Next" at bounding box center [310, 274] width 90 height 22
click at [351, 221] on icon at bounding box center [348, 204] width 67 height 67
click at [311, 160] on input "d." at bounding box center [310, 157] width 0 height 4
radio input "true"
click at [265, 263] on button "Next" at bounding box center [310, 274] width 90 height 22
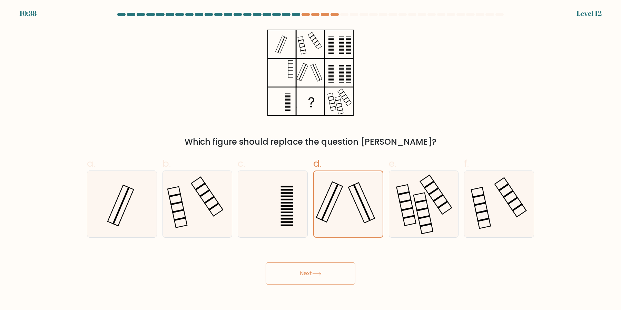
click at [265, 263] on button "Next" at bounding box center [310, 274] width 90 height 22
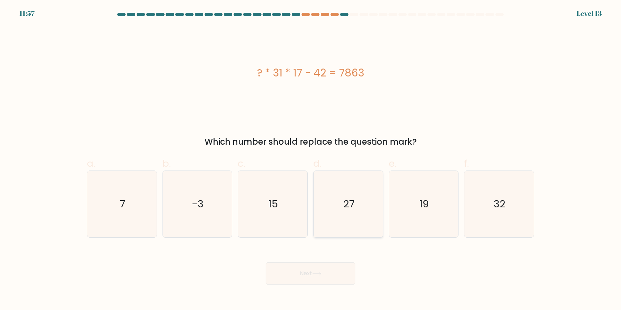
click at [346, 174] on icon "27" at bounding box center [348, 204] width 67 height 67
click at [311, 160] on input "d. 27" at bounding box center [310, 157] width 0 height 4
radio input "true"
click at [265, 263] on button "Next" at bounding box center [310, 274] width 90 height 22
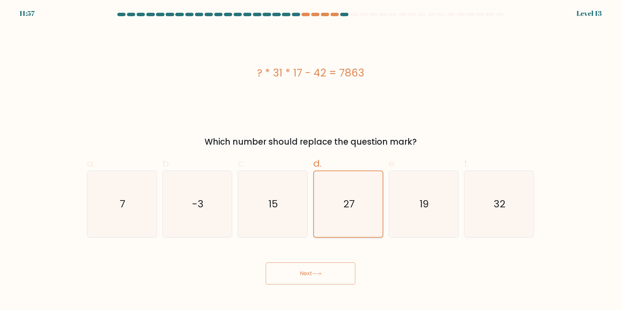
click at [265, 263] on button "Next" at bounding box center [310, 274] width 90 height 22
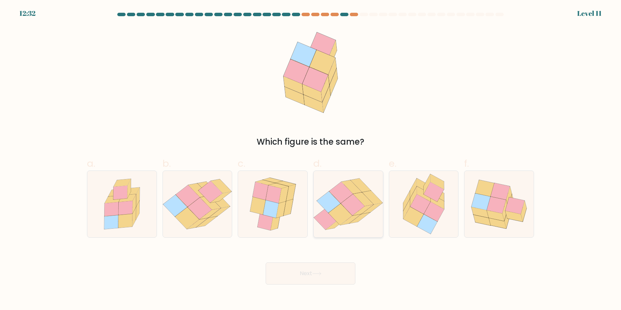
click at [319, 237] on div at bounding box center [348, 204] width 70 height 67
click at [311, 160] on input "d." at bounding box center [310, 157] width 0 height 4
radio input "true"
click at [265, 263] on button "Next" at bounding box center [310, 274] width 90 height 22
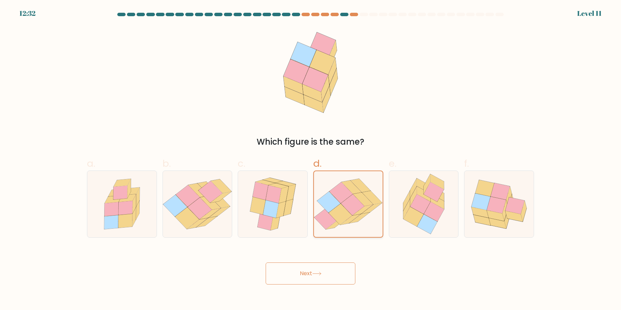
click at [265, 263] on button "Next" at bounding box center [310, 274] width 90 height 22
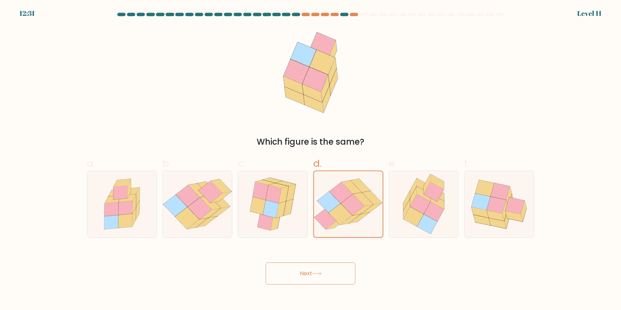
click at [265, 263] on button "Next" at bounding box center [310, 274] width 90 height 22
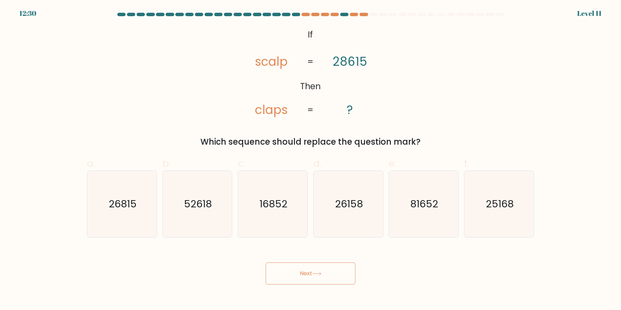
click at [265, 263] on button "Next" at bounding box center [310, 274] width 90 height 22
click at [337, 205] on text "26158" at bounding box center [349, 205] width 28 height 14
click at [311, 160] on input "d. 26158" at bounding box center [310, 157] width 0 height 4
radio input "true"
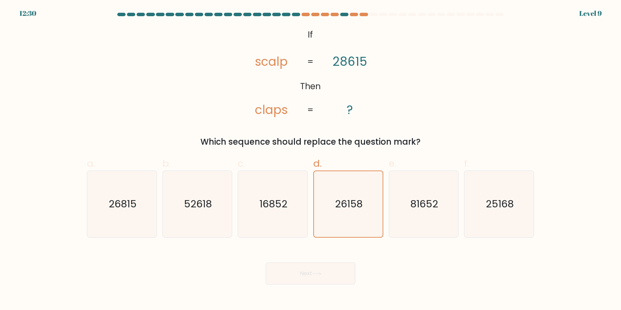
click at [265, 263] on button "Next" at bounding box center [310, 274] width 90 height 22
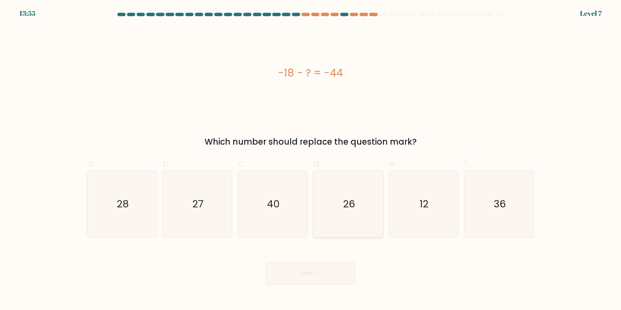
drag, startPoint x: 316, startPoint y: 248, endPoint x: 346, endPoint y: 207, distance: 50.8
click at [317, 247] on div "Next" at bounding box center [310, 265] width 455 height 39
click at [346, 207] on text "26" at bounding box center [349, 205] width 12 height 14
click at [311, 160] on input "d. 26" at bounding box center [310, 157] width 0 height 4
radio input "true"
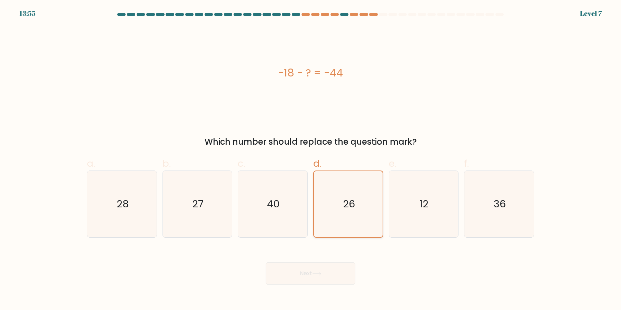
click at [265, 263] on button "Next" at bounding box center [310, 274] width 90 height 22
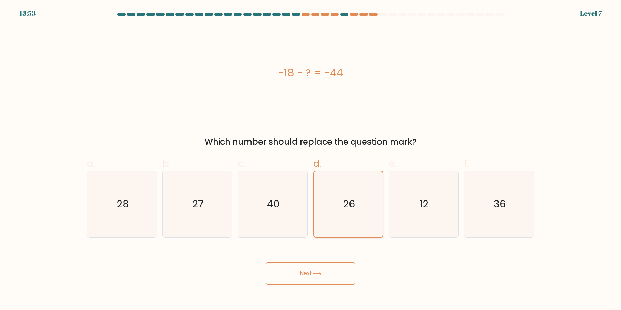
click button "Next" at bounding box center [310, 274] width 90 height 22
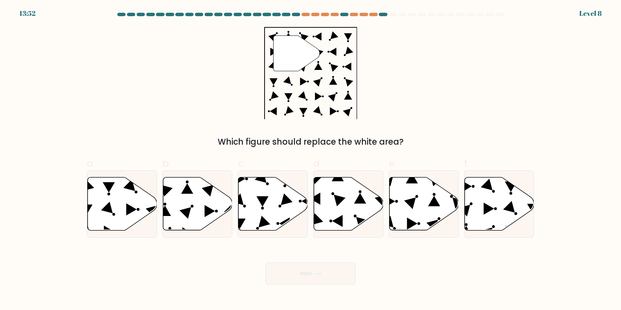
click at [265, 263] on button "Next" at bounding box center [310, 274] width 90 height 22
click at [331, 203] on icon at bounding box center [348, 204] width 69 height 53
click at [311, 160] on input "d." at bounding box center [310, 157] width 0 height 4
radio input "true"
click at [265, 263] on button "Next" at bounding box center [310, 274] width 90 height 22
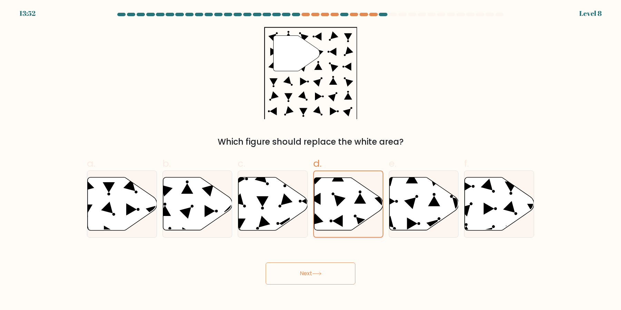
click at [265, 263] on button "Next" at bounding box center [310, 274] width 90 height 22
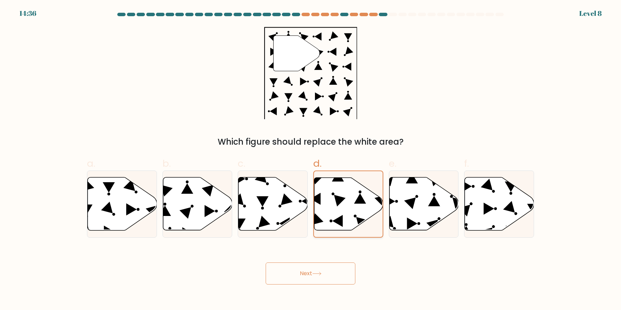
click at [265, 263] on button "Next" at bounding box center [310, 274] width 90 height 22
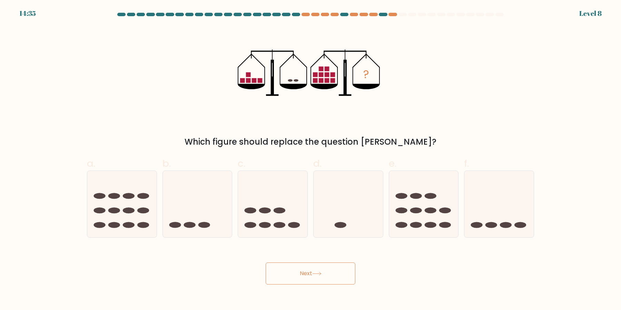
click at [265, 263] on button "Next" at bounding box center [310, 274] width 90 height 22
click at [341, 215] on icon at bounding box center [347, 204] width 69 height 57
click at [311, 160] on input "d." at bounding box center [310, 157] width 0 height 4
radio input "true"
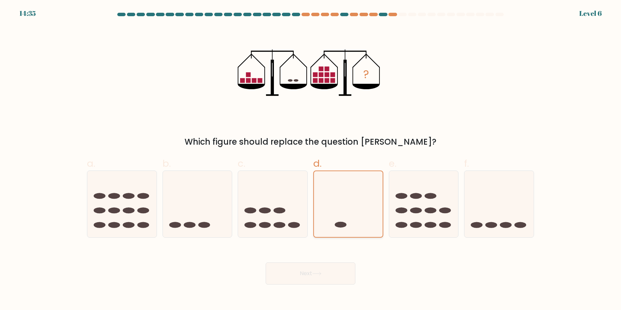
click at [265, 263] on button "Next" at bounding box center [310, 274] width 90 height 22
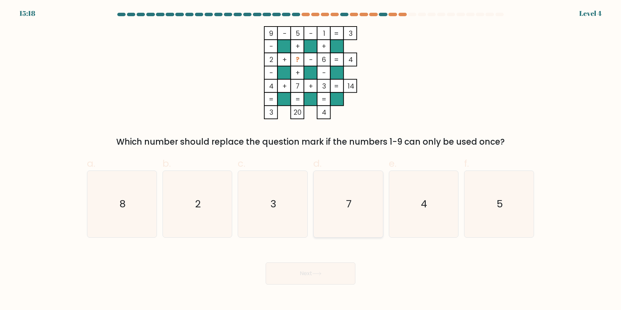
click at [320, 199] on icon "7" at bounding box center [348, 204] width 67 height 67
click at [311, 160] on input "d. 7" at bounding box center [310, 157] width 0 height 4
radio input "true"
click at [265, 263] on button "Next" at bounding box center [310, 274] width 90 height 22
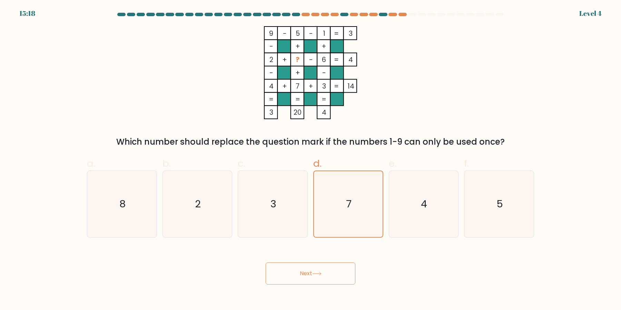
click at [265, 263] on button "Next" at bounding box center [310, 274] width 90 height 22
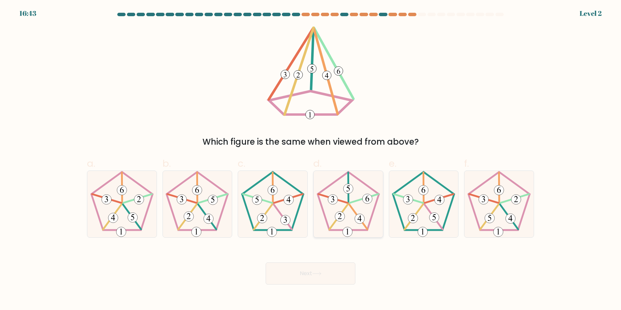
click at [373, 195] on icon at bounding box center [348, 204] width 67 height 67
click at [311, 160] on input "d." at bounding box center [310, 157] width 0 height 4
radio input "true"
click at [265, 263] on button "Next" at bounding box center [310, 274] width 90 height 22
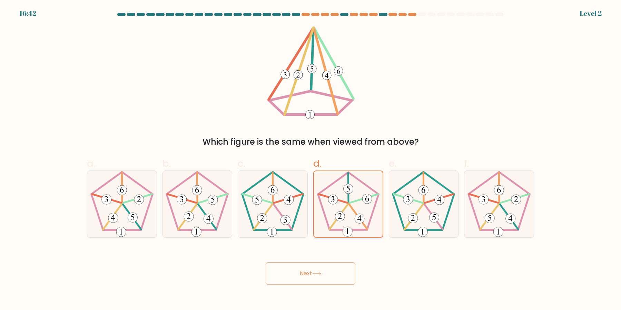
click at [265, 263] on button "Next" at bounding box center [310, 274] width 90 height 22
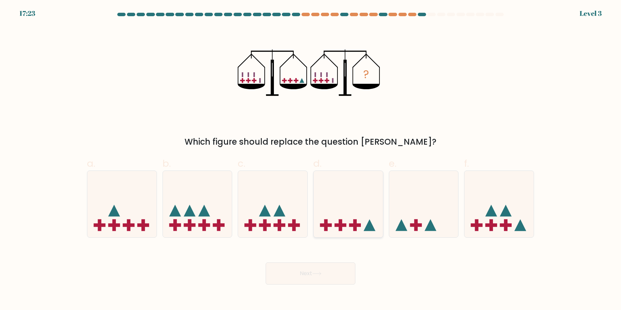
click at [331, 219] on icon at bounding box center [347, 204] width 69 height 57
click at [311, 160] on input "d." at bounding box center [310, 157] width 0 height 4
radio input "true"
click at [265, 263] on button "Next" at bounding box center [310, 274] width 90 height 22
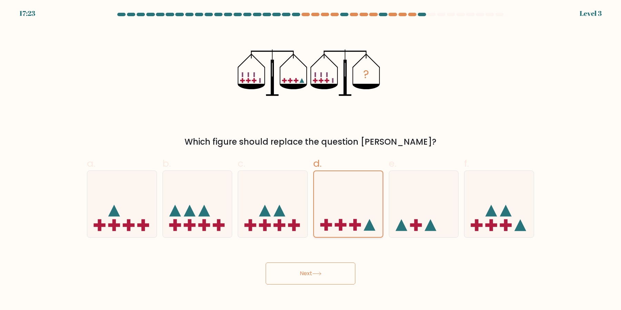
click at [335, 219] on icon at bounding box center [348, 204] width 69 height 57
click at [311, 160] on input "d." at bounding box center [310, 157] width 0 height 4
click at [265, 263] on button "Next" at bounding box center [310, 274] width 90 height 22
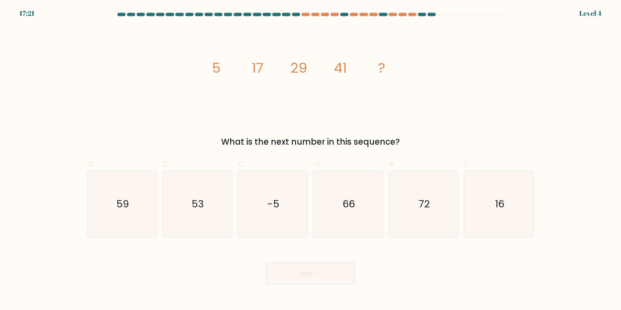
click at [265, 263] on button "Next" at bounding box center [310, 274] width 90 height 22
click at [335, 219] on icon "66" at bounding box center [348, 204] width 67 height 67
click at [311, 160] on input "d. 66" at bounding box center [310, 157] width 0 height 4
radio input "true"
click at [265, 263] on button "Next" at bounding box center [310, 274] width 90 height 22
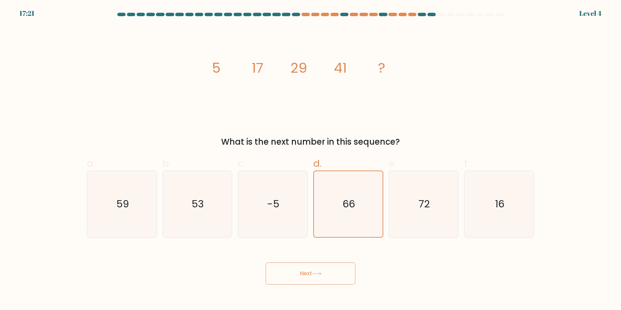
click at [265, 263] on button "Next" at bounding box center [310, 274] width 90 height 22
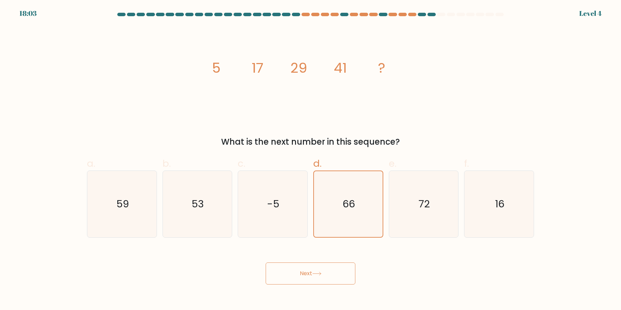
click at [265, 263] on button "Next" at bounding box center [310, 274] width 90 height 22
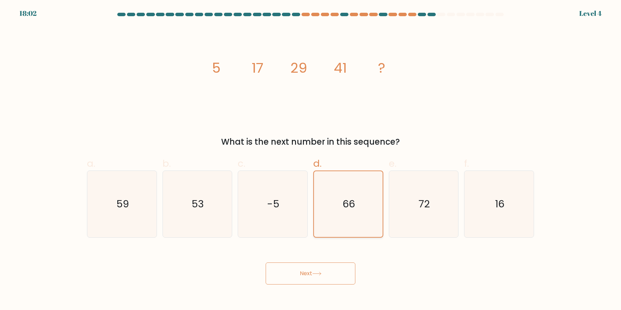
click at [265, 263] on button "Next" at bounding box center [310, 274] width 90 height 22
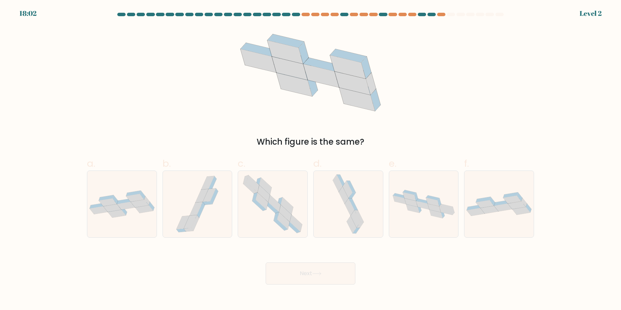
click at [338, 218] on icon at bounding box center [348, 204] width 35 height 67
click at [311, 160] on input "d." at bounding box center [310, 157] width 0 height 4
radio input "true"
click at [265, 263] on button "Next" at bounding box center [310, 274] width 90 height 22
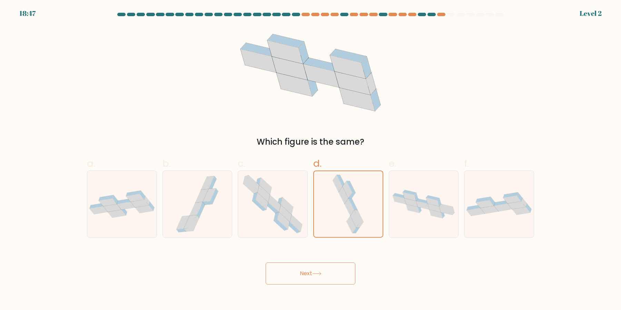
click at [265, 263] on button "Next" at bounding box center [310, 274] width 90 height 22
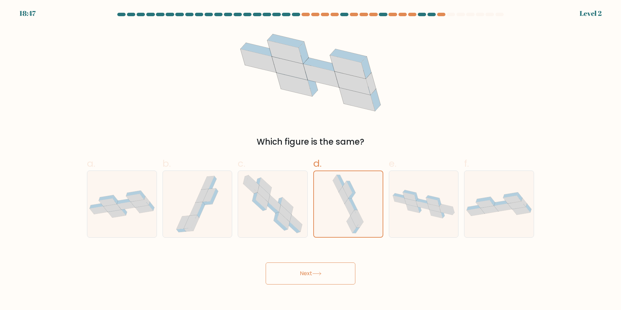
click at [265, 263] on button "Next" at bounding box center [310, 274] width 90 height 22
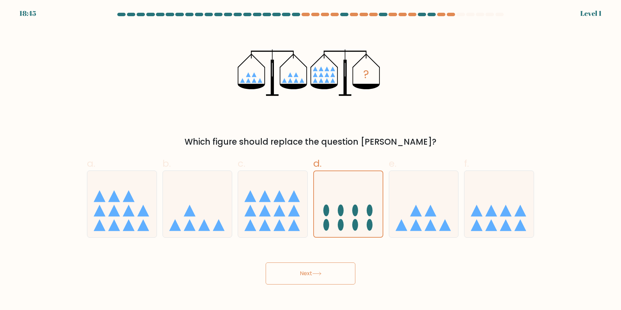
click at [265, 263] on button "Next" at bounding box center [310, 274] width 90 height 22
click at [341, 196] on icon at bounding box center [348, 204] width 69 height 57
click at [311, 160] on input "d." at bounding box center [310, 157] width 0 height 4
click at [265, 263] on button "Next" at bounding box center [310, 274] width 90 height 22
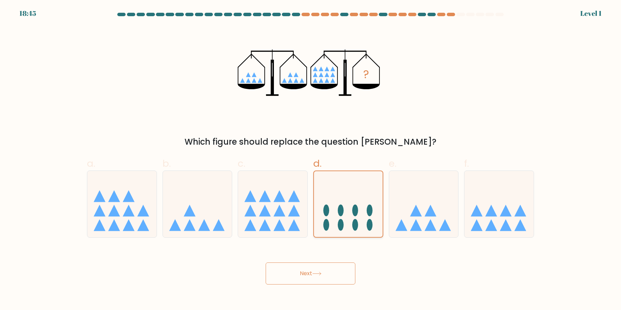
click at [265, 263] on button "Next" at bounding box center [310, 274] width 90 height 22
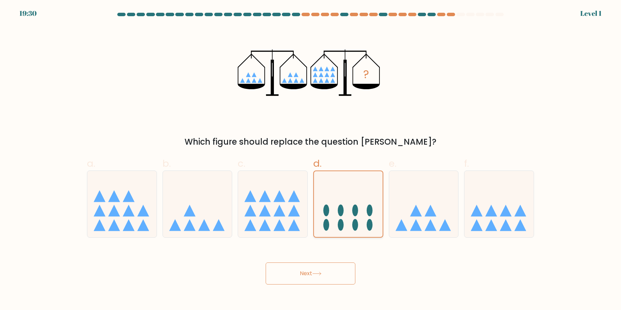
click at [265, 263] on button "Next" at bounding box center [310, 274] width 90 height 22
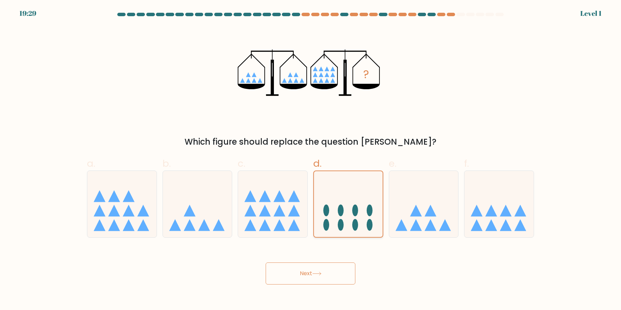
click at [265, 263] on button "Next" at bounding box center [310, 274] width 90 height 22
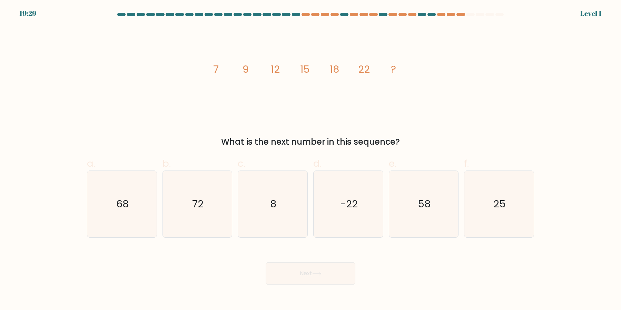
click at [265, 263] on button "Next" at bounding box center [310, 274] width 90 height 22
click at [341, 197] on icon "-22" at bounding box center [348, 204] width 67 height 67
click at [311, 160] on input "d. -22" at bounding box center [310, 157] width 0 height 4
radio input "true"
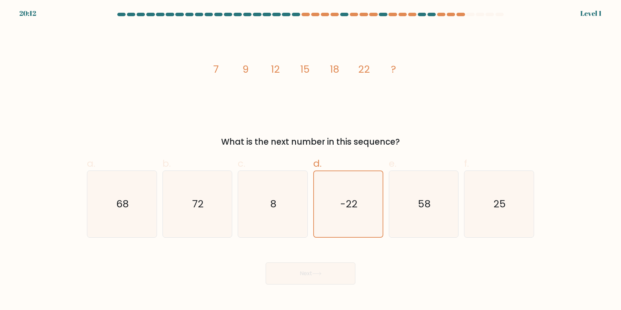
click at [265, 263] on button "Next" at bounding box center [310, 274] width 90 height 22
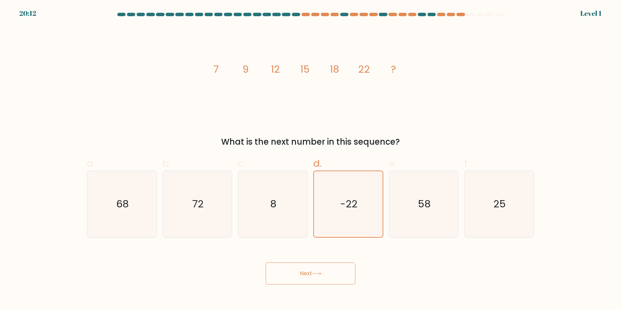
click at [265, 263] on button "Next" at bounding box center [310, 274] width 90 height 22
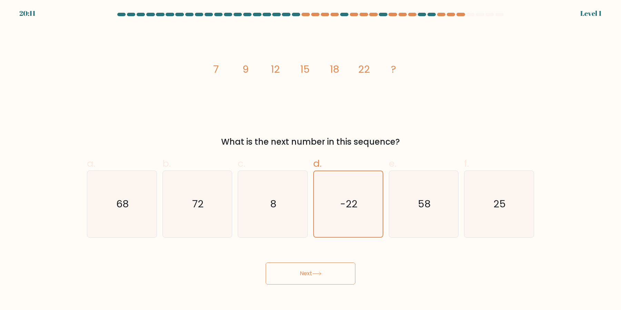
click at [265, 263] on button "Next" at bounding box center [310, 274] width 90 height 22
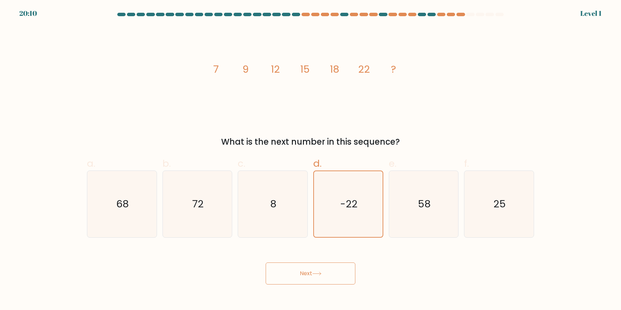
click at [265, 263] on button "Next" at bounding box center [310, 274] width 90 height 22
click at [341, 197] on icon "-22" at bounding box center [348, 204] width 66 height 66
click at [311, 160] on input "d. -22" at bounding box center [310, 157] width 0 height 4
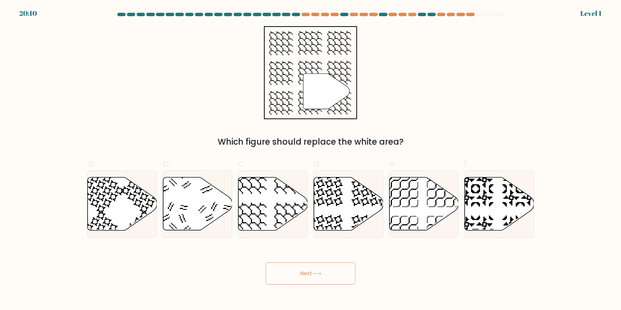
click at [265, 263] on button "Next" at bounding box center [310, 274] width 90 height 22
click at [341, 197] on icon at bounding box center [348, 204] width 69 height 53
click at [311, 160] on input "d." at bounding box center [310, 157] width 0 height 4
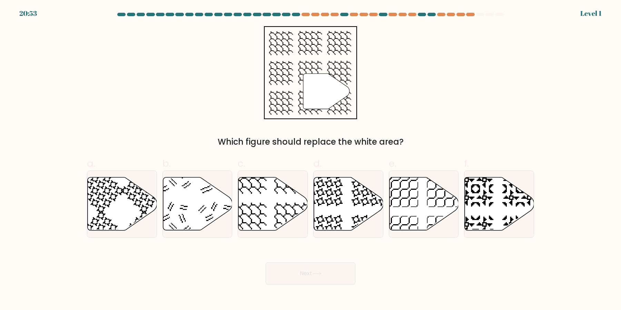
radio input "true"
click at [265, 263] on button "Next" at bounding box center [310, 274] width 90 height 22
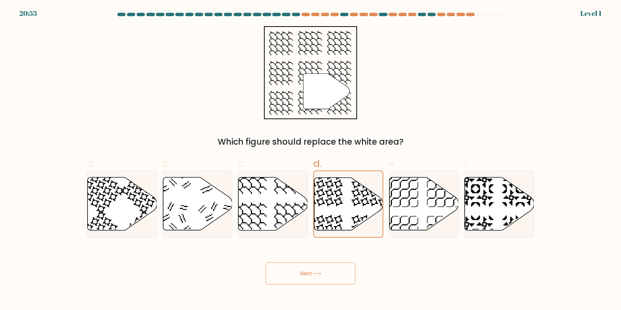
click at [265, 263] on button "Next" at bounding box center [310, 274] width 90 height 22
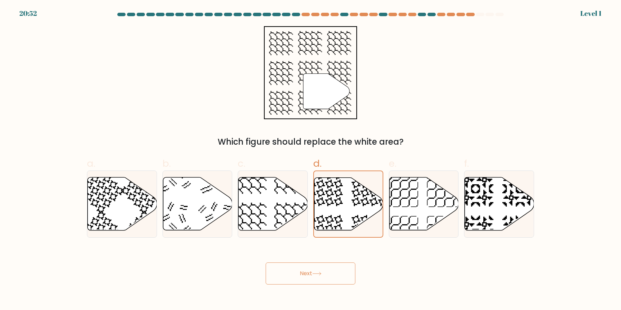
click at [265, 263] on button "Next" at bounding box center [310, 274] width 90 height 22
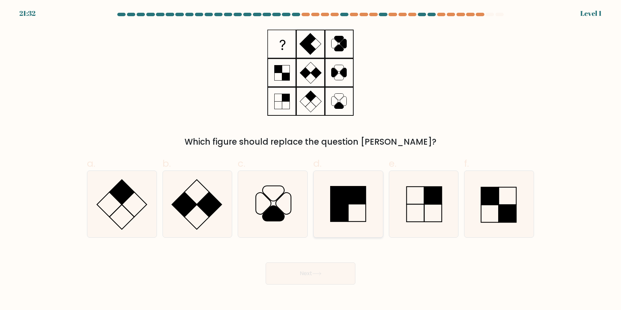
click at [341, 234] on icon at bounding box center [348, 204] width 67 height 67
click at [311, 160] on input "d." at bounding box center [310, 157] width 0 height 4
radio input "true"
click at [345, 218] on rect at bounding box center [338, 212] width 17 height 17
click at [311, 160] on input "d." at bounding box center [310, 157] width 0 height 4
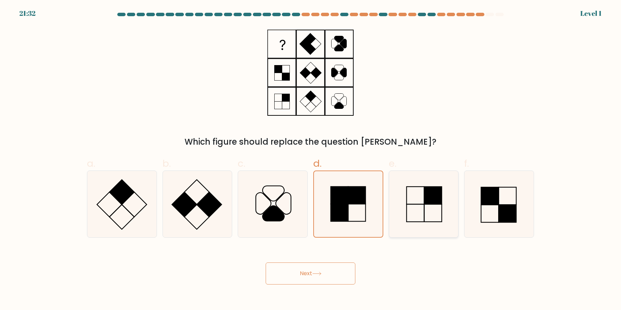
click at [265, 263] on button "Next" at bounding box center [310, 274] width 90 height 22
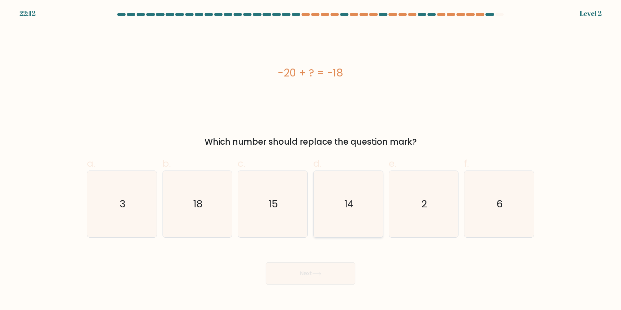
click at [340, 210] on icon "14" at bounding box center [348, 204] width 67 height 67
click at [311, 160] on input "d. 14" at bounding box center [310, 157] width 0 height 4
radio input "true"
click at [265, 263] on button "Next" at bounding box center [310, 274] width 90 height 22
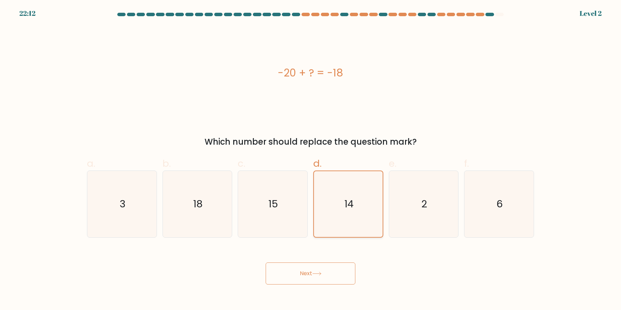
click at [265, 263] on button "Next" at bounding box center [310, 274] width 90 height 22
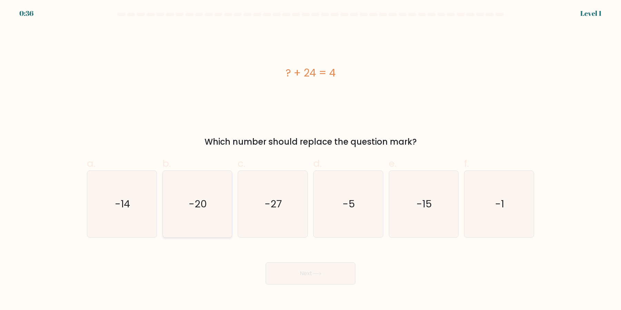
click at [210, 210] on icon "-20" at bounding box center [197, 204] width 67 height 67
click at [310, 160] on input "b. -20" at bounding box center [310, 157] width 0 height 4
radio input "true"
click at [296, 259] on div "Next" at bounding box center [310, 265] width 455 height 39
click at [302, 275] on button "Next" at bounding box center [310, 274] width 90 height 22
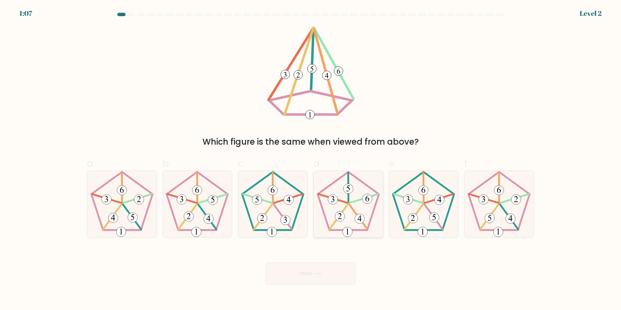
click at [349, 211] on icon at bounding box center [348, 204] width 67 height 67
click at [311, 160] on input "d." at bounding box center [310, 157] width 0 height 4
radio input "true"
click at [340, 269] on button "Next" at bounding box center [310, 274] width 90 height 22
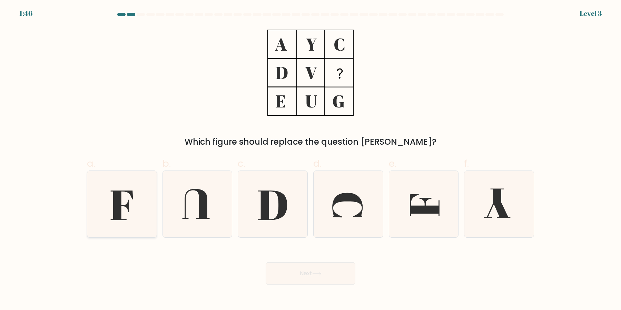
click at [123, 215] on icon at bounding box center [122, 204] width 67 height 67
click at [310, 160] on input "a." at bounding box center [310, 157] width 0 height 4
radio input "true"
click at [318, 281] on button "Next" at bounding box center [310, 274] width 90 height 22
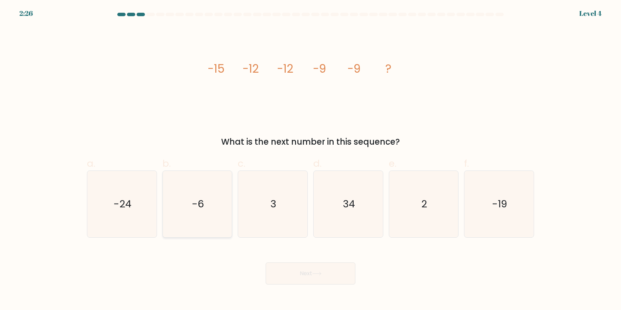
click at [192, 220] on icon "-6" at bounding box center [197, 204] width 67 height 67
click at [310, 160] on input "b. -6" at bounding box center [310, 157] width 0 height 4
radio input "true"
click at [282, 280] on button "Next" at bounding box center [310, 274] width 90 height 22
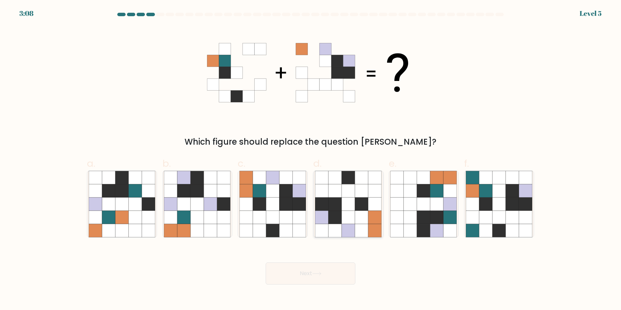
click at [353, 222] on icon at bounding box center [347, 217] width 13 height 13
click at [311, 160] on input "d." at bounding box center [310, 157] width 0 height 4
radio input "true"
click at [478, 213] on icon at bounding box center [471, 217] width 13 height 13
click at [311, 160] on input "f." at bounding box center [310, 157] width 0 height 4
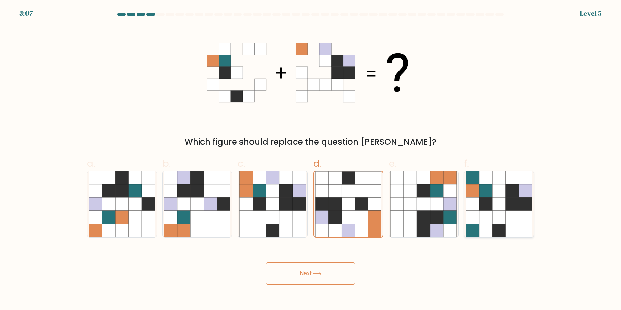
radio input "true"
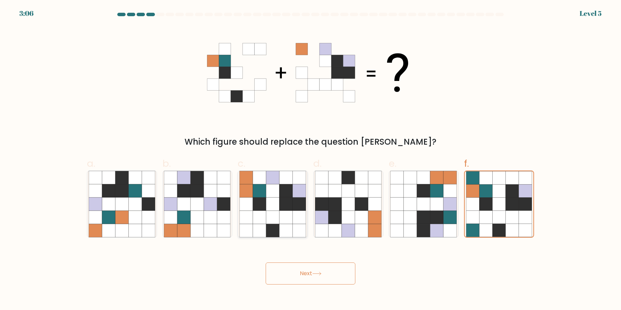
click at [301, 229] on icon at bounding box center [298, 230] width 13 height 13
click at [310, 160] on input "c." at bounding box center [310, 157] width 0 height 4
radio input "true"
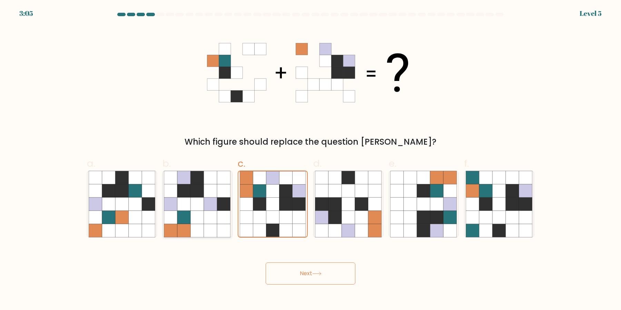
click at [228, 228] on icon at bounding box center [223, 230] width 13 height 13
click at [310, 160] on input "b." at bounding box center [310, 157] width 0 height 4
radio input "true"
click at [247, 225] on icon at bounding box center [246, 230] width 13 height 13
click at [310, 160] on input "c." at bounding box center [310, 157] width 0 height 4
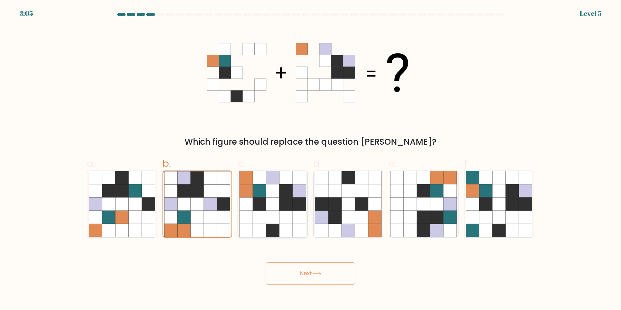
radio input "true"
click at [309, 272] on button "Next" at bounding box center [310, 274] width 90 height 22
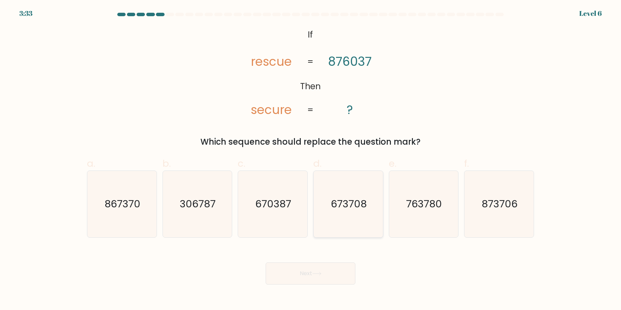
click at [358, 230] on icon "673708" at bounding box center [348, 204] width 67 height 67
click at [311, 160] on input "d. 673708" at bounding box center [310, 157] width 0 height 4
radio input "true"
click at [408, 225] on icon "763780" at bounding box center [423, 204] width 67 height 67
click at [311, 160] on input "e. 763780" at bounding box center [310, 157] width 0 height 4
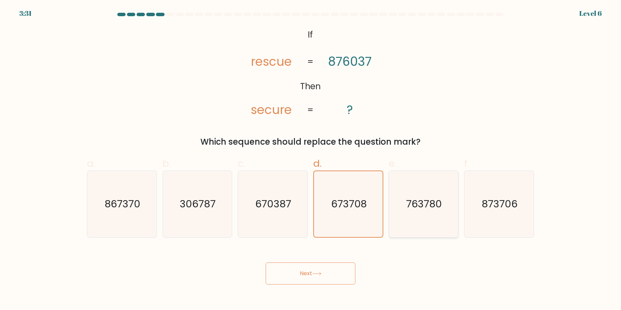
radio input "true"
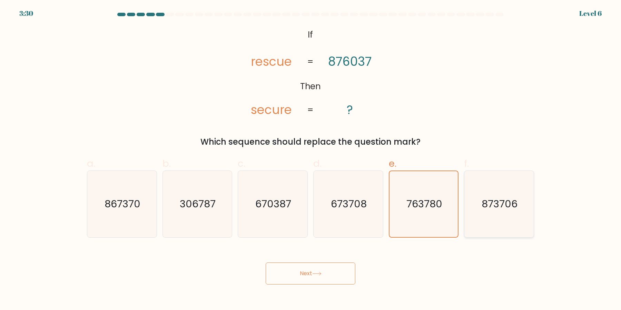
click at [488, 216] on icon "873706" at bounding box center [498, 204] width 67 height 67
click at [311, 160] on input "f. 873706" at bounding box center [310, 157] width 0 height 4
radio input "true"
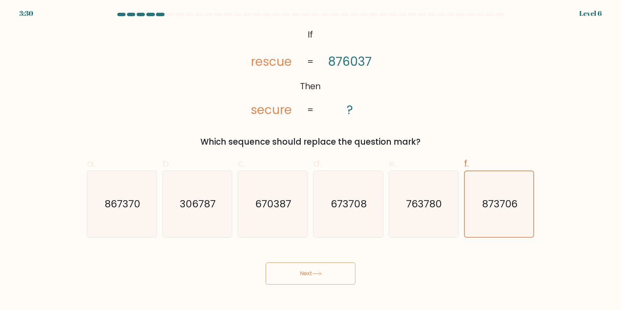
click at [309, 217] on div "c. 670387" at bounding box center [273, 197] width 76 height 81
click at [271, 215] on icon "670387" at bounding box center [272, 204] width 67 height 67
click at [310, 160] on input "c. 670387" at bounding box center [310, 157] width 0 height 4
radio input "true"
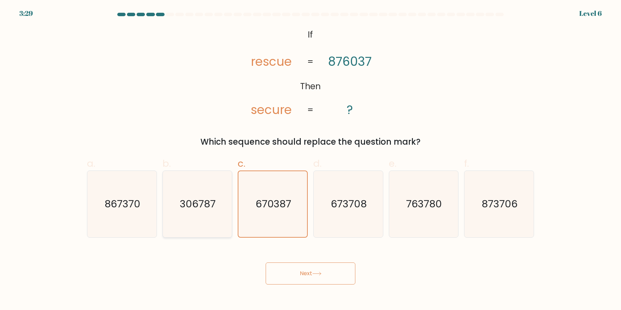
click at [218, 216] on icon "306787" at bounding box center [197, 204] width 67 height 67
click at [310, 160] on input "b. 306787" at bounding box center [310, 157] width 0 height 4
radio input "true"
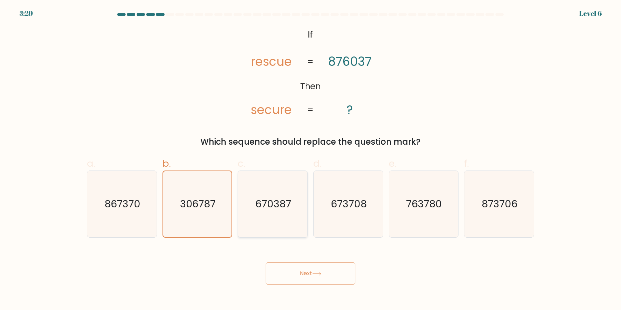
click at [255, 218] on icon "670387" at bounding box center [272, 204] width 67 height 67
click at [310, 160] on input "c. 670387" at bounding box center [310, 157] width 0 height 4
radio input "true"
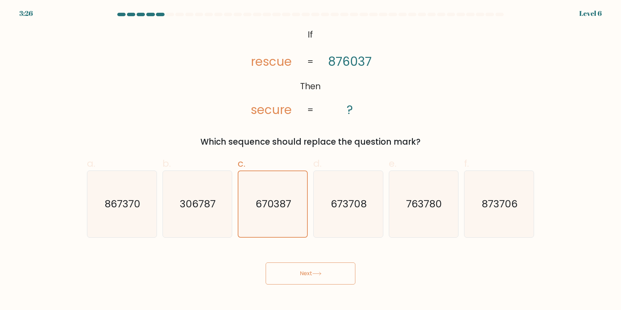
click at [297, 275] on button "Next" at bounding box center [310, 274] width 90 height 22
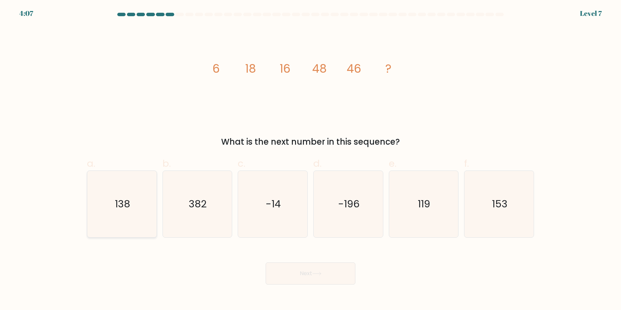
click at [142, 218] on icon "138" at bounding box center [122, 204] width 67 height 67
click at [310, 160] on input "a. 138" at bounding box center [310, 157] width 0 height 4
radio input "true"
click at [273, 272] on button "Next" at bounding box center [310, 274] width 90 height 22
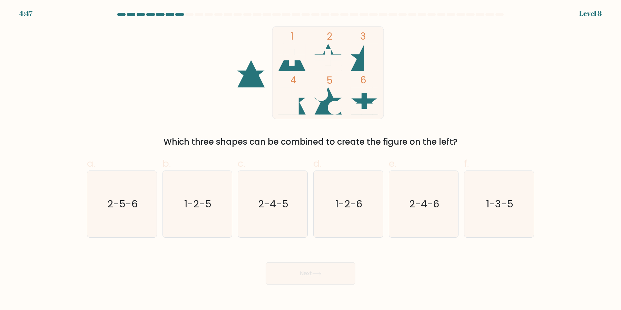
click at [385, 216] on div "d. 1-2-6" at bounding box center [348, 197] width 76 height 81
click at [369, 221] on icon "1-2-6" at bounding box center [348, 204] width 67 height 67
click at [311, 160] on input "d. 1-2-6" at bounding box center [310, 157] width 0 height 4
radio input "true"
click at [321, 272] on button "Next" at bounding box center [310, 274] width 90 height 22
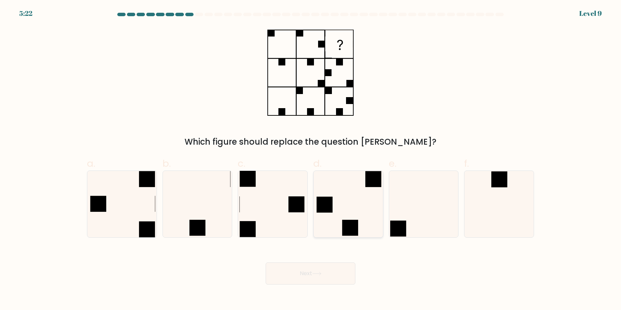
click at [345, 211] on icon at bounding box center [348, 204] width 67 height 67
click at [311, 160] on input "d." at bounding box center [310, 157] width 0 height 4
radio input "true"
click at [317, 270] on button "Next" at bounding box center [310, 274] width 90 height 22
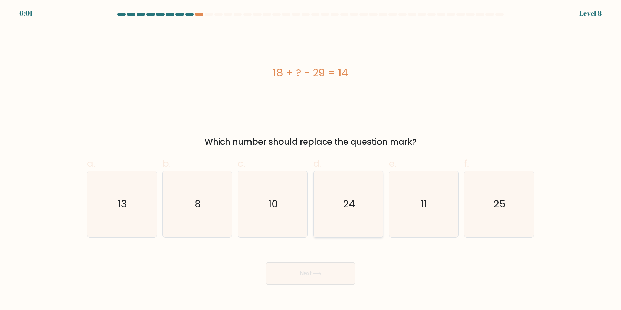
click at [348, 200] on text "24" at bounding box center [349, 205] width 12 height 14
click at [311, 160] on input "d. 24" at bounding box center [310, 157] width 0 height 4
radio input "true"
click at [327, 267] on button "Next" at bounding box center [310, 274] width 90 height 22
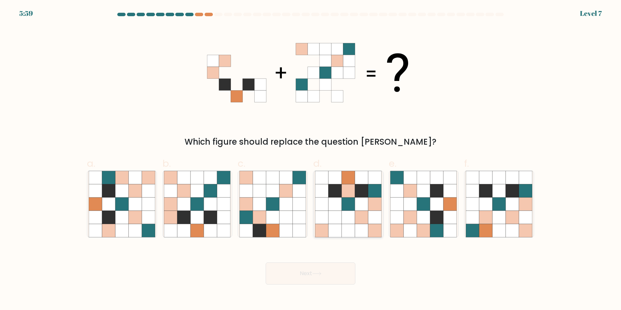
click at [349, 227] on icon at bounding box center [347, 230] width 13 height 13
click at [311, 160] on input "d." at bounding box center [310, 157] width 0 height 4
radio input "true"
click at [332, 268] on button "Next" at bounding box center [310, 274] width 90 height 22
click at [328, 272] on button "Next" at bounding box center [310, 274] width 90 height 22
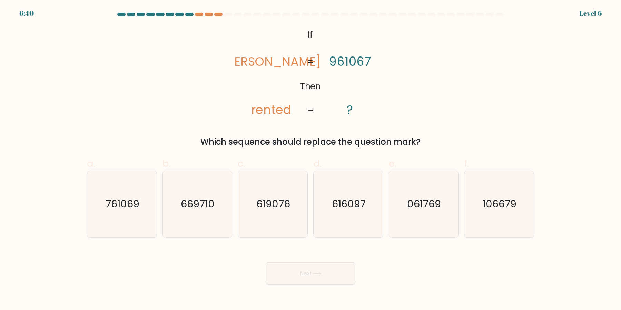
click at [265, 263] on button "Next" at bounding box center [310, 274] width 90 height 22
click at [345, 218] on icon "616097" at bounding box center [348, 204] width 67 height 67
click at [311, 160] on input "d. 616097" at bounding box center [310, 157] width 0 height 4
radio input "true"
click at [265, 263] on button "Next" at bounding box center [310, 274] width 90 height 22
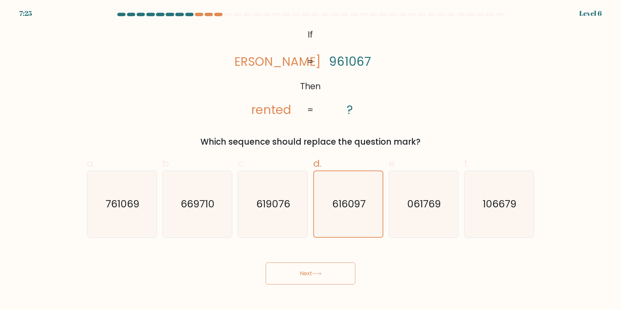
click at [265, 263] on button "Next" at bounding box center [310, 274] width 90 height 22
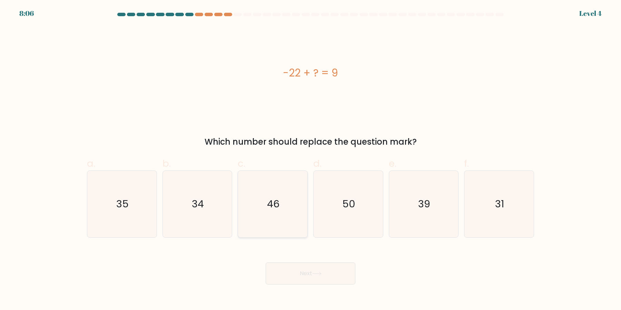
click at [280, 205] on icon "46" at bounding box center [272, 204] width 67 height 67
click at [310, 160] on input "c. 46" at bounding box center [310, 157] width 0 height 4
radio input "true"
click at [265, 263] on button "Next" at bounding box center [310, 274] width 90 height 22
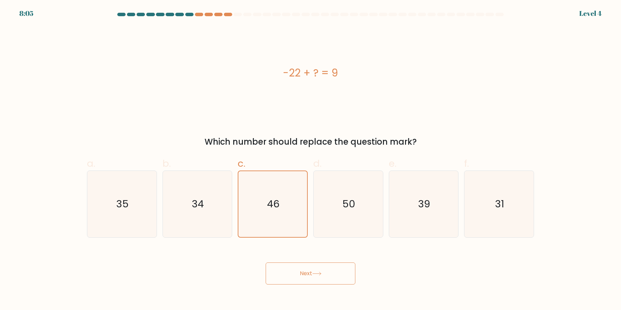
click at [265, 263] on button "Next" at bounding box center [310, 274] width 90 height 22
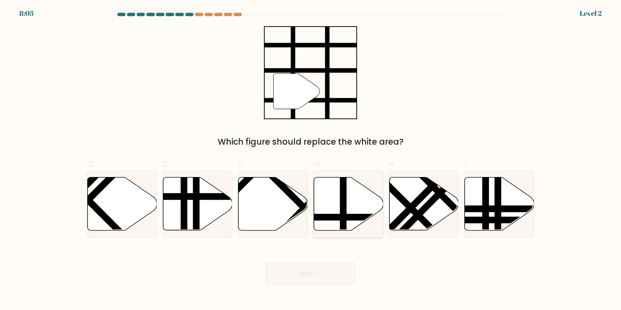
click at [265, 263] on button "Next" at bounding box center [310, 274] width 90 height 22
click at [303, 203] on line at bounding box center [283, 187] width 111 height 110
click at [310, 160] on input "c." at bounding box center [310, 157] width 0 height 4
radio input "true"
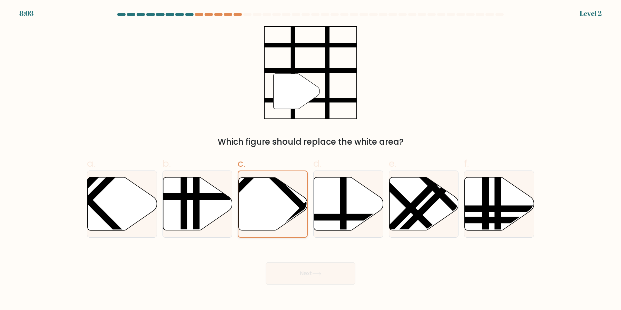
click at [265, 263] on button "Next" at bounding box center [310, 274] width 90 height 22
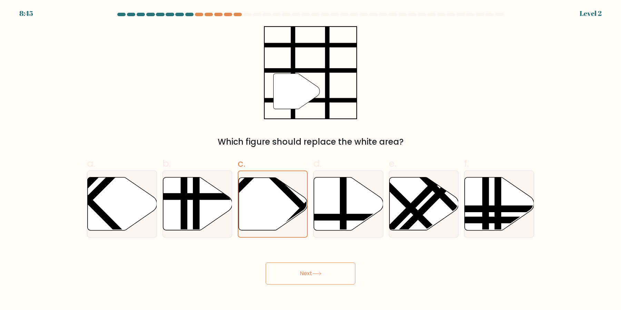
click at [265, 263] on button "Next" at bounding box center [310, 274] width 90 height 22
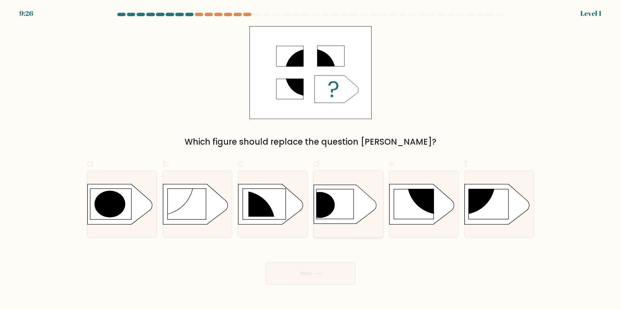
click at [333, 204] on ellipse at bounding box center [320, 205] width 30 height 26
click at [311, 160] on input "d." at bounding box center [310, 157] width 0 height 4
radio input "true"
click at [265, 263] on button "Next" at bounding box center [310, 274] width 90 height 22
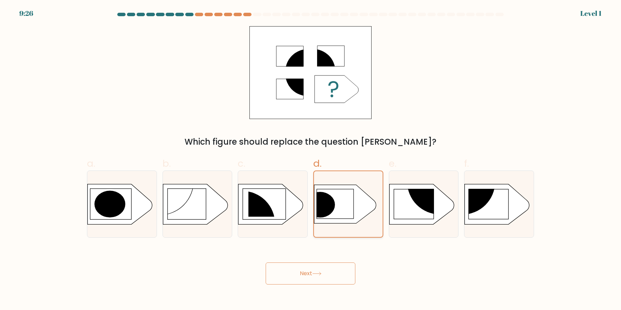
click at [265, 263] on button "Next" at bounding box center [310, 274] width 90 height 22
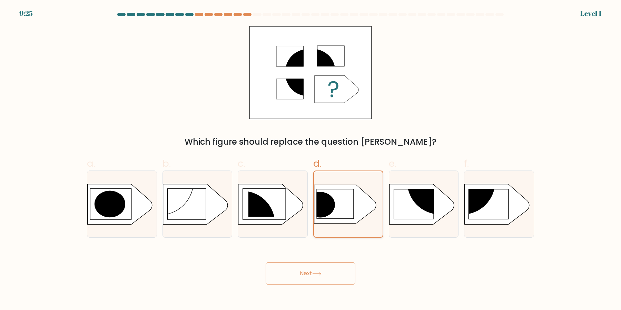
click at [265, 263] on button "Next" at bounding box center [310, 274] width 90 height 22
click at [333, 204] on ellipse at bounding box center [320, 205] width 30 height 26
click at [311, 160] on input "d." at bounding box center [310, 157] width 0 height 4
click at [265, 263] on button "Next" at bounding box center [310, 274] width 90 height 22
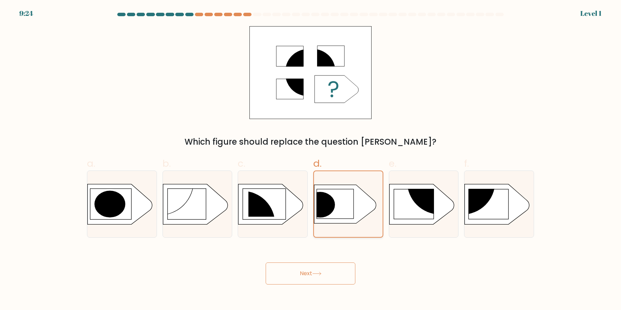
click at [265, 263] on button "Next" at bounding box center [310, 274] width 90 height 22
click at [333, 204] on ellipse at bounding box center [320, 205] width 30 height 26
click at [311, 160] on input "d." at bounding box center [310, 157] width 0 height 4
click at [265, 263] on button "Next" at bounding box center [310, 274] width 90 height 22
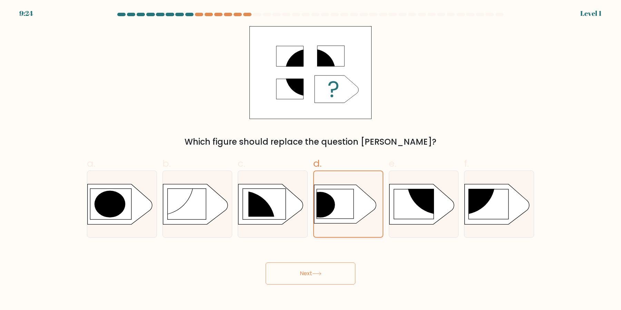
click at [333, 204] on ellipse at bounding box center [320, 205] width 30 height 26
click at [311, 160] on input "d." at bounding box center [310, 157] width 0 height 4
click at [333, 204] on ellipse at bounding box center [320, 205] width 30 height 26
click at [311, 160] on input "d." at bounding box center [310, 157] width 0 height 4
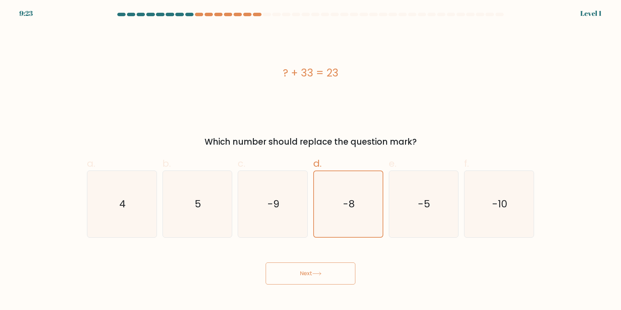
click at [333, 204] on icon "-8" at bounding box center [348, 204] width 66 height 66
click at [311, 160] on input "d. -8" at bounding box center [310, 157] width 0 height 4
click at [339, 181] on icon "-8" at bounding box center [348, 204] width 66 height 66
click at [339, 213] on icon "-8" at bounding box center [348, 204] width 66 height 66
click at [311, 160] on input "d. -8" at bounding box center [310, 157] width 0 height 4
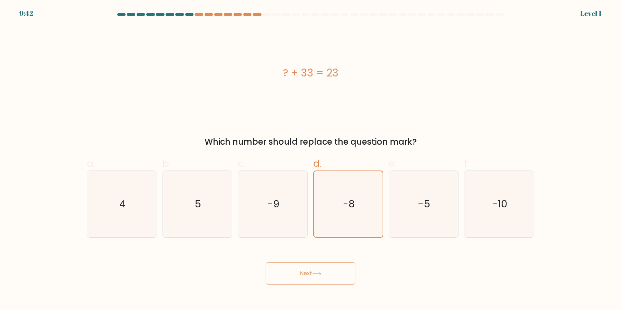
click at [323, 286] on body "9:42 Level 1 a." at bounding box center [310, 155] width 621 height 310
click at [323, 273] on button "Next" at bounding box center [310, 274] width 90 height 22
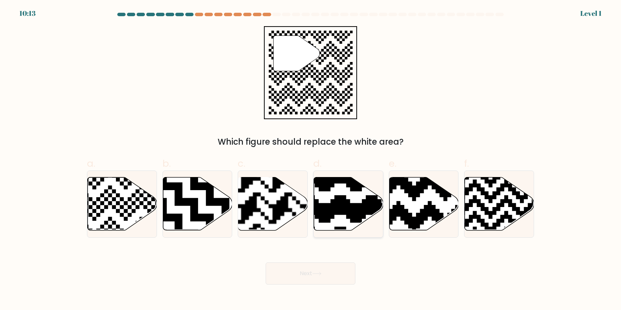
click at [314, 203] on icon at bounding box center [370, 176] width 126 height 126
click at [311, 160] on input "d." at bounding box center [310, 157] width 0 height 4
radio input "true"
click at [329, 278] on button "Next" at bounding box center [310, 274] width 90 height 22
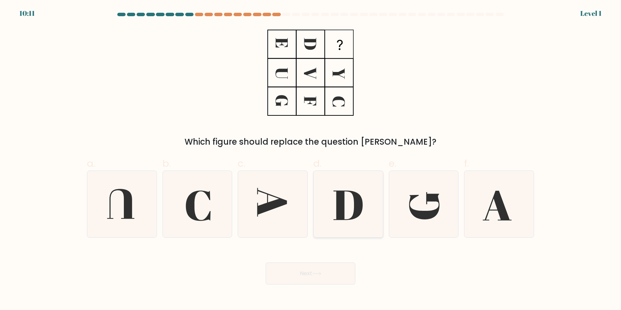
click at [344, 211] on icon at bounding box center [348, 204] width 67 height 67
click at [311, 160] on input "d." at bounding box center [310, 157] width 0 height 4
radio input "true"
click at [333, 277] on button "Next" at bounding box center [310, 274] width 90 height 22
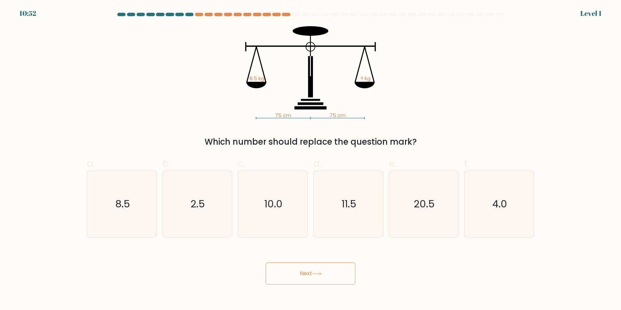
click at [335, 218] on icon "11.5" at bounding box center [348, 204] width 67 height 67
click at [311, 160] on input "d. 11.5" at bounding box center [310, 157] width 0 height 4
radio input "true"
click at [324, 275] on button "Next" at bounding box center [310, 274] width 90 height 22
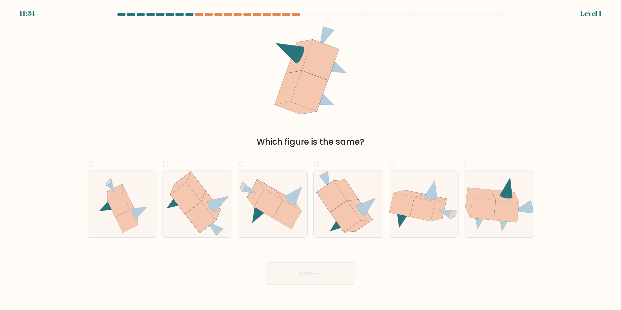
click at [349, 219] on icon at bounding box center [345, 216] width 30 height 31
click at [311, 160] on input "d." at bounding box center [310, 157] width 0 height 4
radio input "true"
click at [323, 281] on button "Next" at bounding box center [310, 274] width 90 height 22
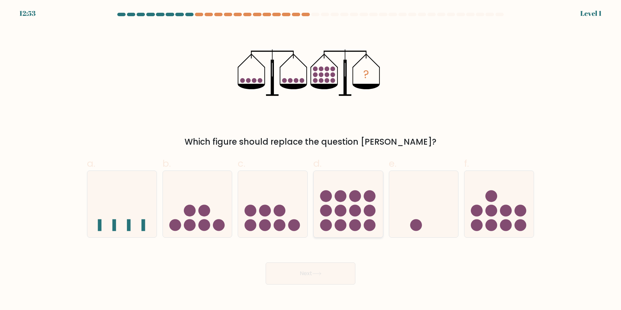
click at [318, 208] on icon at bounding box center [347, 204] width 69 height 57
click at [311, 160] on input "d." at bounding box center [310, 157] width 0 height 4
radio input "true"
click at [313, 290] on body "12:53 Level 1" at bounding box center [310, 155] width 621 height 310
click at [313, 272] on button "Next" at bounding box center [310, 274] width 90 height 22
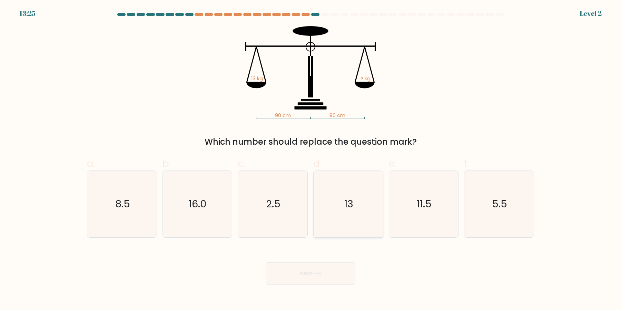
click at [369, 193] on icon "13" at bounding box center [348, 204] width 67 height 67
click at [311, 160] on input "d. 13" at bounding box center [310, 157] width 0 height 4
radio input "true"
click at [339, 280] on button "Next" at bounding box center [310, 274] width 90 height 22
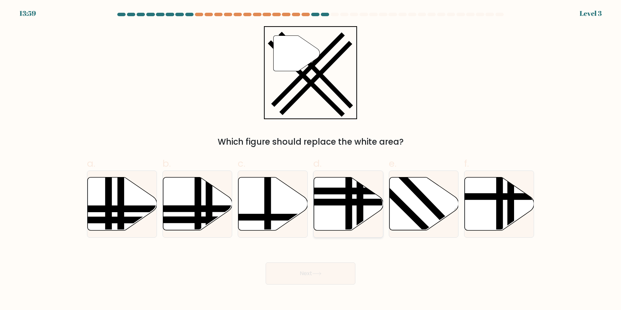
click at [349, 208] on line at bounding box center [349, 233] width 0 height 140
click at [311, 160] on input "d." at bounding box center [310, 157] width 0 height 4
radio input "true"
click at [323, 281] on button "Next" at bounding box center [310, 274] width 90 height 22
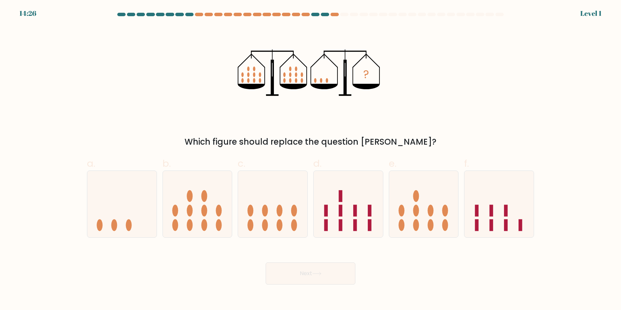
click at [322, 167] on label "d." at bounding box center [348, 197] width 70 height 81
click at [311, 160] on input "d." at bounding box center [310, 157] width 0 height 4
radio input "true"
click at [332, 209] on icon at bounding box center [348, 204] width 69 height 57
click at [311, 160] on input "d." at bounding box center [310, 157] width 0 height 4
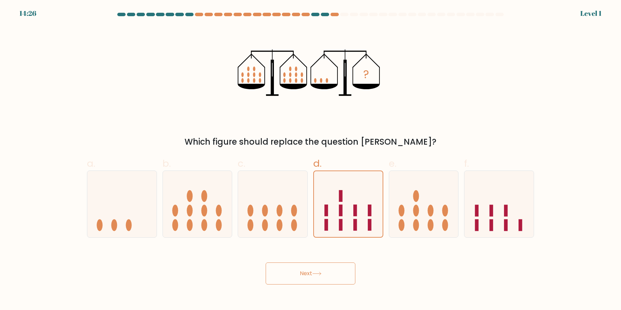
click at [317, 279] on button "Next" at bounding box center [310, 274] width 90 height 22
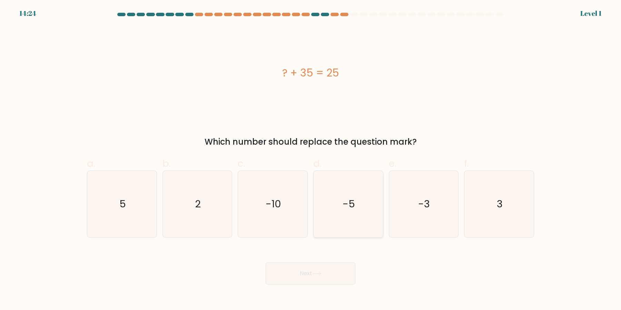
click at [343, 196] on icon "-5" at bounding box center [348, 204] width 67 height 67
click at [311, 160] on input "d. -5" at bounding box center [310, 157] width 0 height 4
radio input "true"
click at [329, 268] on button "Next" at bounding box center [310, 274] width 90 height 22
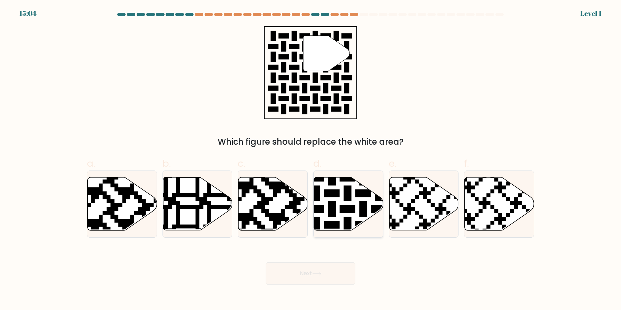
click at [342, 216] on icon at bounding box center [348, 204] width 69 height 53
click at [311, 160] on input "d." at bounding box center [310, 157] width 0 height 4
radio input "true"
click at [333, 287] on body "15:48 Level 1" at bounding box center [310, 155] width 621 height 310
click at [335, 275] on button "Next" at bounding box center [310, 274] width 90 height 22
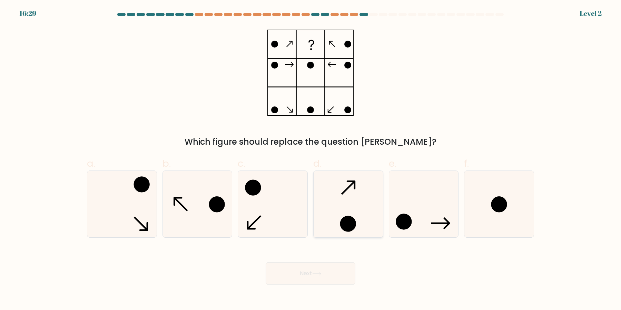
click at [362, 211] on icon at bounding box center [348, 204] width 67 height 67
click at [311, 160] on input "d." at bounding box center [310, 157] width 0 height 4
radio input "true"
click at [333, 259] on div "Next" at bounding box center [310, 265] width 455 height 39
click at [327, 269] on button "Next" at bounding box center [310, 274] width 90 height 22
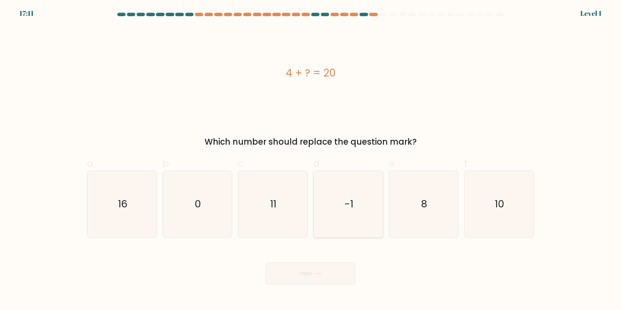
click at [345, 217] on icon "-1" at bounding box center [348, 204] width 67 height 67
click at [311, 160] on input "d. -1" at bounding box center [310, 157] width 0 height 4
radio input "true"
drag, startPoint x: 330, startPoint y: 274, endPoint x: 328, endPoint y: 269, distance: 6.0
click at [329, 275] on button "Next" at bounding box center [310, 274] width 90 height 22
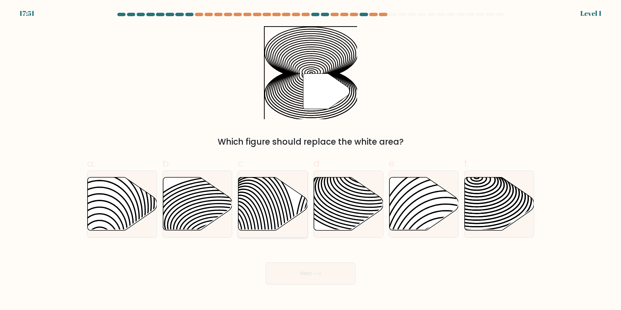
click at [303, 188] on icon at bounding box center [272, 204] width 69 height 54
click at [310, 160] on input "c." at bounding box center [310, 157] width 0 height 4
radio input "true"
click at [299, 279] on button "Next" at bounding box center [310, 274] width 90 height 22
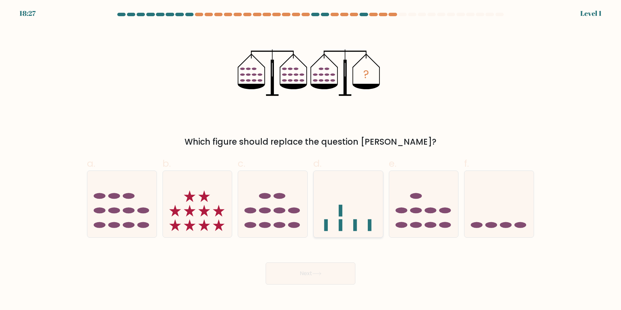
click at [355, 192] on icon at bounding box center [347, 204] width 69 height 57
click at [311, 160] on input "d." at bounding box center [310, 157] width 0 height 4
radio input "true"
click at [320, 269] on button "Next" at bounding box center [310, 274] width 90 height 22
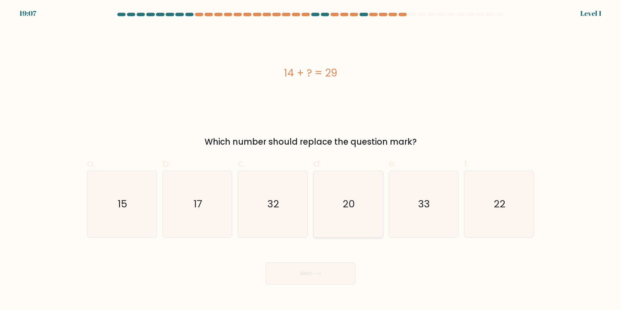
click at [343, 173] on icon "20" at bounding box center [348, 204] width 67 height 67
click at [311, 160] on input "d. 20" at bounding box center [310, 157] width 0 height 4
radio input "true"
click at [341, 261] on div "Next" at bounding box center [310, 265] width 455 height 39
click at [338, 266] on button "Next" at bounding box center [310, 274] width 90 height 22
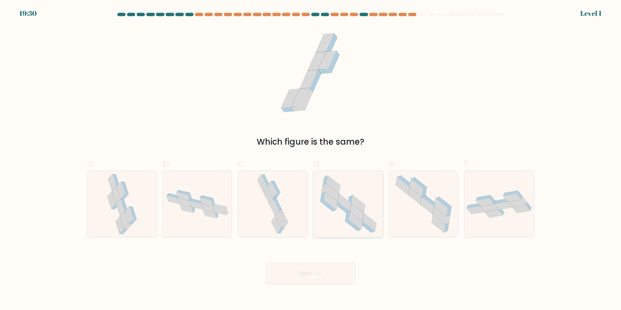
click at [332, 194] on icon at bounding box center [331, 193] width 13 height 18
click at [311, 160] on input "d." at bounding box center [310, 157] width 0 height 4
radio input "true"
click at [331, 266] on button "Next" at bounding box center [310, 274] width 90 height 22
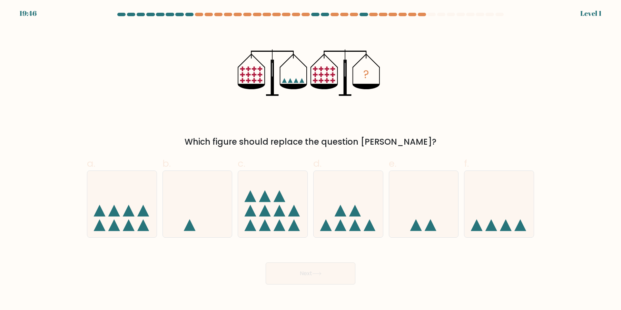
click at [350, 162] on label "d." at bounding box center [348, 197] width 70 height 81
click at [311, 160] on input "d." at bounding box center [310, 157] width 0 height 4
radio input "true"
click at [349, 192] on icon at bounding box center [348, 204] width 69 height 57
click at [311, 160] on input "d." at bounding box center [310, 157] width 0 height 4
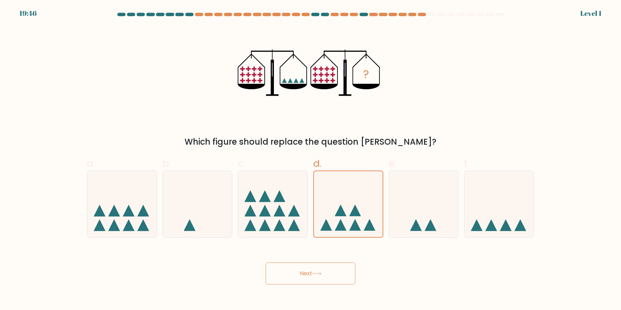
click at [327, 274] on button "Next" at bounding box center [310, 274] width 90 height 22
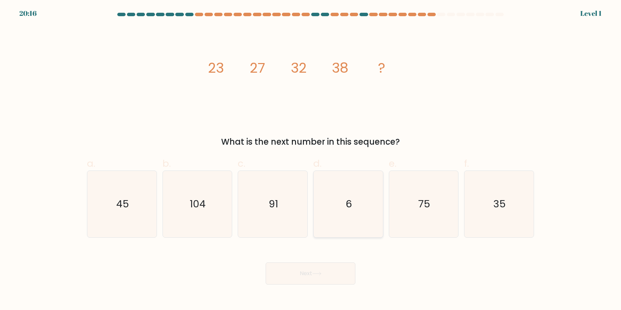
click at [373, 222] on icon "6" at bounding box center [348, 204] width 67 height 67
click at [311, 160] on input "d. 6" at bounding box center [310, 157] width 0 height 4
radio input "true"
click at [339, 271] on button "Next" at bounding box center [310, 274] width 90 height 22
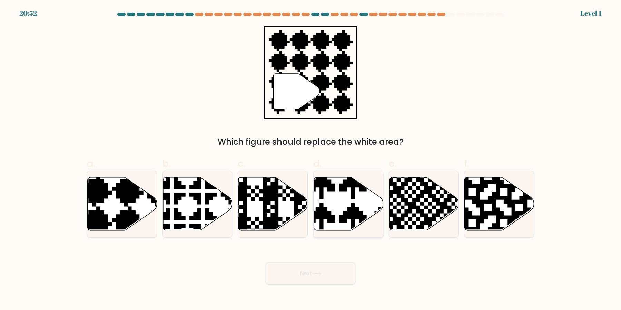
click at [318, 221] on icon at bounding box center [348, 204] width 69 height 53
click at [311, 160] on input "d." at bounding box center [310, 157] width 0 height 4
radio input "true"
click at [335, 289] on body "20:52 Level 1" at bounding box center [310, 155] width 621 height 310
click at [333, 279] on button "Next" at bounding box center [310, 274] width 90 height 22
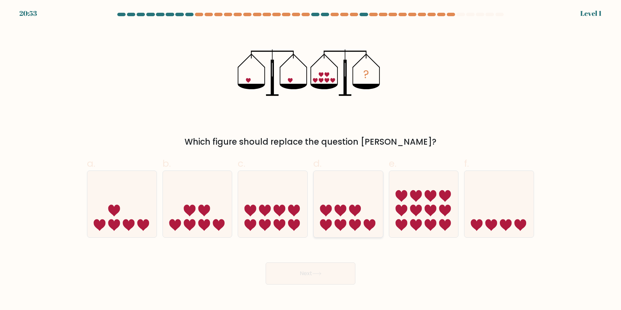
click at [346, 215] on icon at bounding box center [347, 204] width 69 height 57
click at [311, 160] on input "d." at bounding box center [310, 157] width 0 height 4
radio input "true"
click at [328, 275] on button "Next" at bounding box center [310, 274] width 90 height 22
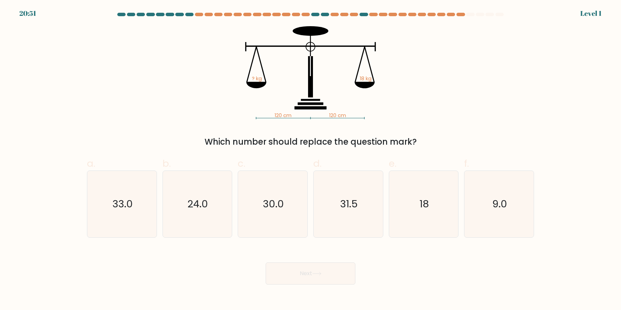
click at [356, 213] on icon "31.5" at bounding box center [348, 204] width 67 height 67
click at [311, 160] on input "d. 31.5" at bounding box center [310, 157] width 0 height 4
radio input "true"
click at [337, 267] on button "Next" at bounding box center [310, 274] width 90 height 22
click at [341, 213] on icon "31.5" at bounding box center [348, 204] width 66 height 66
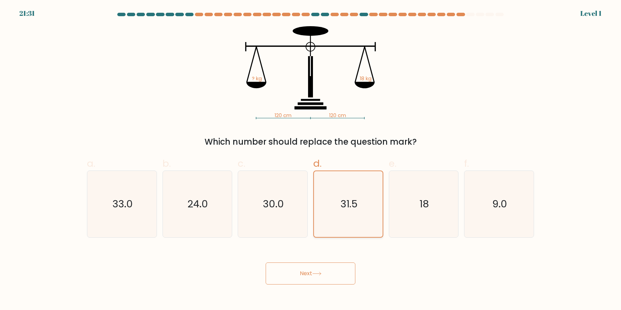
click at [311, 160] on input "d. 31.5" at bounding box center [310, 157] width 0 height 4
click at [338, 226] on icon "31.5" at bounding box center [348, 204] width 66 height 66
click at [311, 160] on input "d. 31.5" at bounding box center [310, 157] width 0 height 4
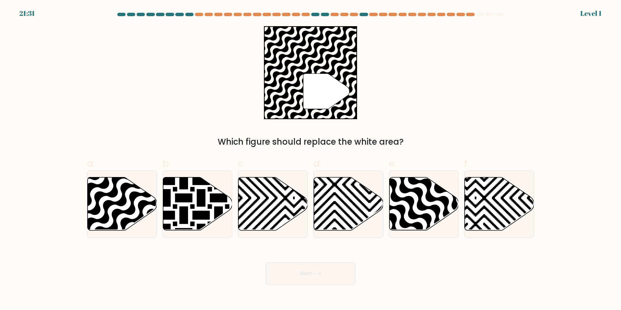
click at [344, 218] on icon at bounding box center [348, 204] width 69 height 53
click at [311, 160] on input "d." at bounding box center [310, 157] width 0 height 4
radio input "true"
click at [331, 279] on button "Next" at bounding box center [310, 274] width 90 height 22
click at [348, 212] on icon at bounding box center [348, 204] width 69 height 52
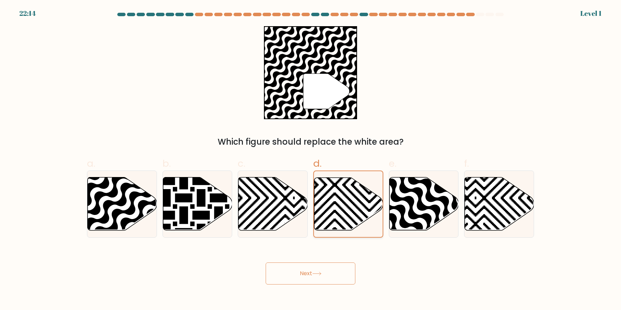
click at [311, 160] on input "d." at bounding box center [310, 157] width 0 height 4
click at [348, 212] on icon at bounding box center [348, 204] width 69 height 52
click at [311, 160] on input "d." at bounding box center [310, 157] width 0 height 4
click at [348, 212] on icon at bounding box center [348, 204] width 69 height 52
click at [311, 160] on input "d." at bounding box center [310, 157] width 0 height 4
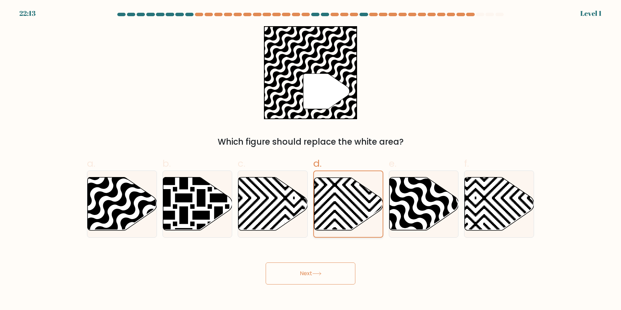
click at [348, 218] on icon at bounding box center [348, 204] width 69 height 52
click at [311, 160] on input "d." at bounding box center [310, 157] width 0 height 4
click at [341, 224] on icon at bounding box center [369, 177] width 138 height 138
click at [311, 160] on input "d." at bounding box center [310, 157] width 0 height 4
click at [339, 225] on icon at bounding box center [348, 204] width 69 height 52
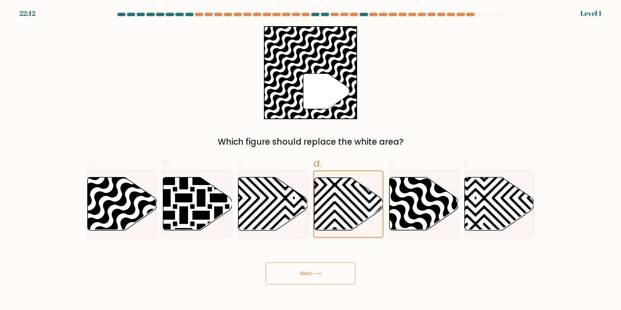
click at [311, 160] on input "d." at bounding box center [310, 157] width 0 height 4
click at [340, 218] on icon at bounding box center [369, 177] width 138 height 138
click at [311, 160] on input "d." at bounding box center [310, 157] width 0 height 4
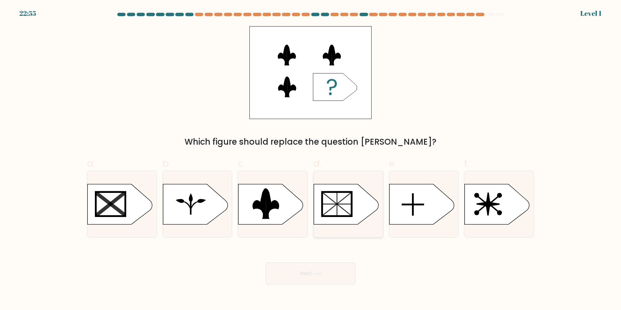
click at [358, 223] on icon at bounding box center [346, 204] width 65 height 40
click at [311, 160] on input "d." at bounding box center [310, 157] width 0 height 4
radio input "true"
click at [333, 268] on button "Next" at bounding box center [310, 274] width 90 height 22
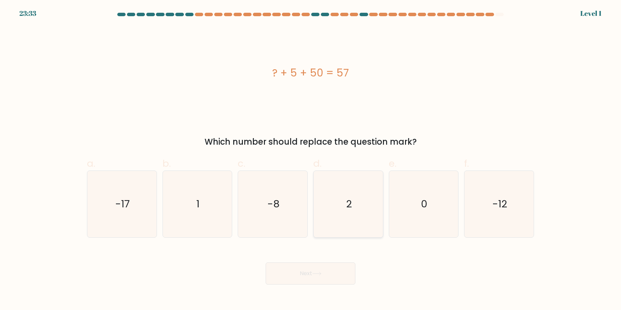
click at [358, 203] on icon "2" at bounding box center [348, 204] width 67 height 67
click at [311, 160] on input "d. 2" at bounding box center [310, 157] width 0 height 4
radio input "true"
click at [344, 261] on div "Next" at bounding box center [310, 265] width 455 height 39
click at [336, 276] on button "Next" at bounding box center [310, 274] width 90 height 22
